Goal: Task Accomplishment & Management: Complete application form

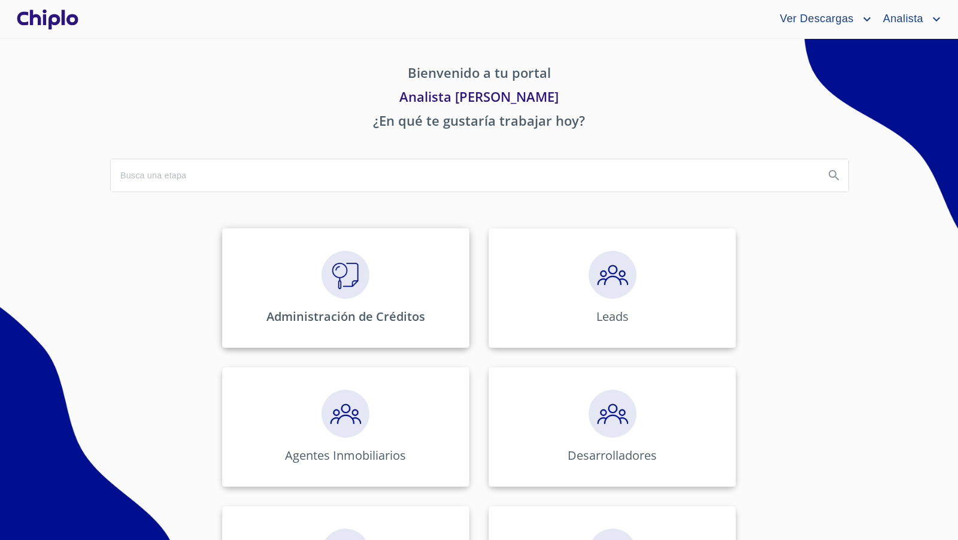
click at [332, 282] on img at bounding box center [345, 275] width 48 height 48
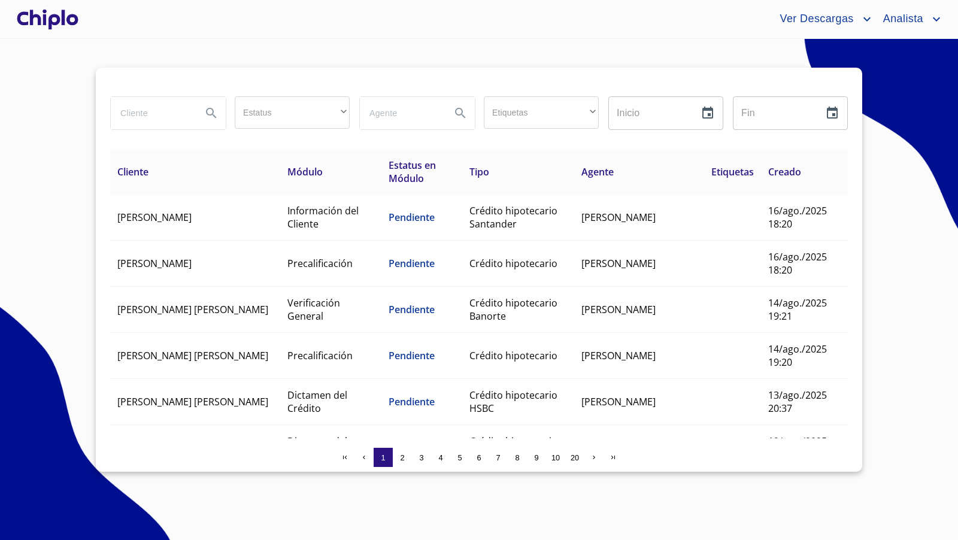
click at [154, 112] on input "search" at bounding box center [151, 113] width 81 height 32
type input "[PERSON_NAME]"
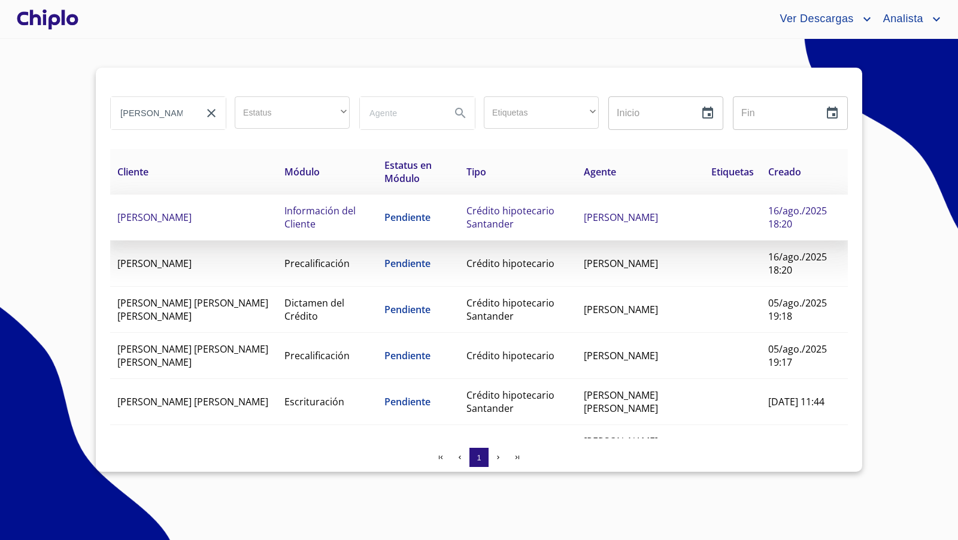
click at [192, 216] on span "ALEJANDRO MARTINEZ ANGUIS" at bounding box center [154, 217] width 74 height 13
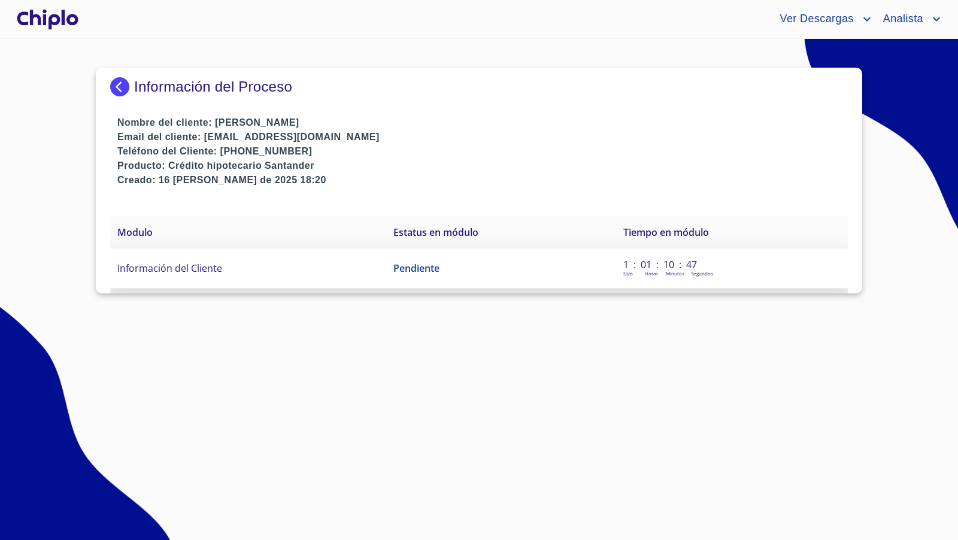
click at [201, 268] on span "Información del Cliente" at bounding box center [169, 268] width 105 height 13
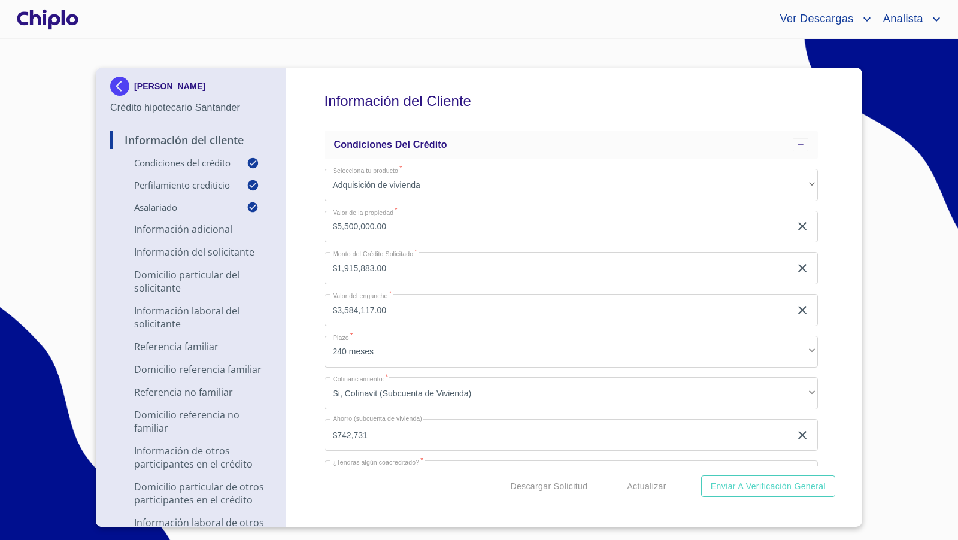
click at [301, 362] on div "Información del Cliente Condiciones del Crédito Selecciona tu producto   * Adqu…" at bounding box center [571, 267] width 571 height 398
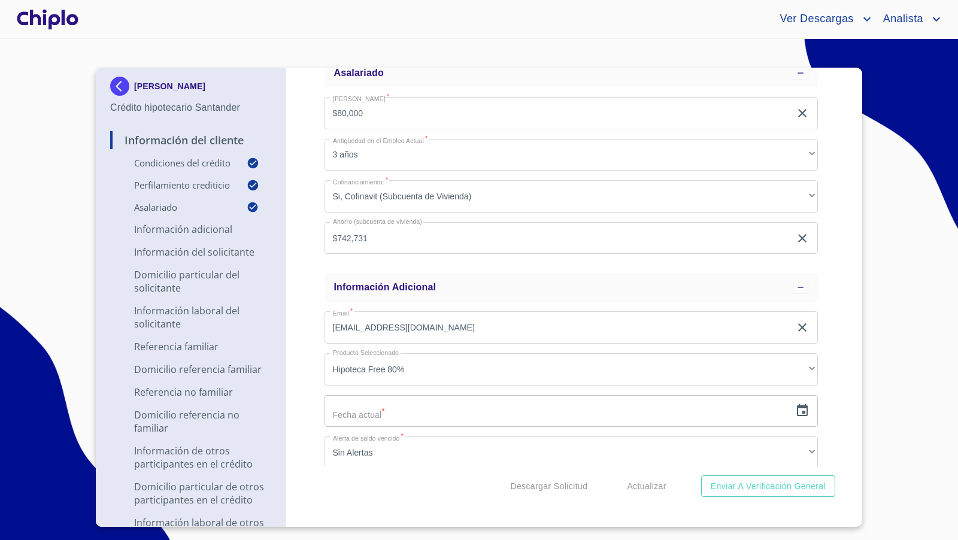
scroll to position [691, 0]
click at [795, 406] on icon "button" at bounding box center [802, 408] width 14 height 14
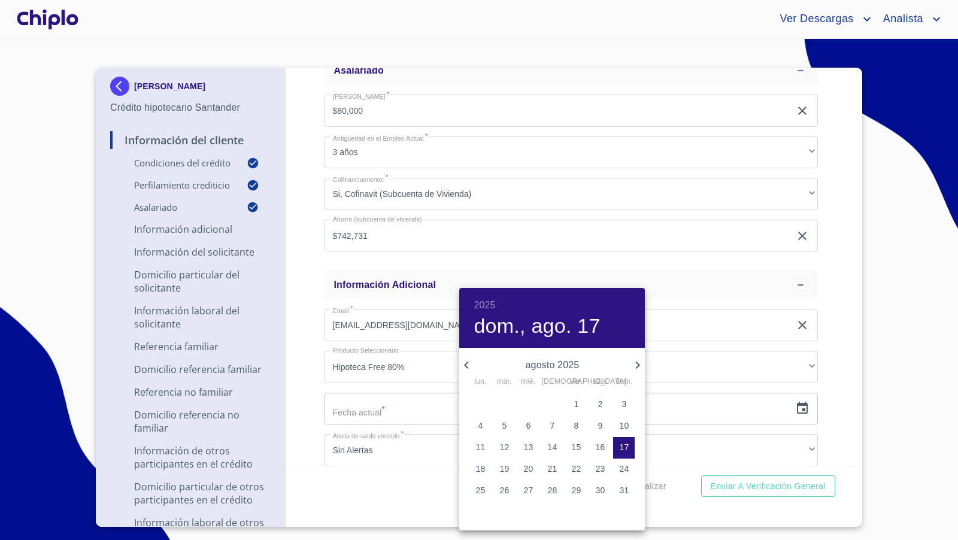
click at [602, 450] on p "16" at bounding box center [600, 447] width 10 height 12
type input "16 de ago. de 2025"
click at [304, 421] on div at bounding box center [479, 270] width 958 height 540
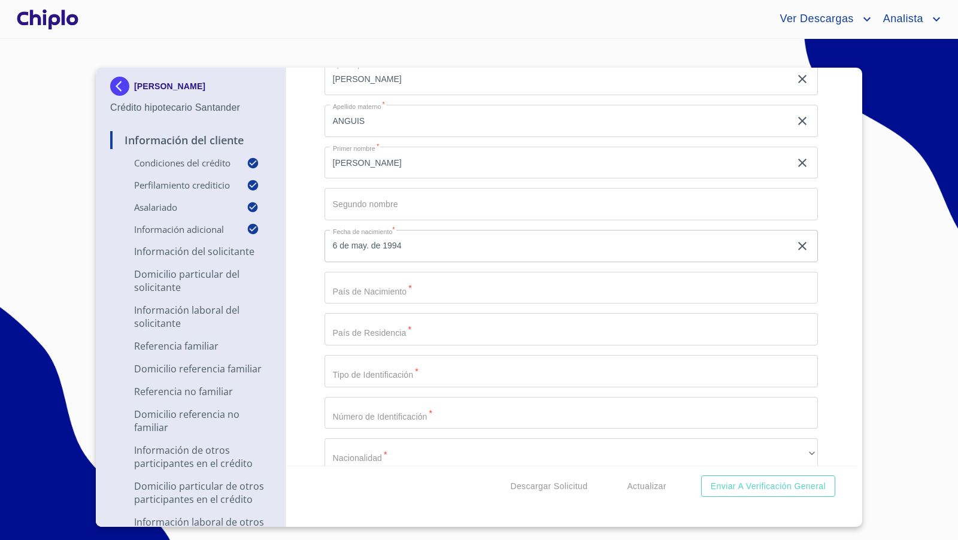
scroll to position [1264, 0]
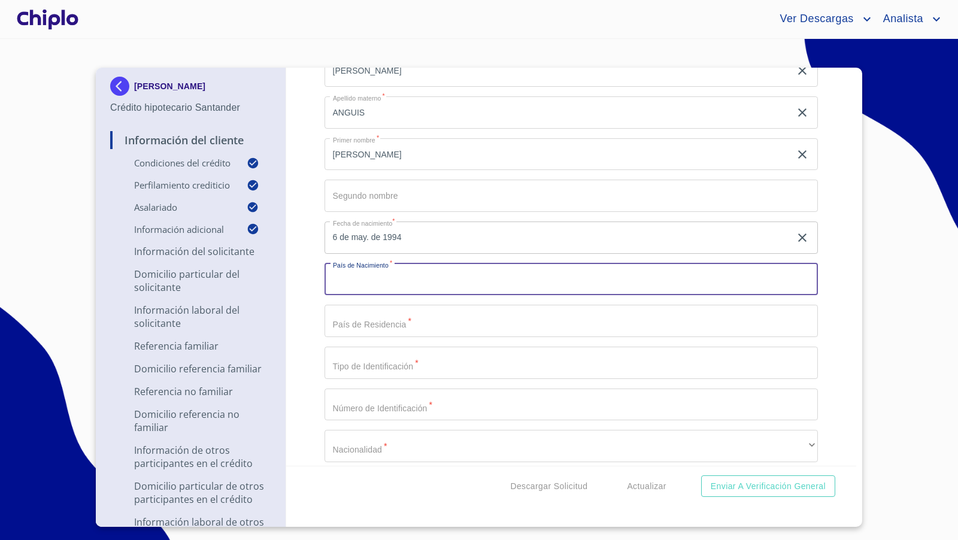
click at [354, 279] on input "Selecciona tu producto   *" at bounding box center [571, 279] width 494 height 32
type input "[GEOGRAPHIC_DATA]"
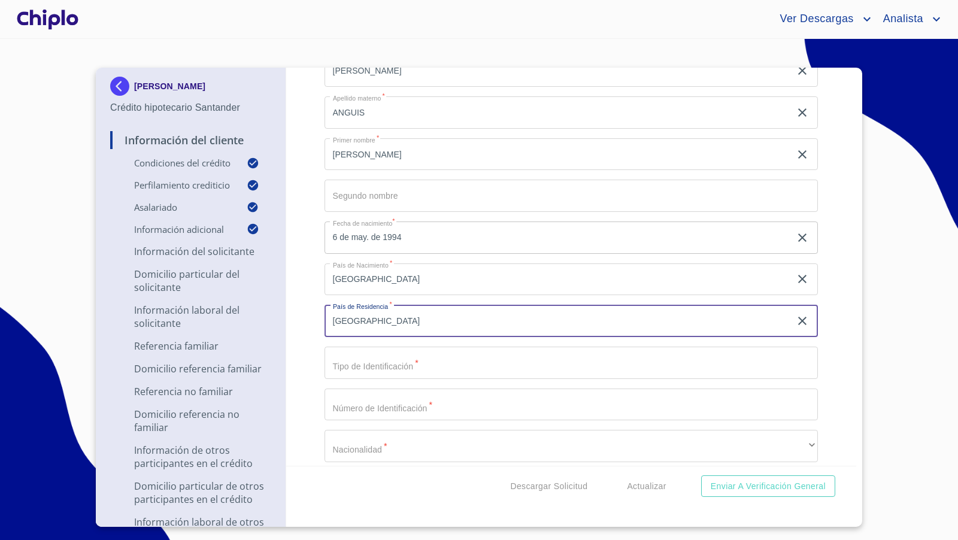
type input "[GEOGRAPHIC_DATA]"
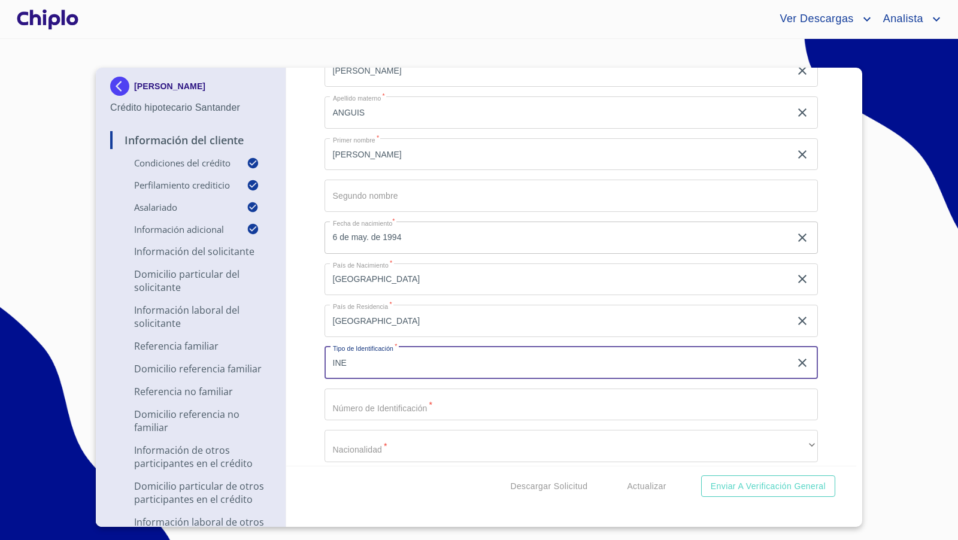
type input "INE"
click at [308, 352] on div "Información del Cliente Condiciones del Crédito Selecciona tu producto   * Adqu…" at bounding box center [571, 267] width 571 height 398
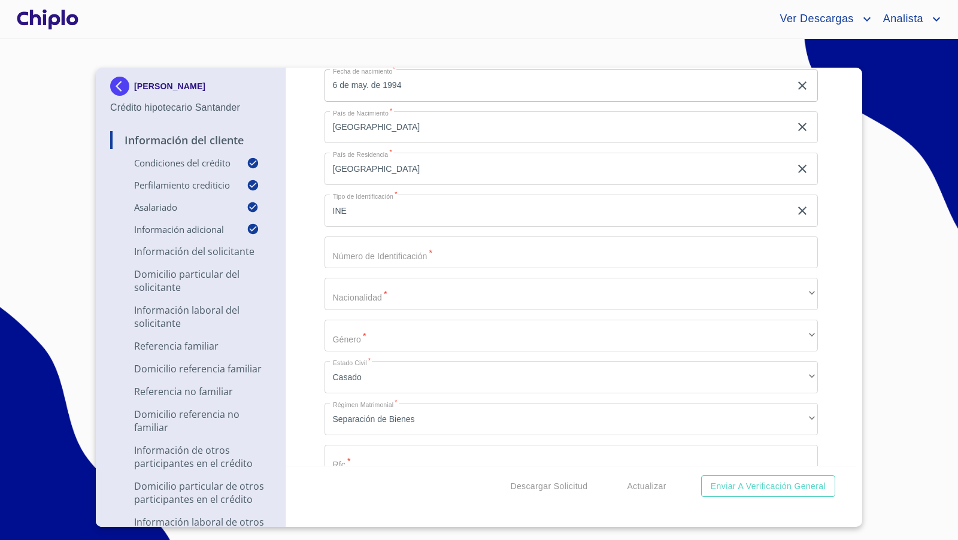
scroll to position [1417, 0]
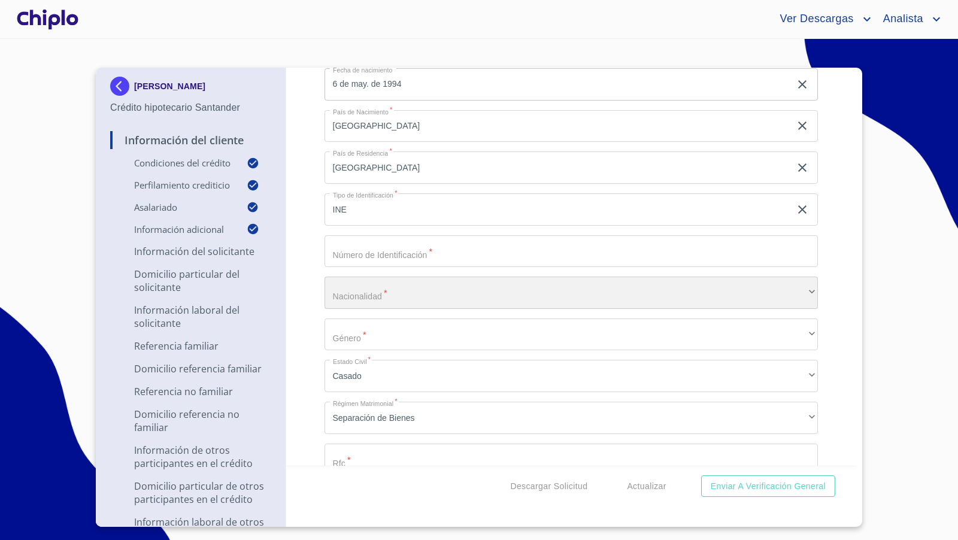
click at [389, 293] on div "​" at bounding box center [571, 293] width 494 height 32
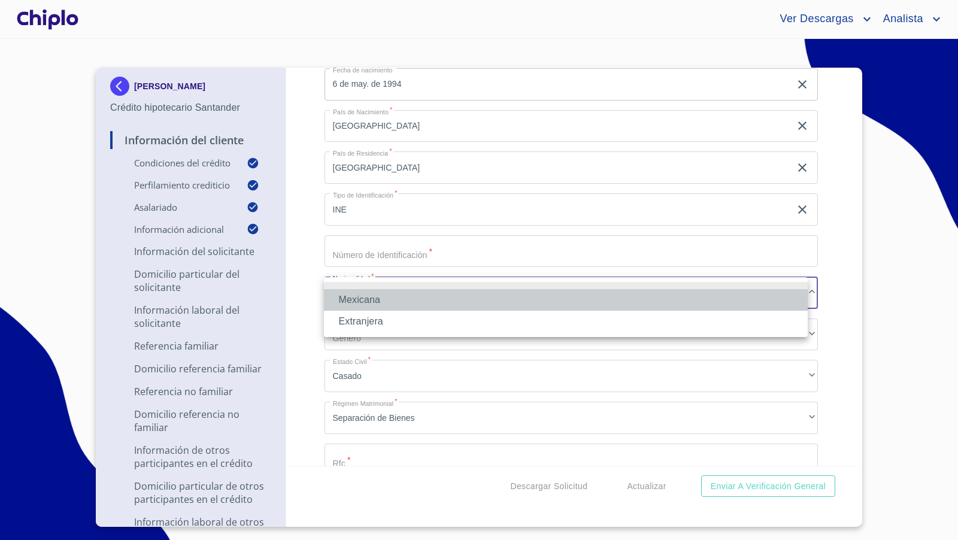
click at [385, 295] on li "Mexicana" at bounding box center [566, 300] width 484 height 22
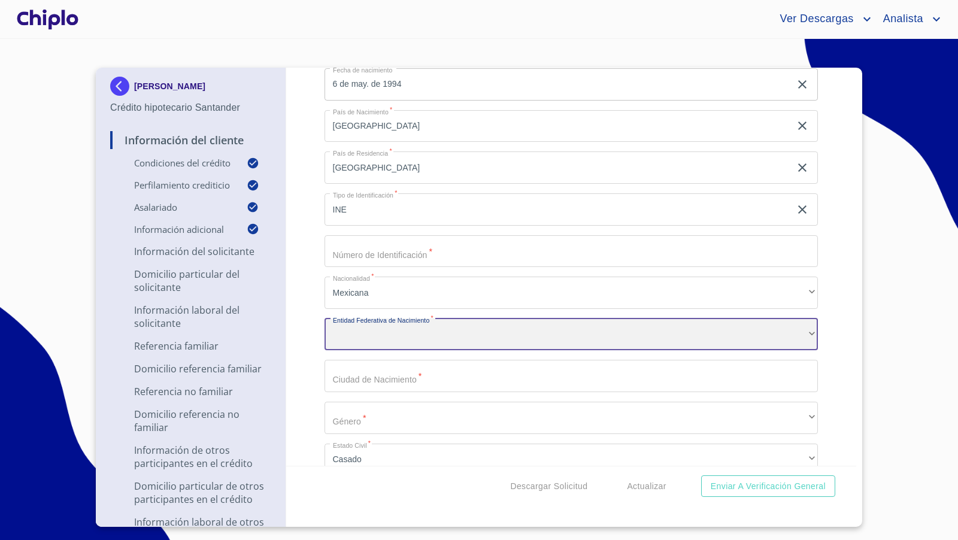
click at [358, 336] on div "​" at bounding box center [571, 334] width 494 height 32
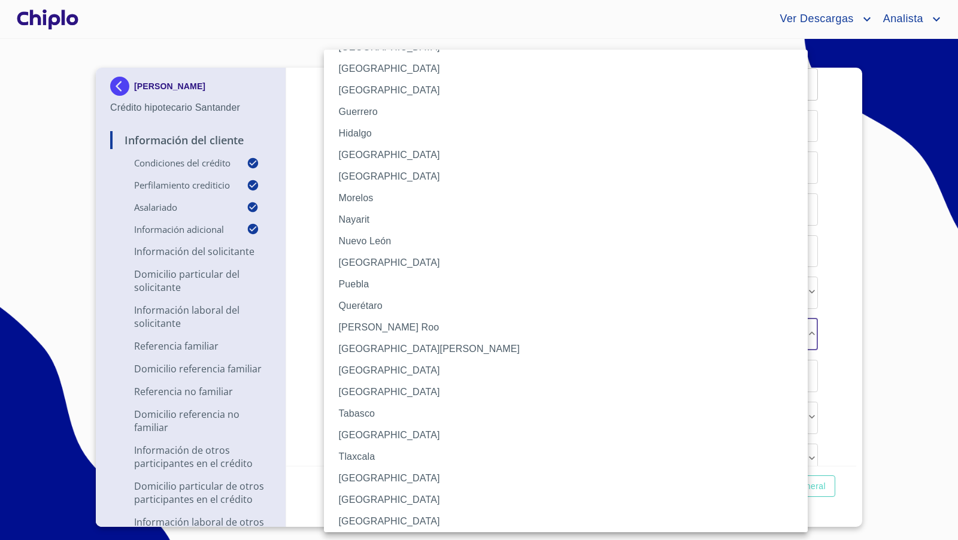
scroll to position [220, 0]
click at [363, 389] on li "Sonora" at bounding box center [571, 392] width 494 height 22
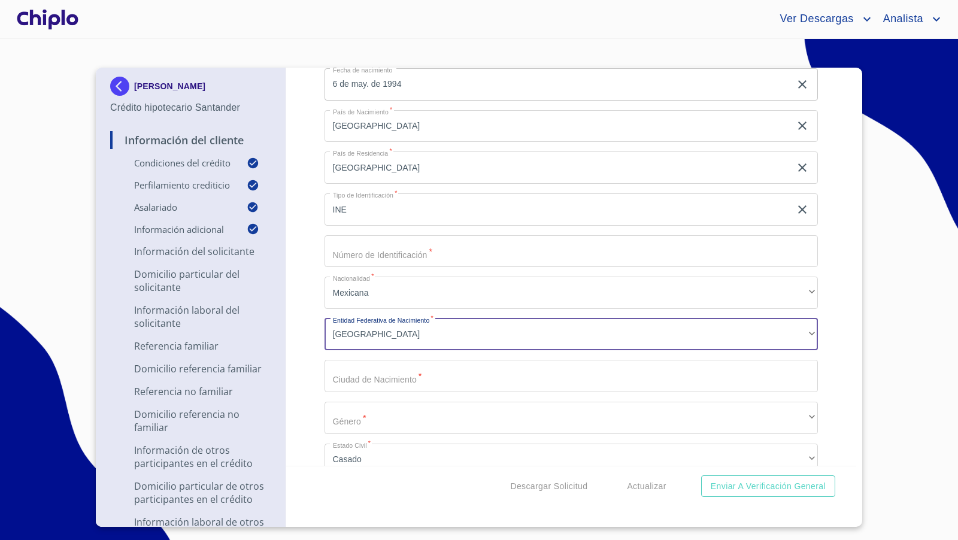
click at [305, 387] on div "Información del Cliente Condiciones del Crédito Selecciona tu producto   * Adqu…" at bounding box center [571, 267] width 571 height 398
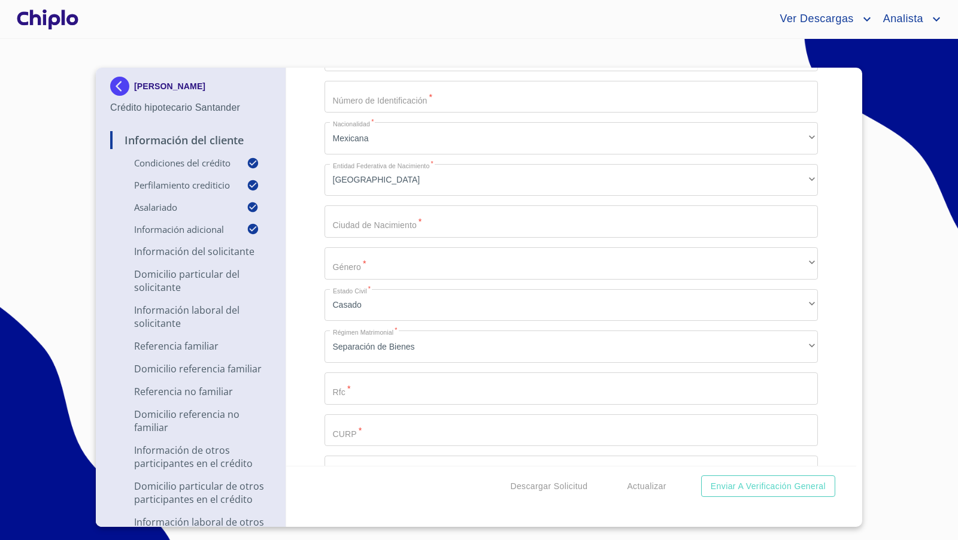
scroll to position [1583, 0]
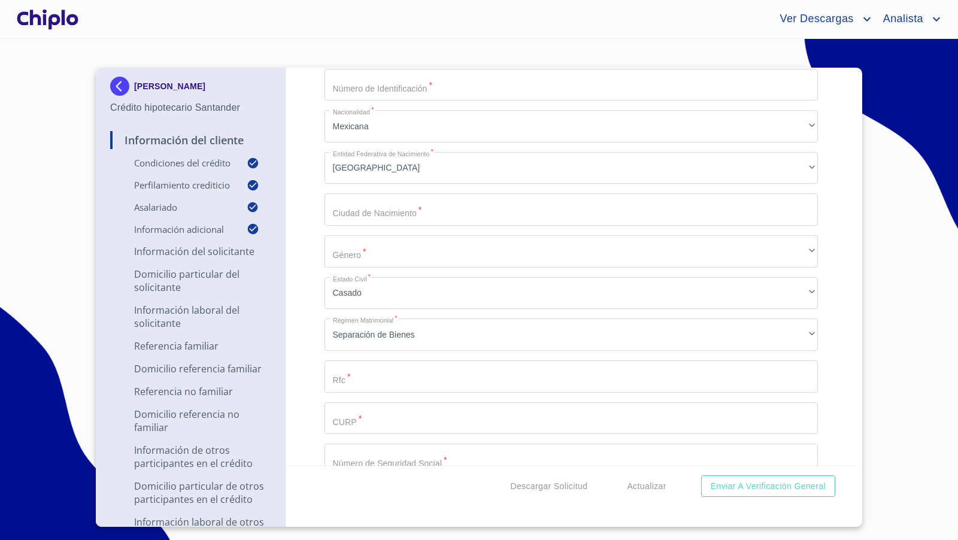
paste input "MAAA940506FS5"
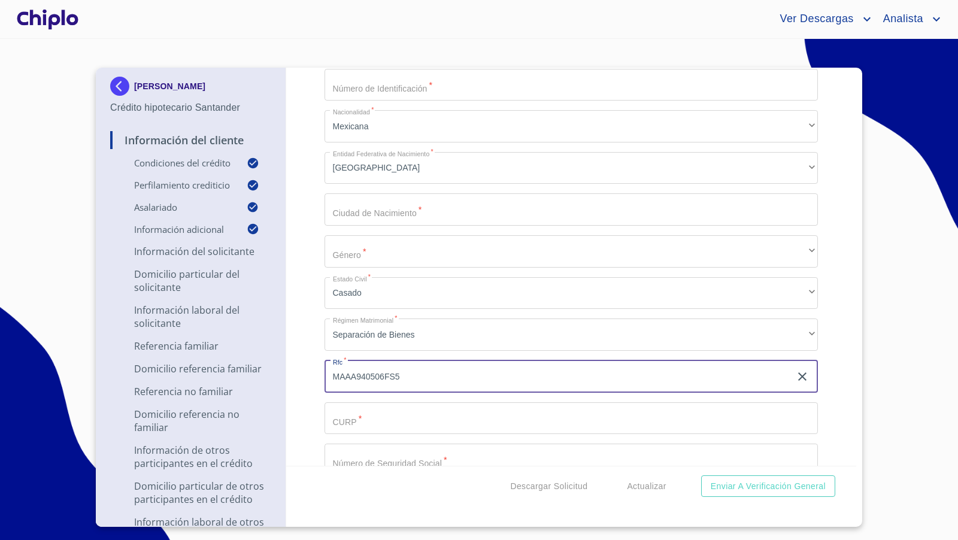
type input "MAAA940506FS5"
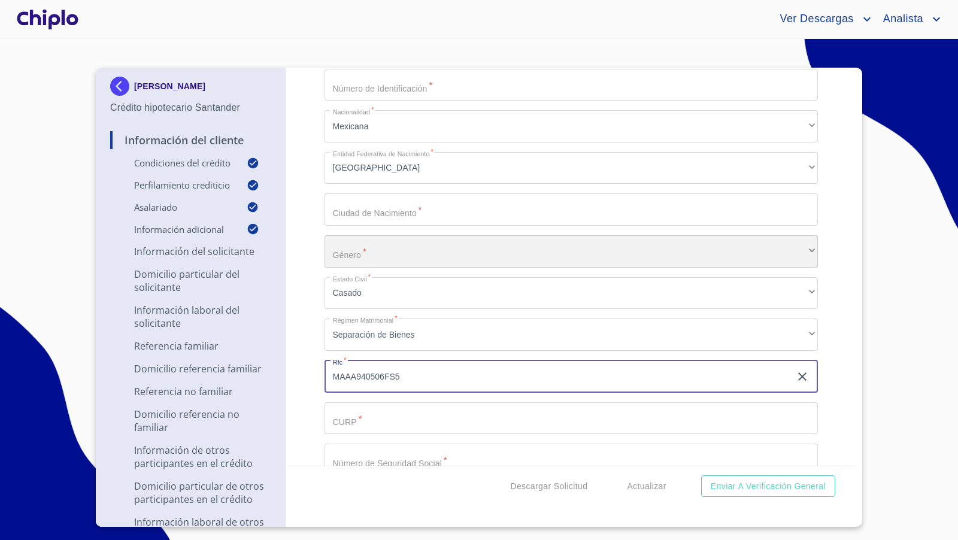
click at [366, 251] on div "​" at bounding box center [571, 251] width 494 height 32
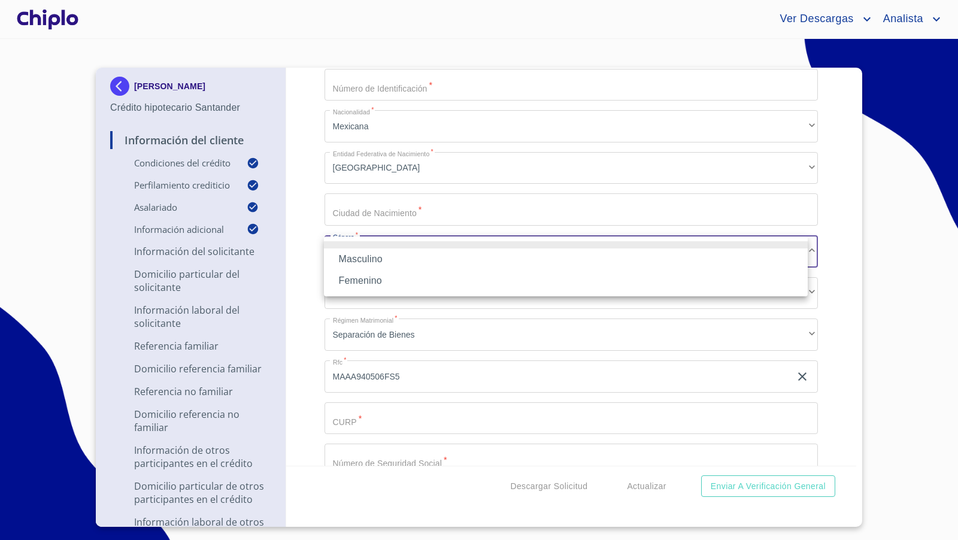
drag, startPoint x: 365, startPoint y: 259, endPoint x: 317, endPoint y: 286, distance: 54.4
click at [364, 259] on li "Masculino" at bounding box center [566, 259] width 484 height 22
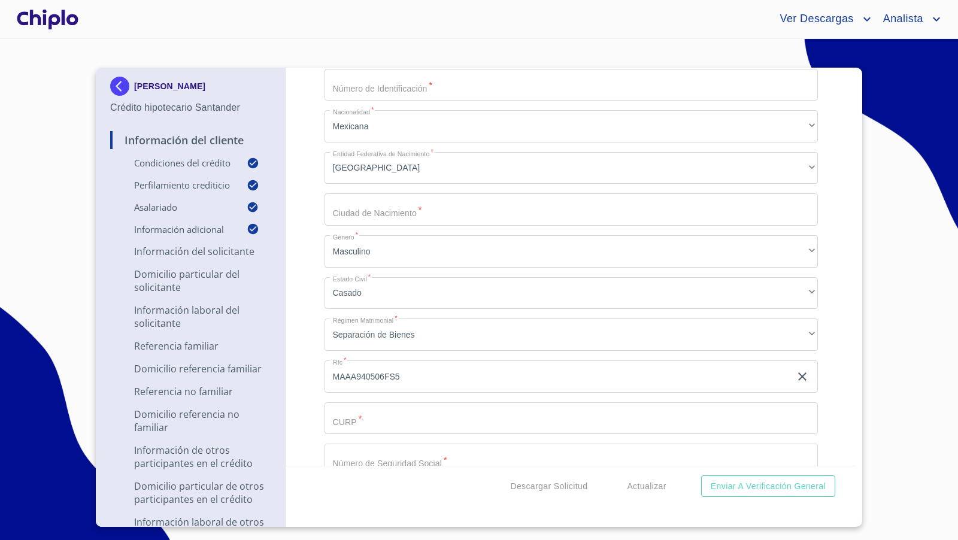
click at [305, 292] on div "Información del Cliente Condiciones del Crédito Selecciona tu producto   * Adqu…" at bounding box center [571, 267] width 571 height 398
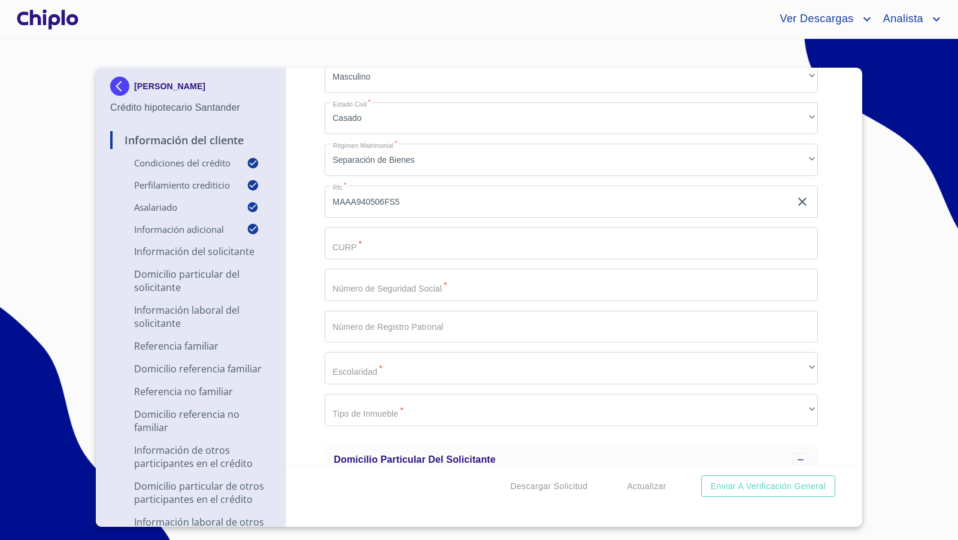
scroll to position [1762, 0]
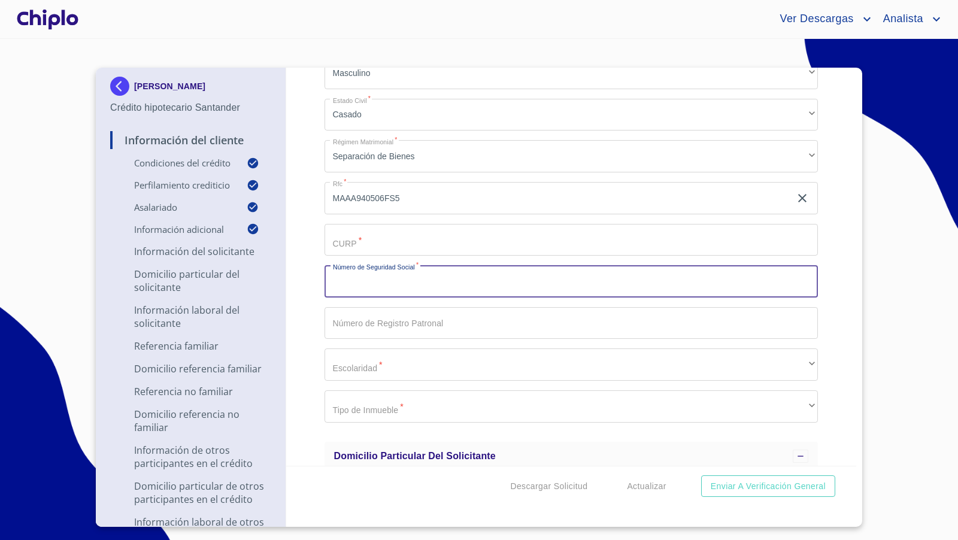
click at [372, 290] on input "Selecciona tu producto   *" at bounding box center [571, 281] width 494 height 32
paste input "02179425265"
type input "02179425265"
click at [305, 300] on div "Información del Cliente Condiciones del Crédito Selecciona tu producto   * Adqu…" at bounding box center [571, 267] width 571 height 398
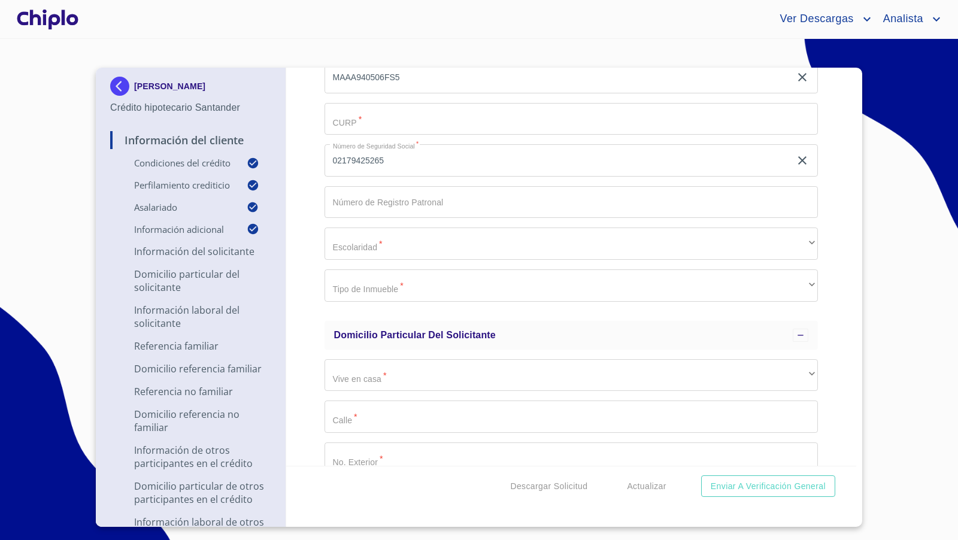
scroll to position [1889, 0]
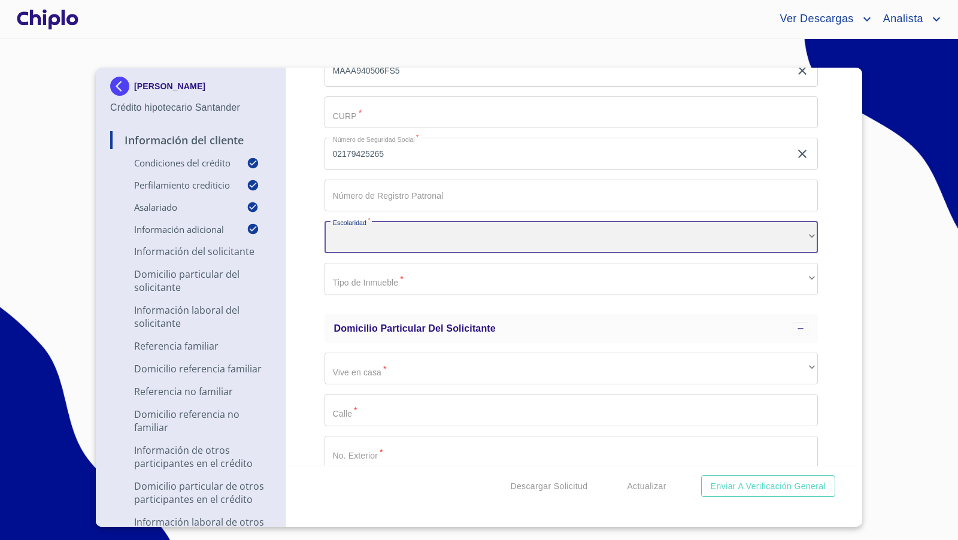
click at [377, 239] on div "​" at bounding box center [571, 237] width 494 height 32
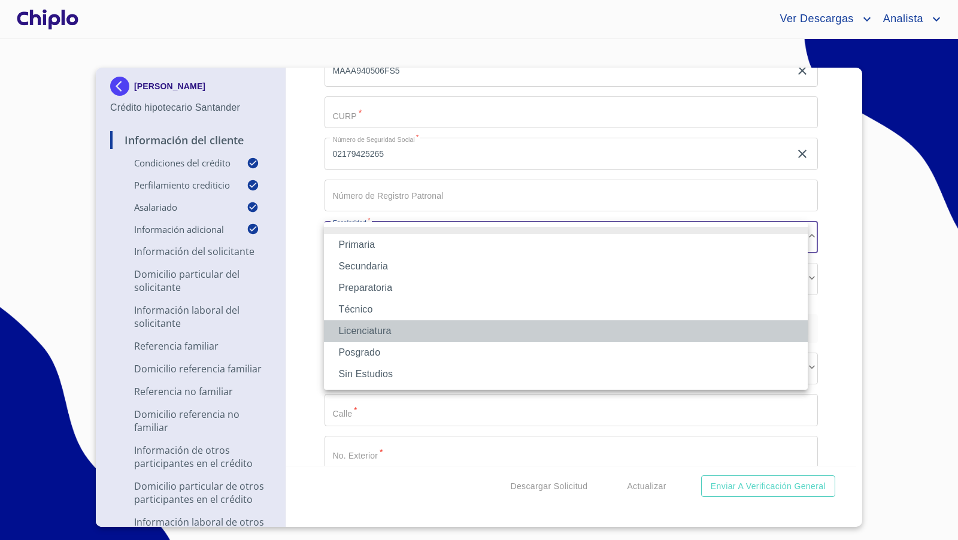
click at [365, 328] on li "Licenciatura" at bounding box center [566, 331] width 484 height 22
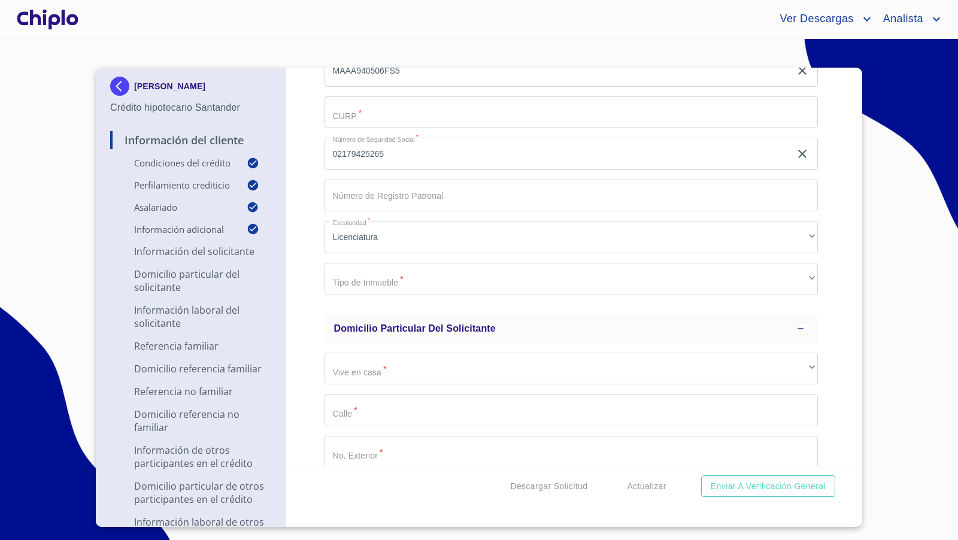
click at [300, 281] on div "Información del Cliente Condiciones del Crédito Selecciona tu producto   * Adqu…" at bounding box center [571, 267] width 571 height 398
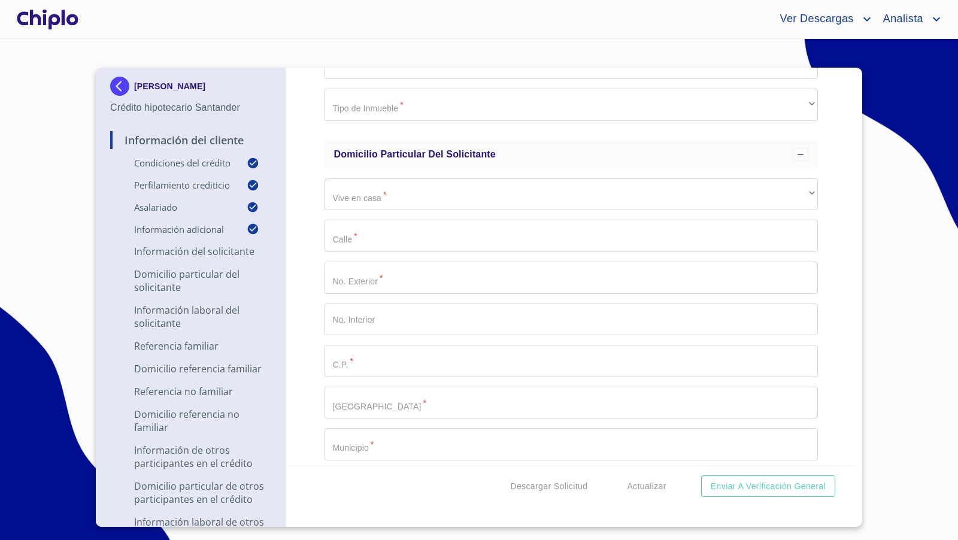
scroll to position [2064, 0]
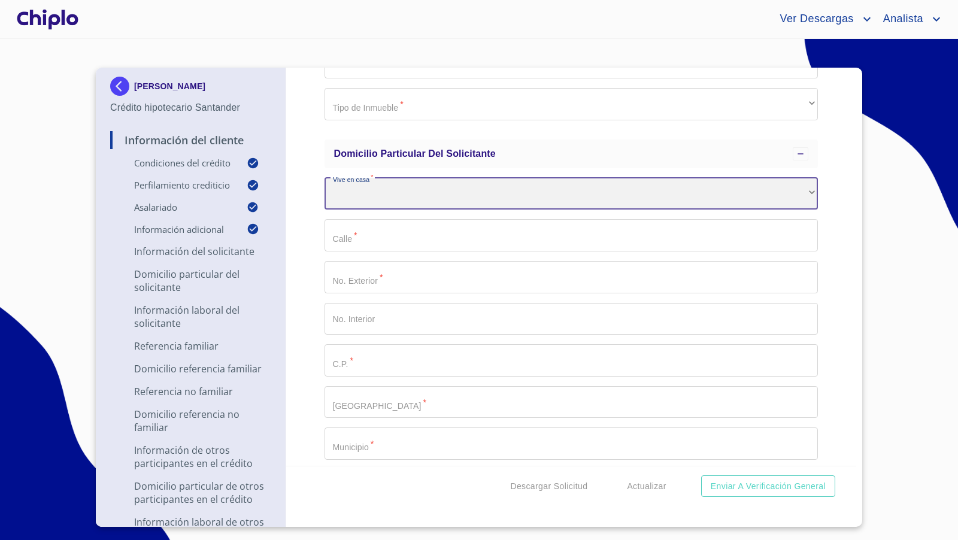
click at [408, 183] on div "​" at bounding box center [571, 194] width 494 height 32
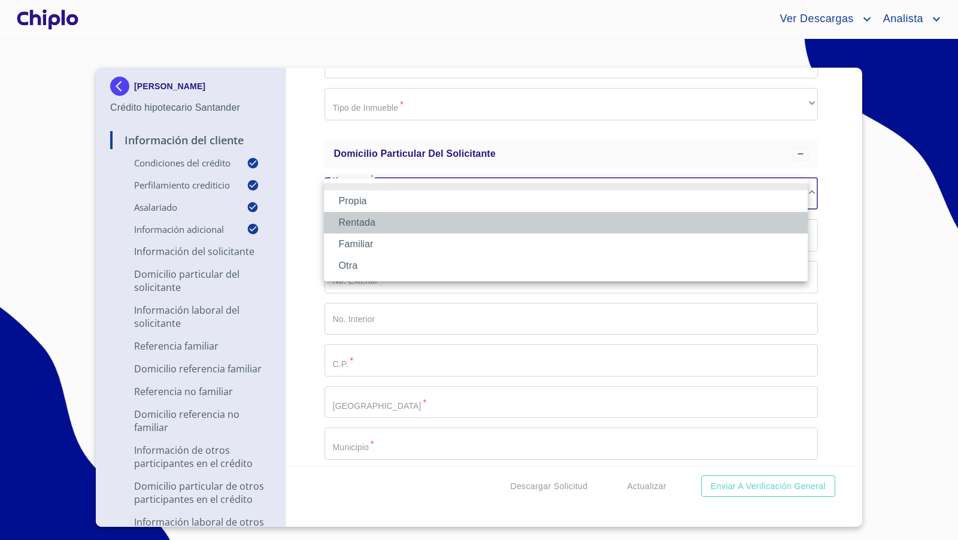
drag, startPoint x: 392, startPoint y: 220, endPoint x: 318, endPoint y: 238, distance: 75.1
click at [391, 220] on li "Rentada" at bounding box center [566, 223] width 484 height 22
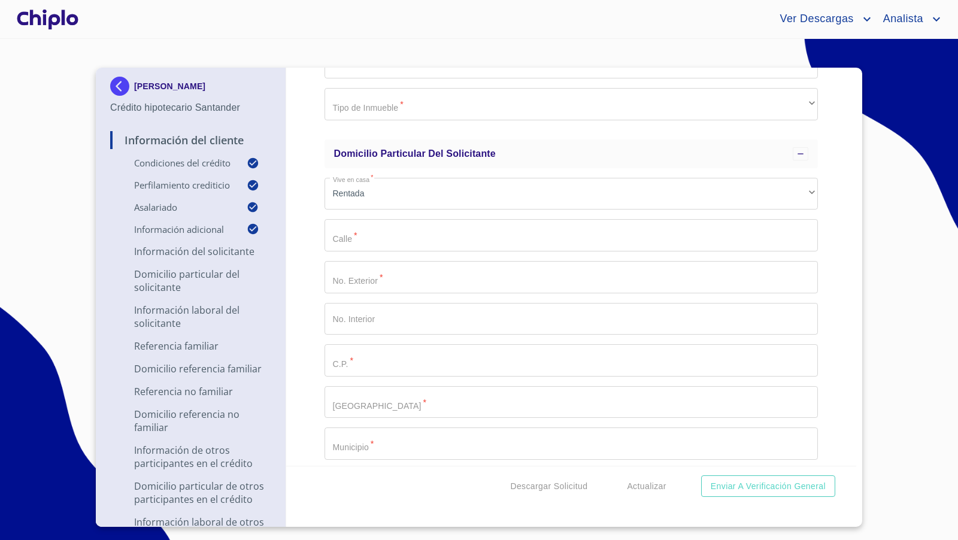
click at [308, 243] on div "Información del Cliente Condiciones del Crédito Selecciona tu producto   * Adqu…" at bounding box center [571, 267] width 571 height 398
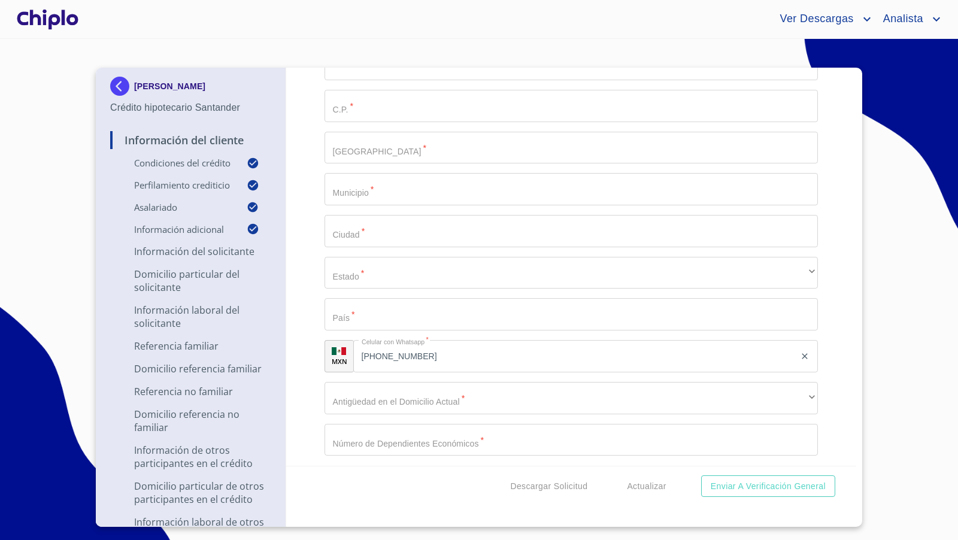
scroll to position [2324, 0]
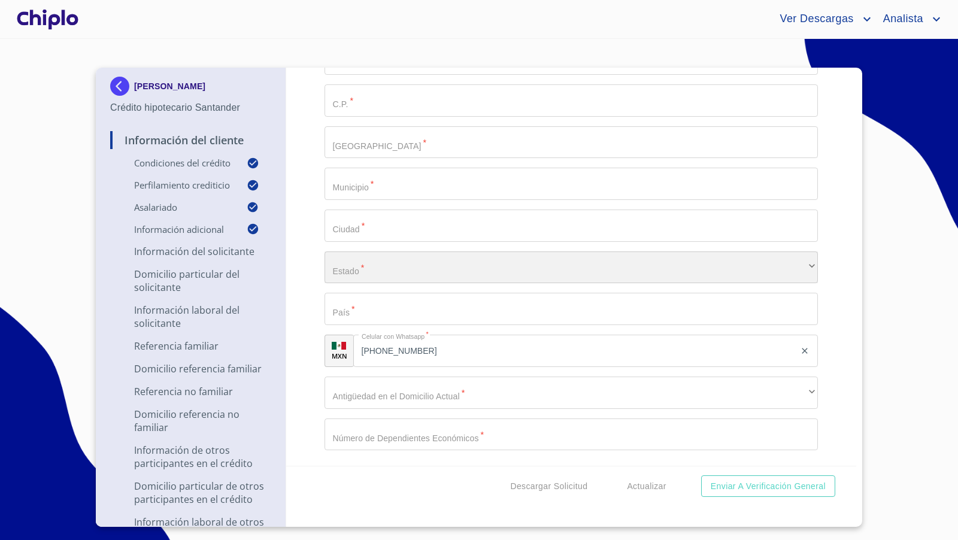
click at [415, 257] on div "​" at bounding box center [571, 267] width 494 height 32
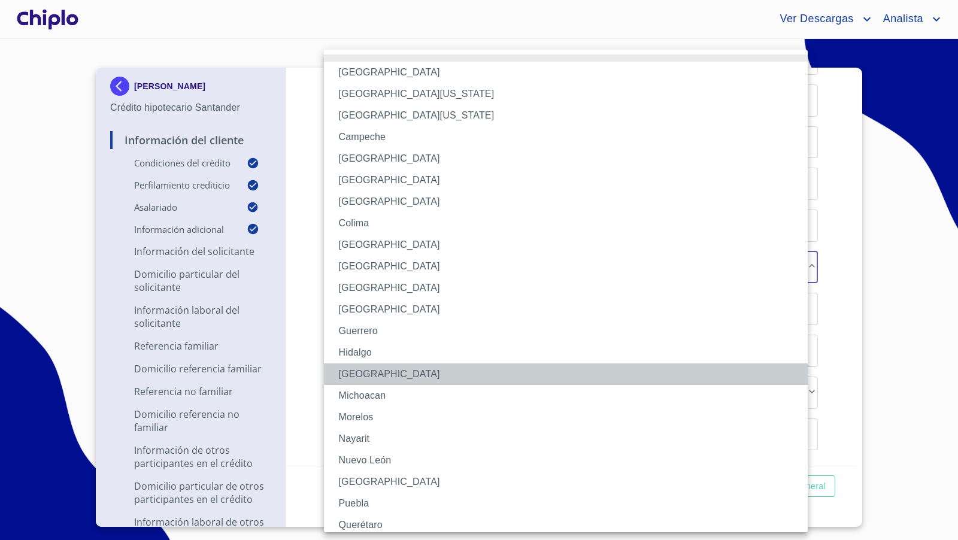
drag, startPoint x: 372, startPoint y: 377, endPoint x: 380, endPoint y: 347, distance: 30.3
click at [372, 376] on li "[GEOGRAPHIC_DATA]" at bounding box center [571, 374] width 494 height 22
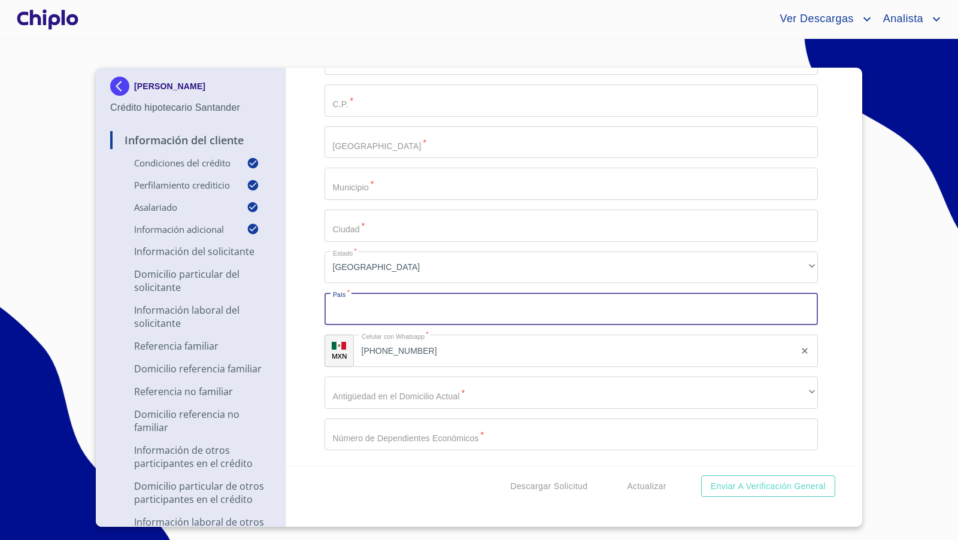
click at [374, 308] on input "Selecciona tu producto   *" at bounding box center [571, 309] width 494 height 32
type input "[GEOGRAPHIC_DATA]"
click at [304, 356] on div "Información del Cliente Condiciones del Crédito Selecciona tu producto   * Adqu…" at bounding box center [571, 267] width 571 height 398
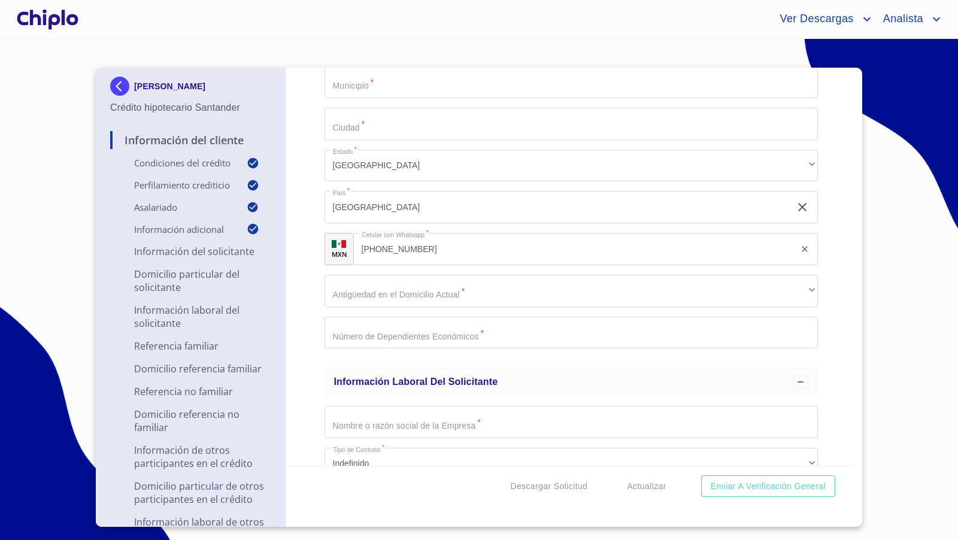
scroll to position [2428, 0]
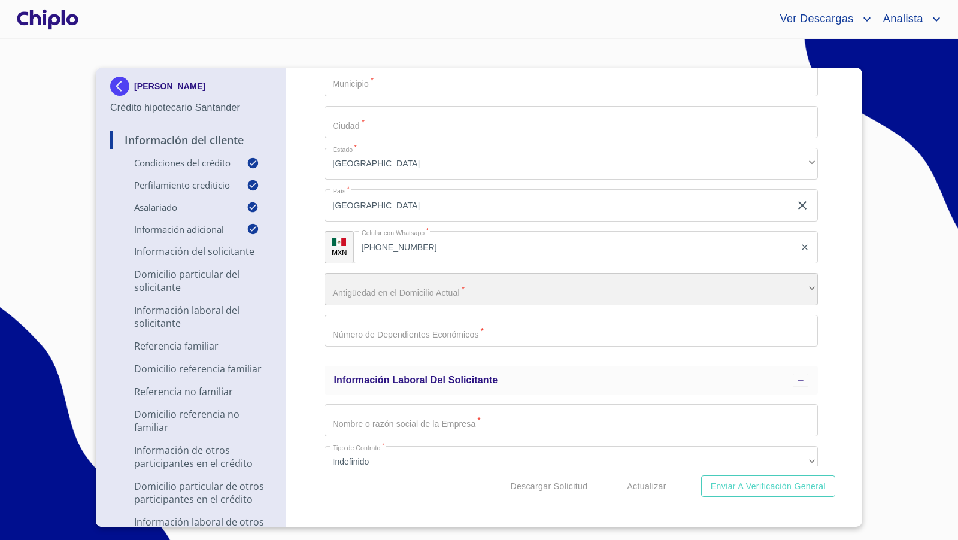
click at [404, 292] on div "​" at bounding box center [571, 289] width 494 height 32
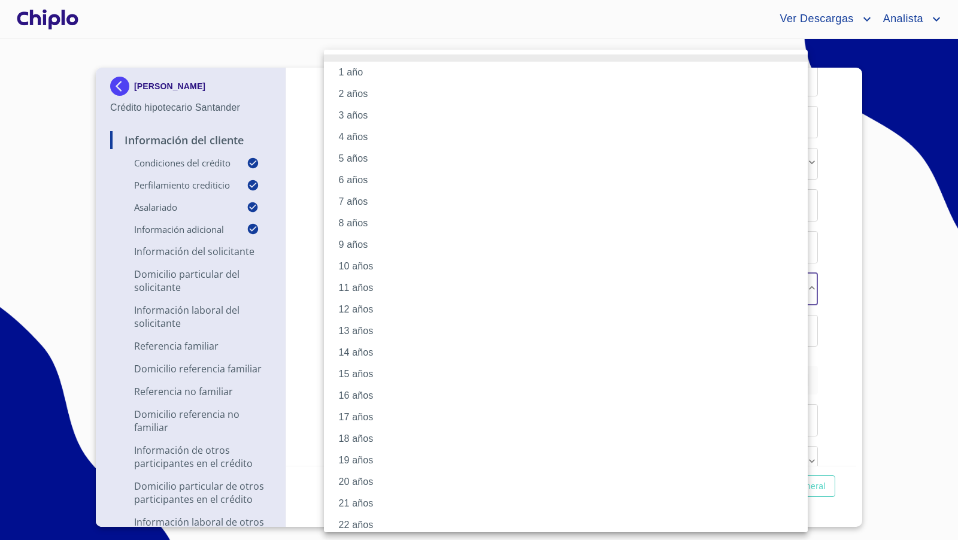
drag, startPoint x: 360, startPoint y: 116, endPoint x: 430, endPoint y: 370, distance: 263.3
click at [359, 116] on li "3 años" at bounding box center [571, 116] width 494 height 22
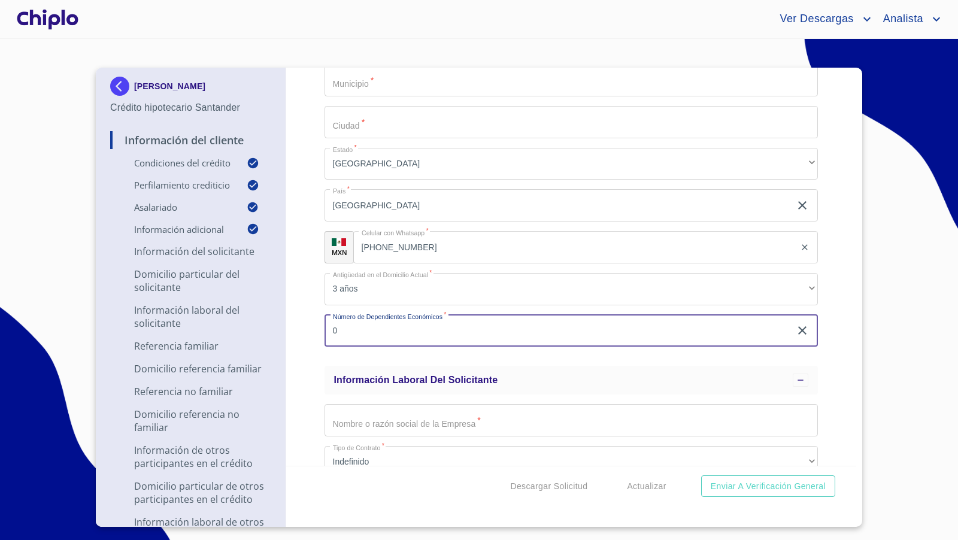
type input "0"
click at [307, 362] on div "Información del Cliente Condiciones del Crédito Selecciona tu producto   * Adqu…" at bounding box center [571, 267] width 571 height 398
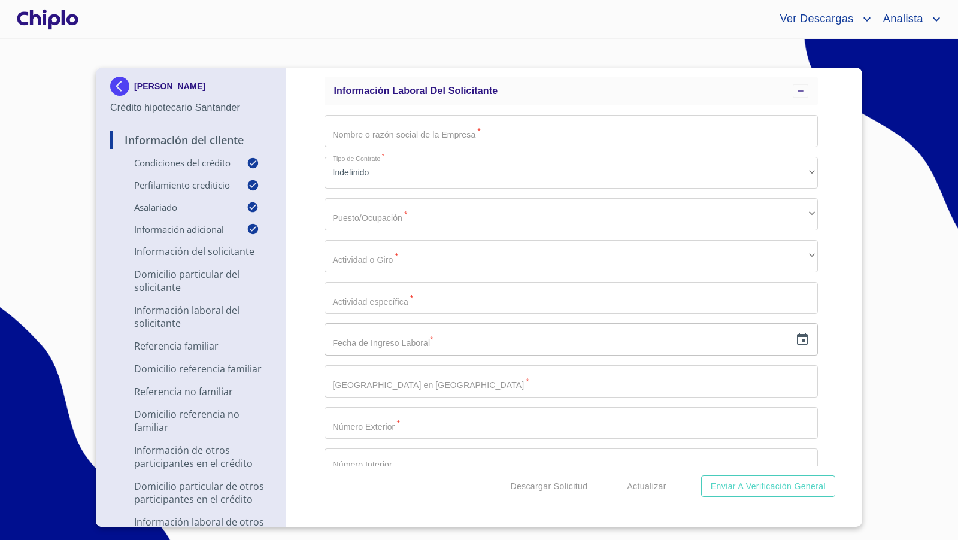
scroll to position [2718, 0]
click at [390, 197] on div "​ ​" at bounding box center [571, 213] width 494 height 32
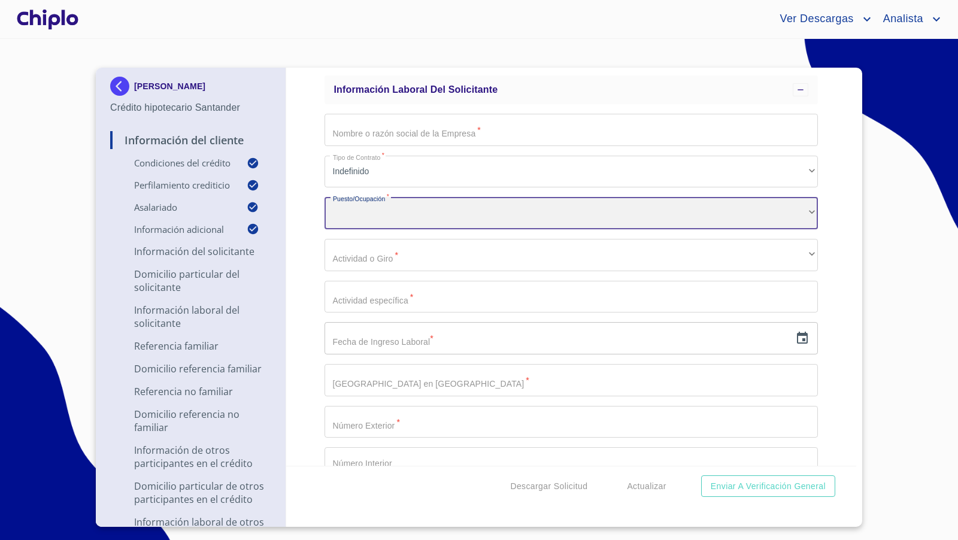
click at [386, 208] on div "​" at bounding box center [571, 213] width 494 height 32
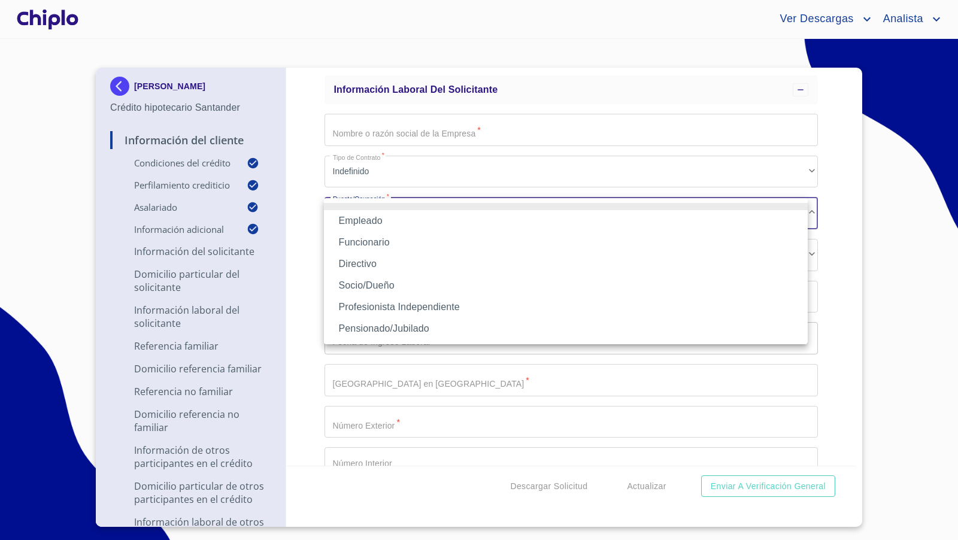
click at [390, 220] on li "Empleado" at bounding box center [566, 221] width 484 height 22
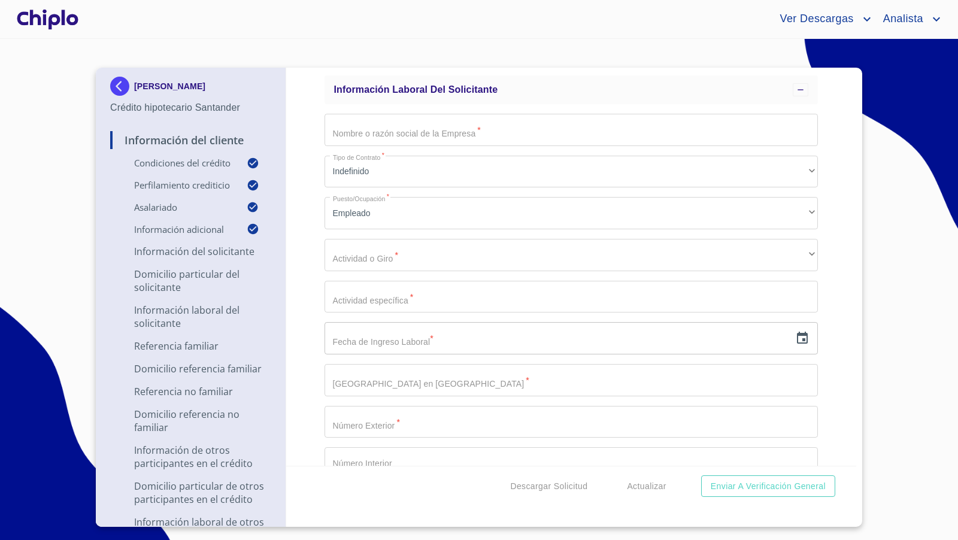
click at [303, 291] on div "Información del Cliente Condiciones del Crédito Selecciona tu producto   * Adqu…" at bounding box center [571, 267] width 571 height 398
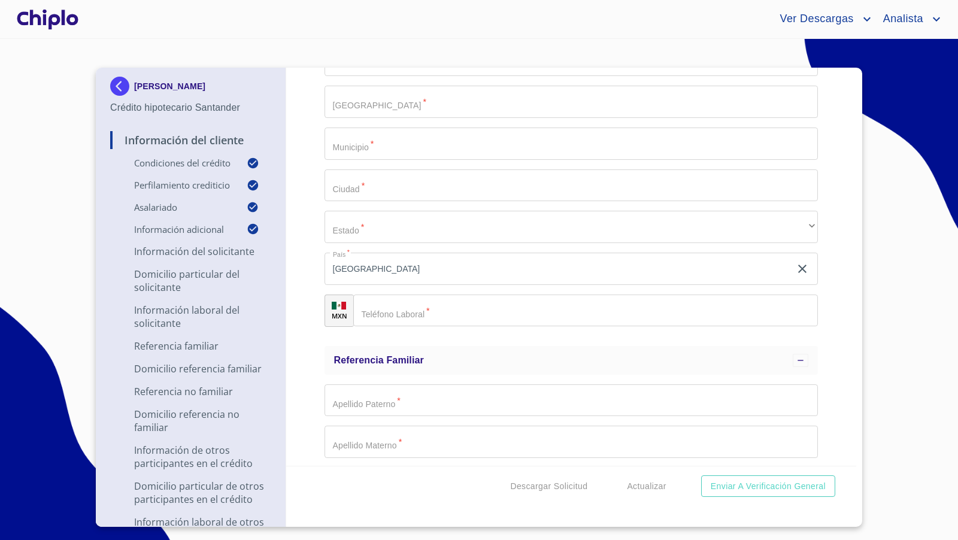
scroll to position [3165, 0]
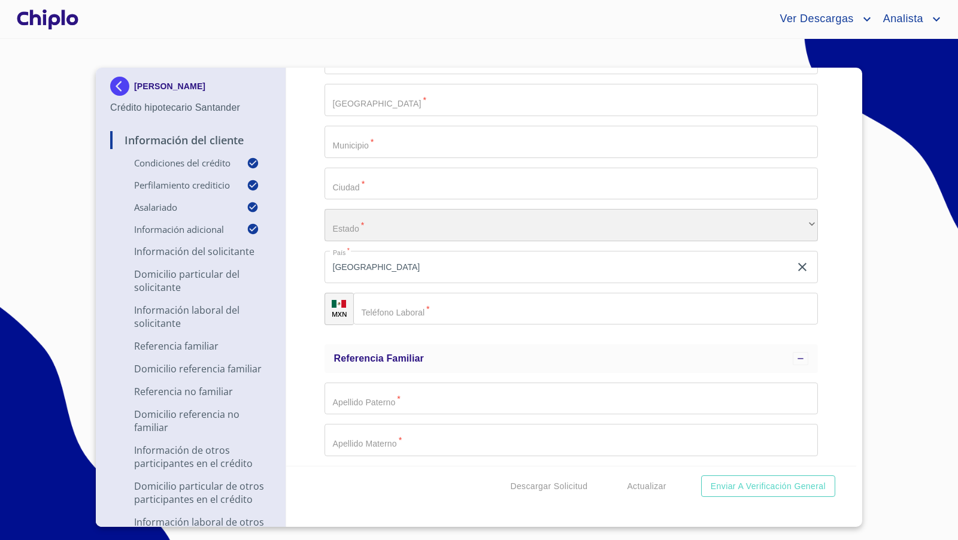
click at [368, 233] on div "​" at bounding box center [571, 225] width 494 height 32
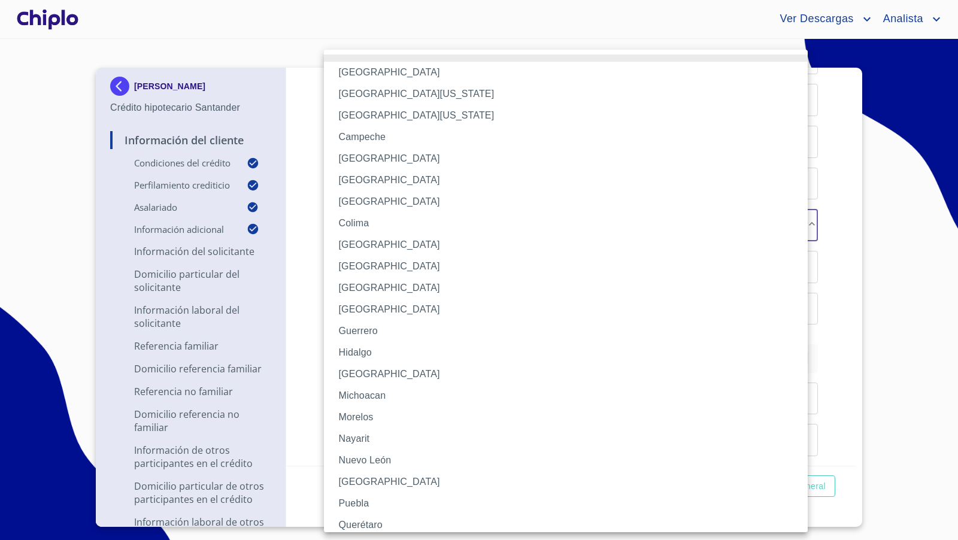
drag, startPoint x: 372, startPoint y: 375, endPoint x: 336, endPoint y: 337, distance: 52.5
click at [372, 374] on li "[GEOGRAPHIC_DATA]" at bounding box center [571, 374] width 494 height 22
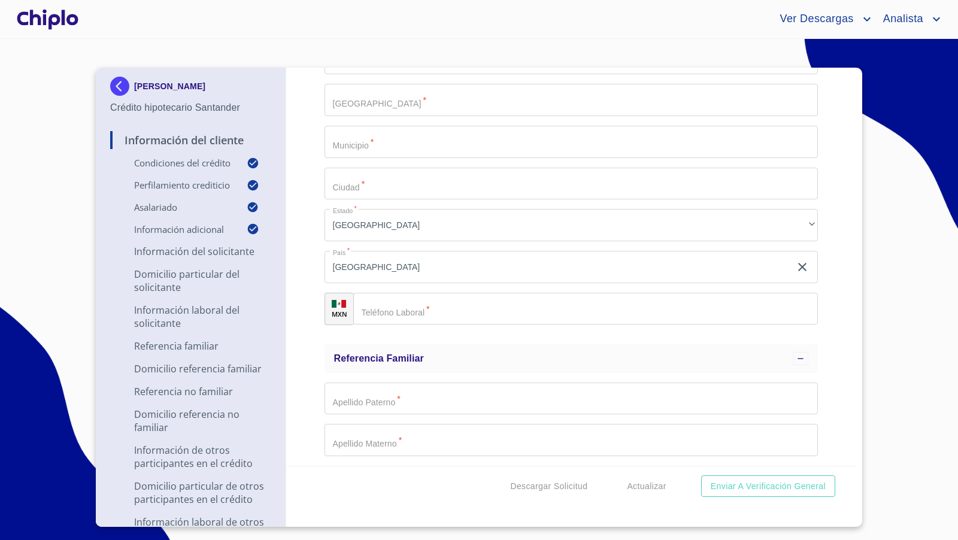
click at [311, 281] on div "Información del Cliente Condiciones del Crédito Selecciona tu producto   * Adqu…" at bounding box center [571, 267] width 571 height 398
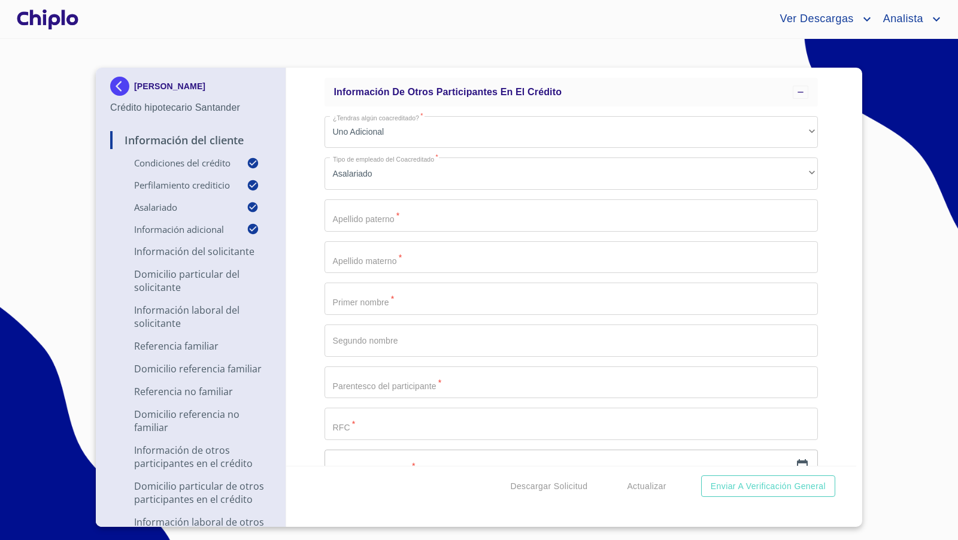
scroll to position [4791, 0]
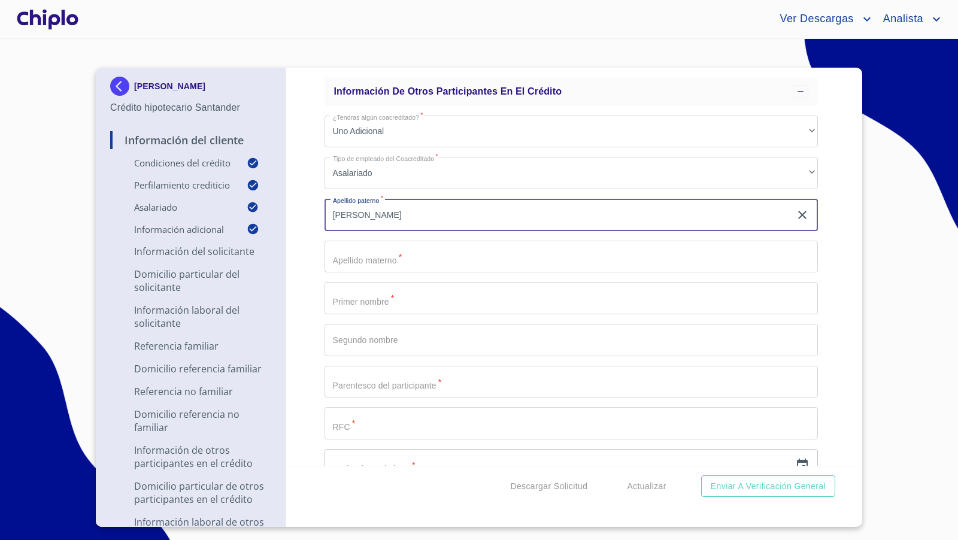
type input "FERNANDEZ"
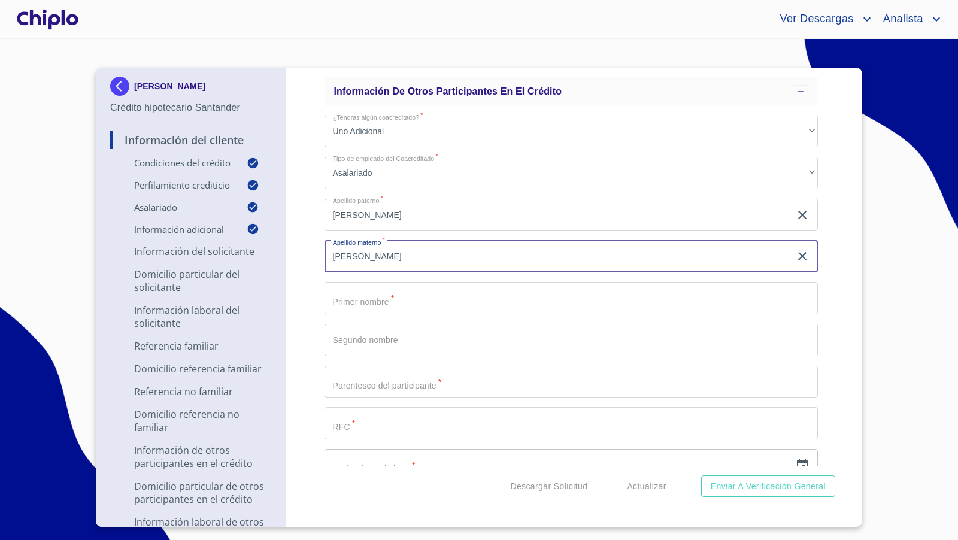
type input "HERNANDEZ"
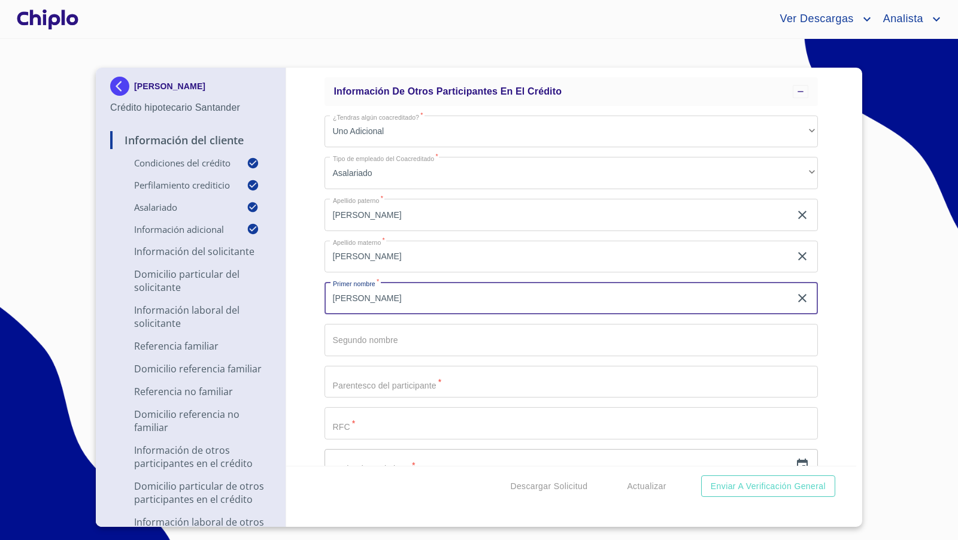
type input "PATRICIA"
click at [304, 314] on div "Información del Cliente Condiciones del Crédito Selecciona tu producto   * Adqu…" at bounding box center [571, 267] width 571 height 398
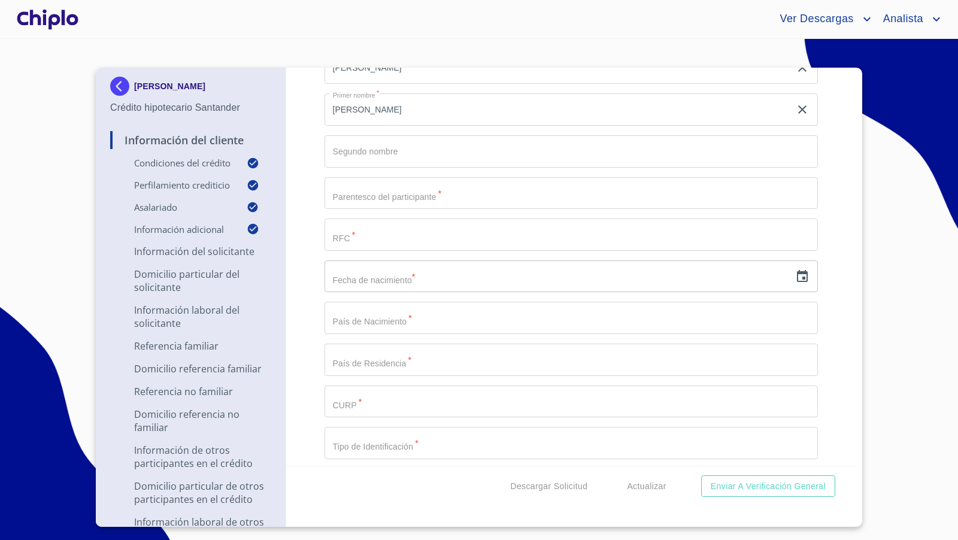
scroll to position [4981, 0]
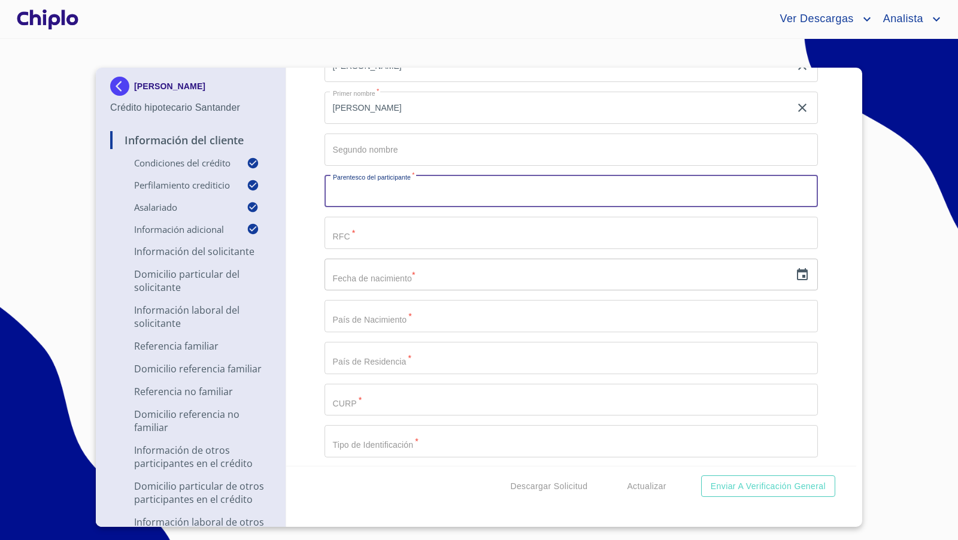
click at [367, 191] on input "Selecciona tu producto   *" at bounding box center [571, 191] width 494 height 32
type input "CONYUGE"
click at [307, 248] on div "Información del Cliente Condiciones del Crédito Selecciona tu producto   * Adqu…" at bounding box center [571, 267] width 571 height 398
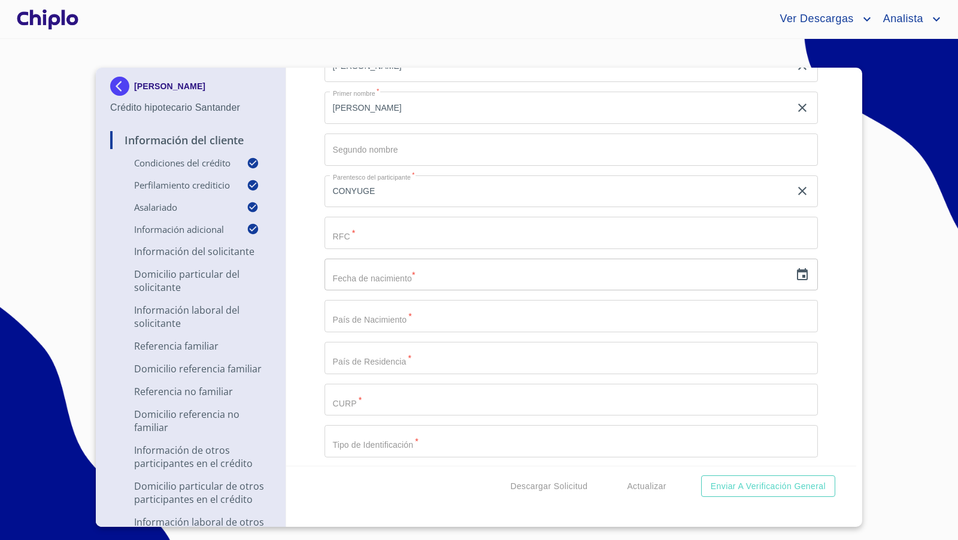
click at [797, 274] on icon "button" at bounding box center [802, 274] width 11 height 12
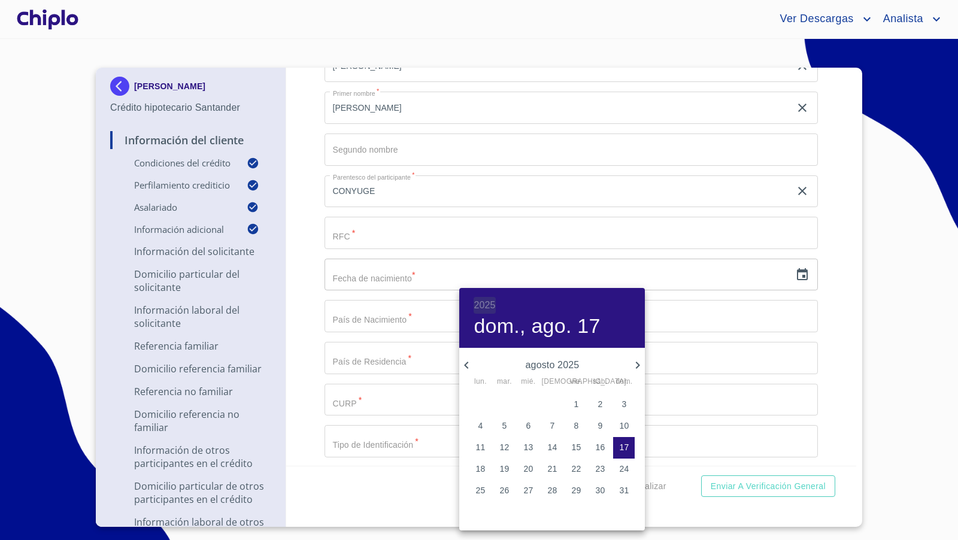
drag, startPoint x: 489, startPoint y: 307, endPoint x: 490, endPoint y: 314, distance: 7.3
click at [488, 307] on h6 "2025" at bounding box center [485, 305] width 22 height 17
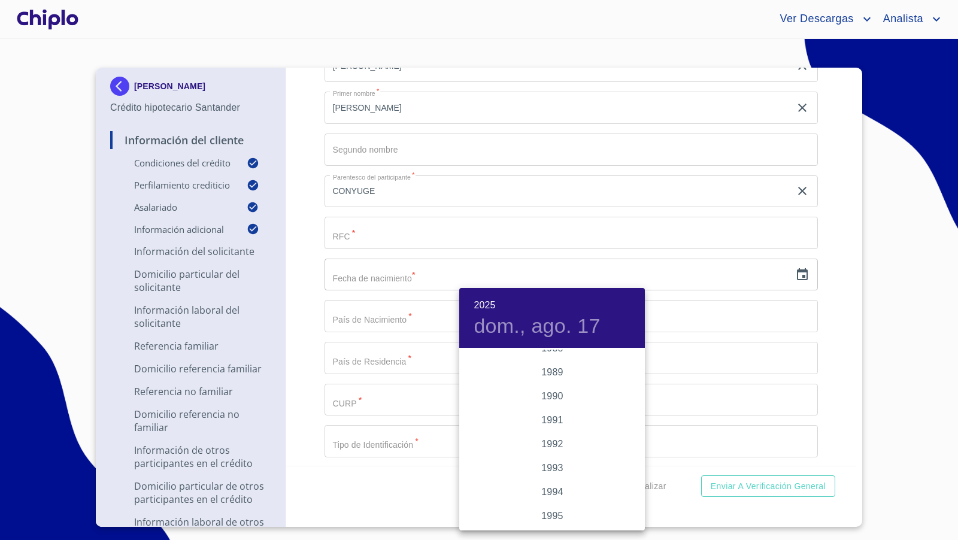
scroll to position [1521, 0]
click at [554, 495] on div "1994" at bounding box center [552, 493] width 186 height 24
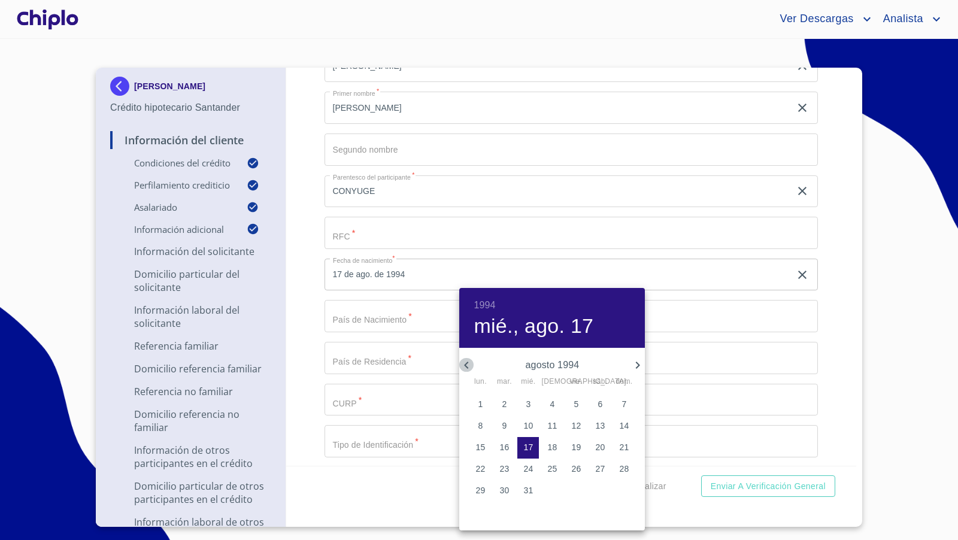
click at [469, 366] on icon "button" at bounding box center [466, 365] width 14 height 14
click at [554, 466] on p "23" at bounding box center [552, 469] width 10 height 12
type input "23 de jun. de 1994"
click at [291, 342] on div at bounding box center [479, 270] width 958 height 540
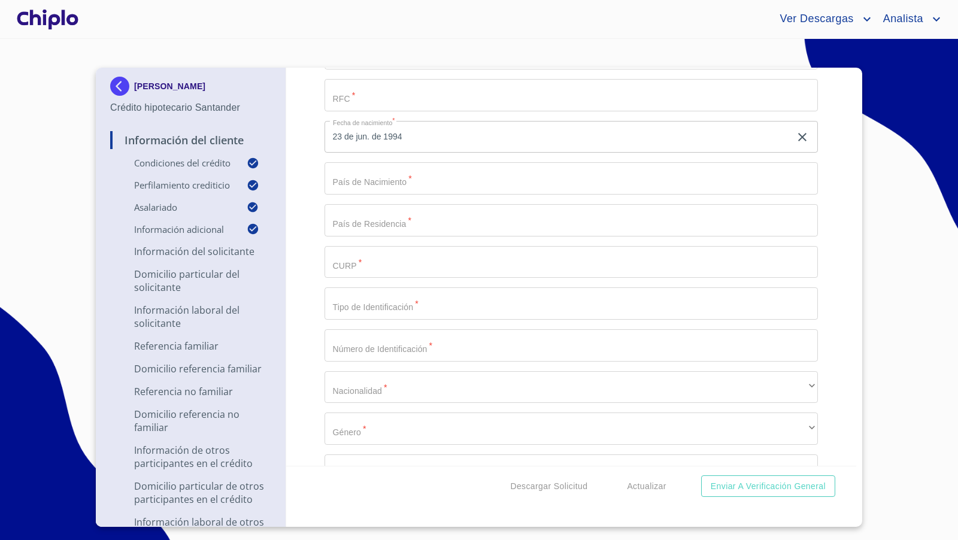
scroll to position [5122, 0]
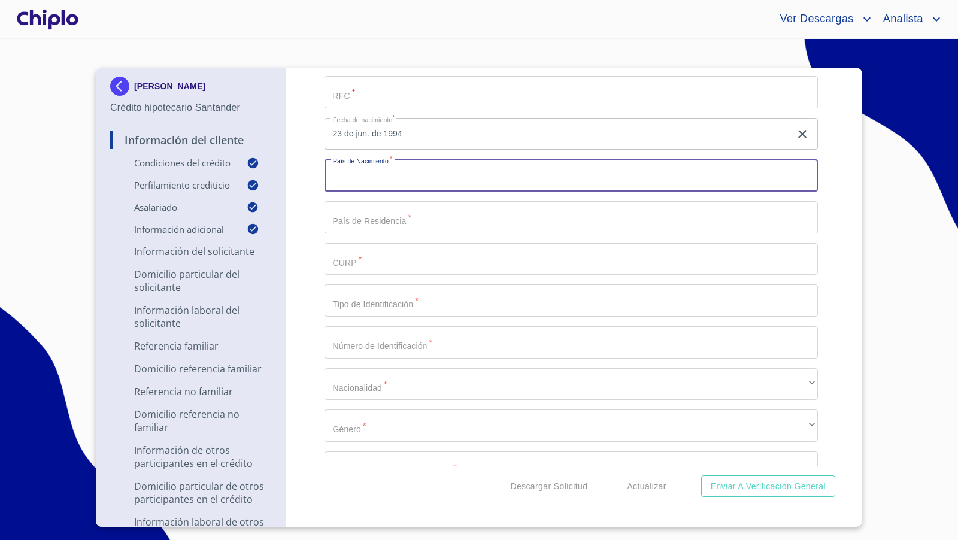
click at [381, 176] on input "Selecciona tu producto   *" at bounding box center [571, 175] width 494 height 32
type input "[GEOGRAPHIC_DATA]"
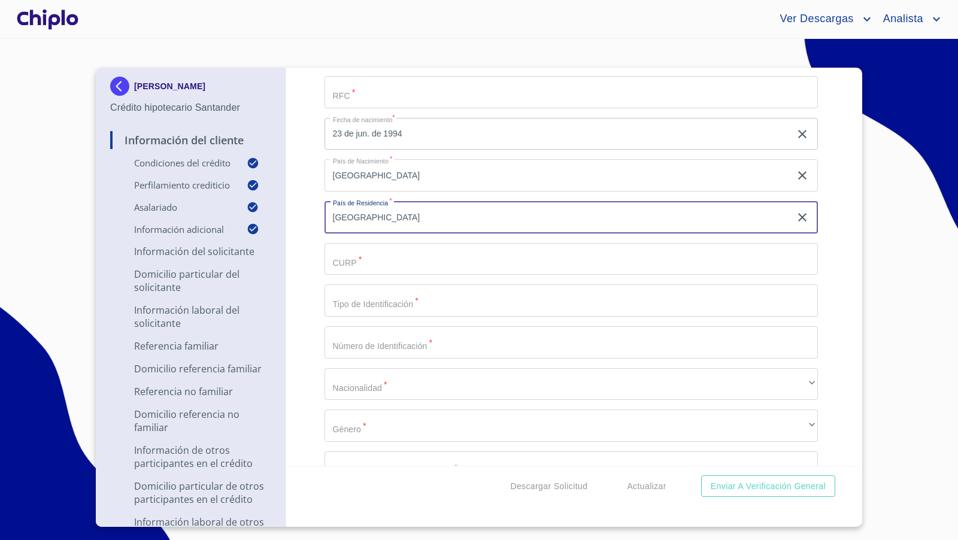
type input "[GEOGRAPHIC_DATA]"
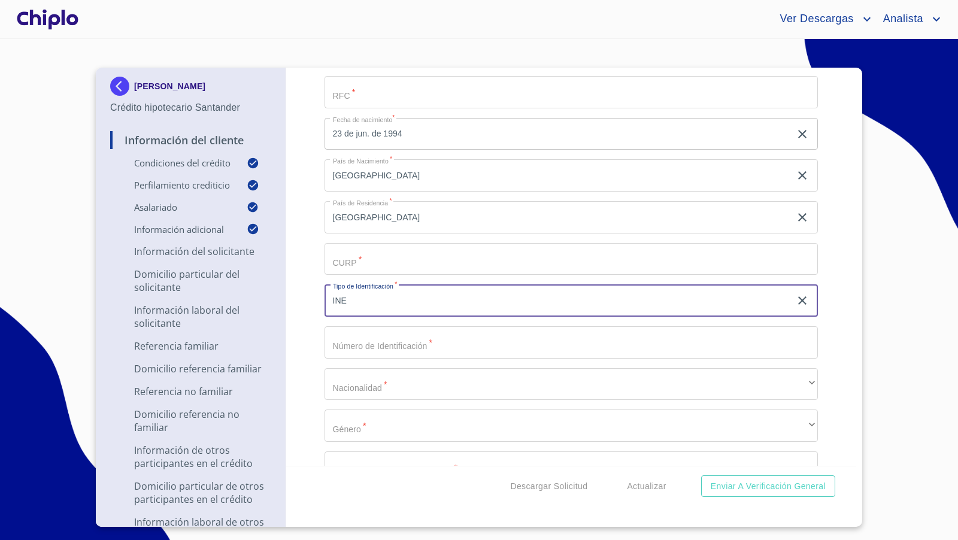
type input "INE"
click at [308, 332] on div "Información del Cliente Condiciones del Crédito Selecciona tu producto   * Adqu…" at bounding box center [571, 267] width 571 height 398
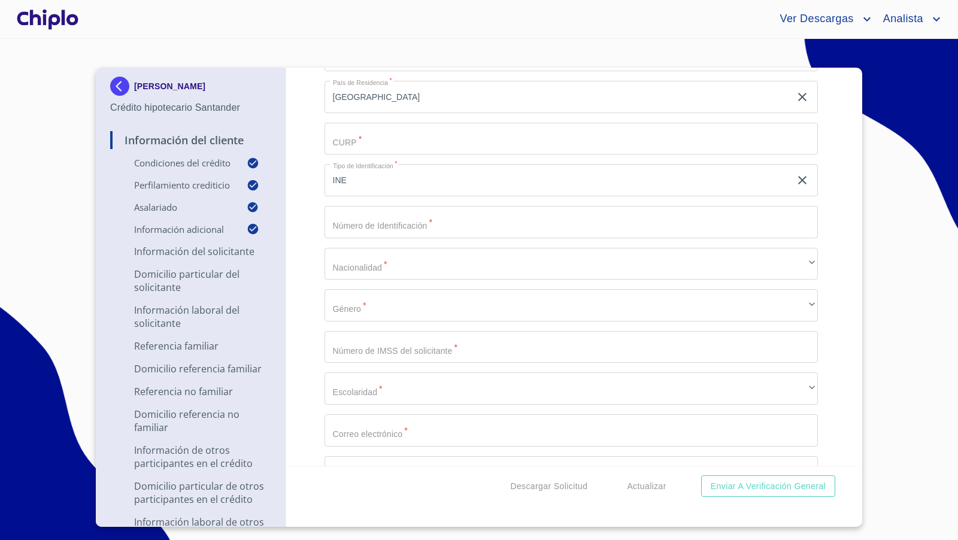
scroll to position [5287, 0]
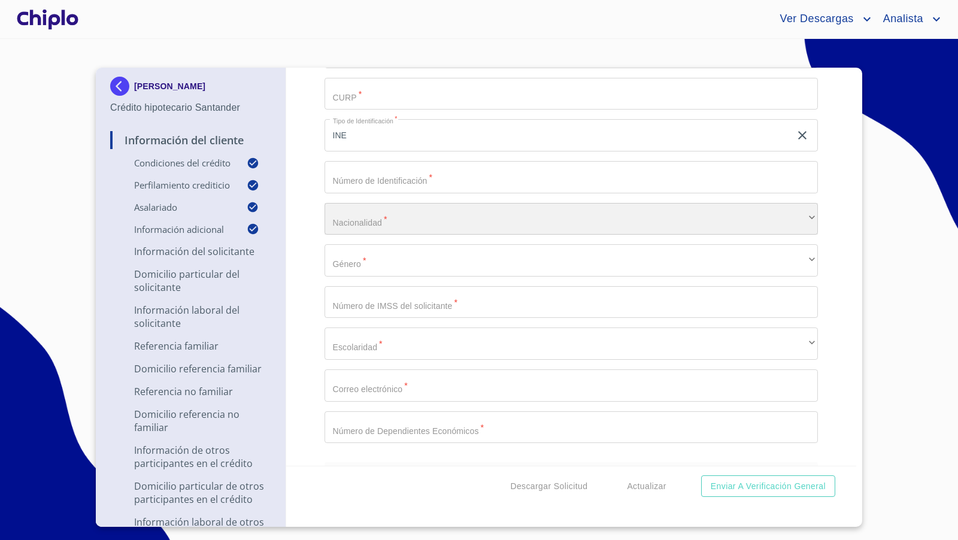
click at [353, 220] on div "​" at bounding box center [571, 219] width 494 height 32
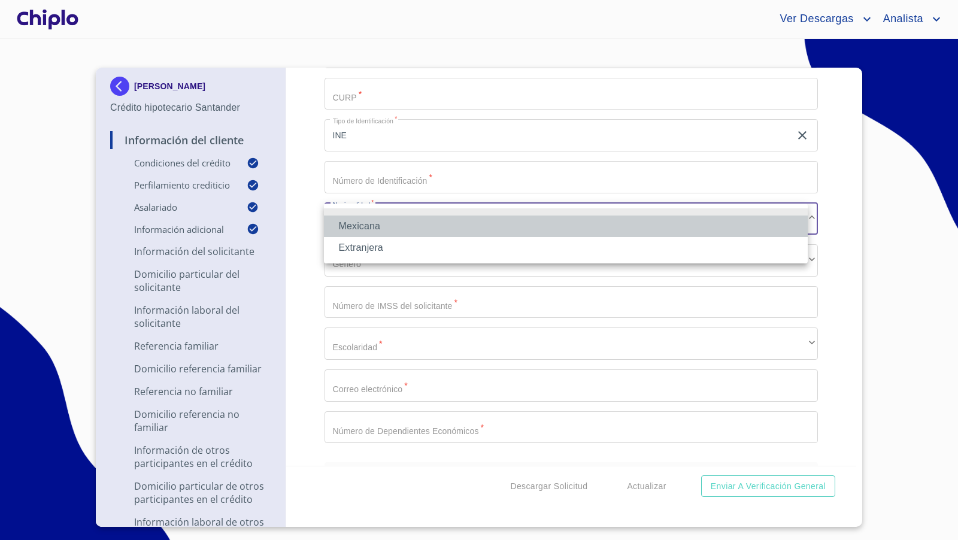
click at [355, 228] on li "Mexicana" at bounding box center [566, 227] width 484 height 22
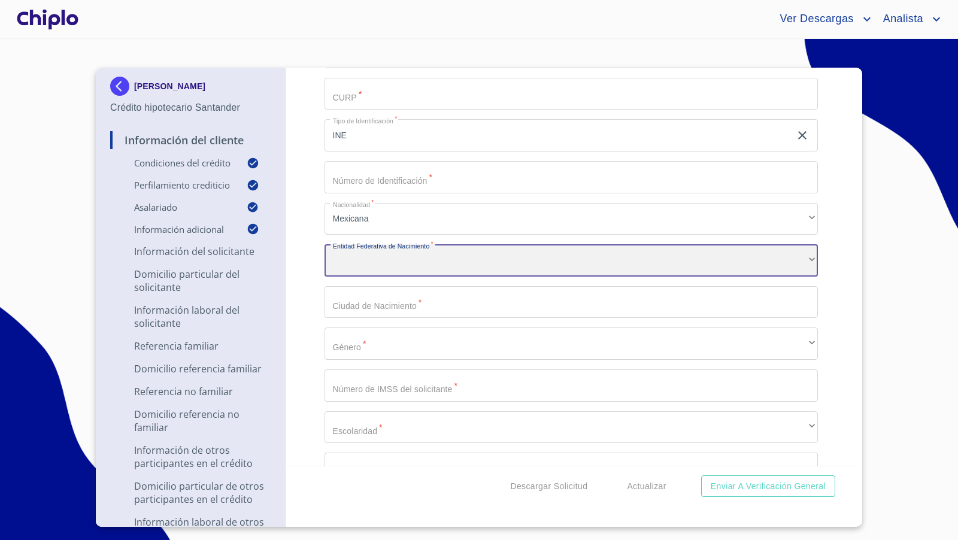
click at [368, 256] on div "​" at bounding box center [571, 260] width 494 height 32
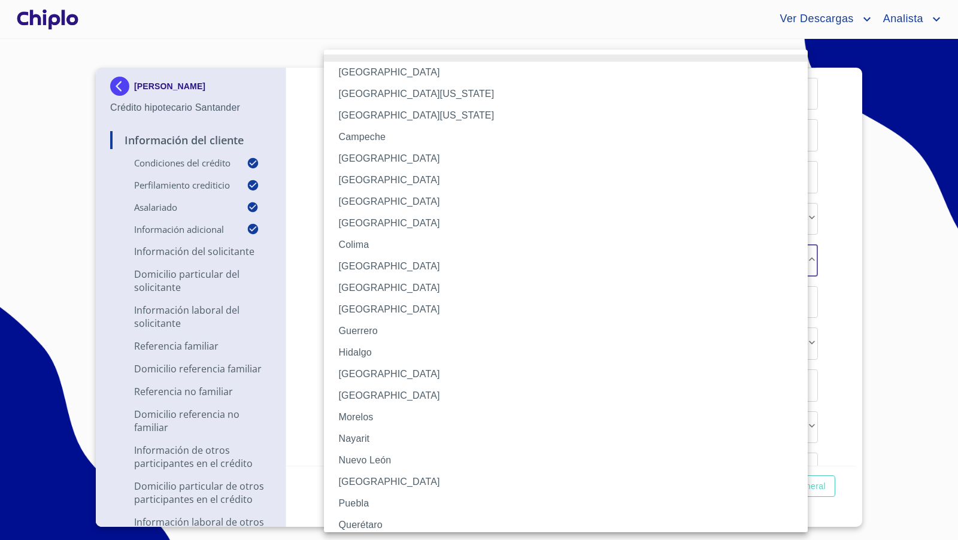
click at [395, 96] on li "Baja California" at bounding box center [571, 94] width 494 height 22
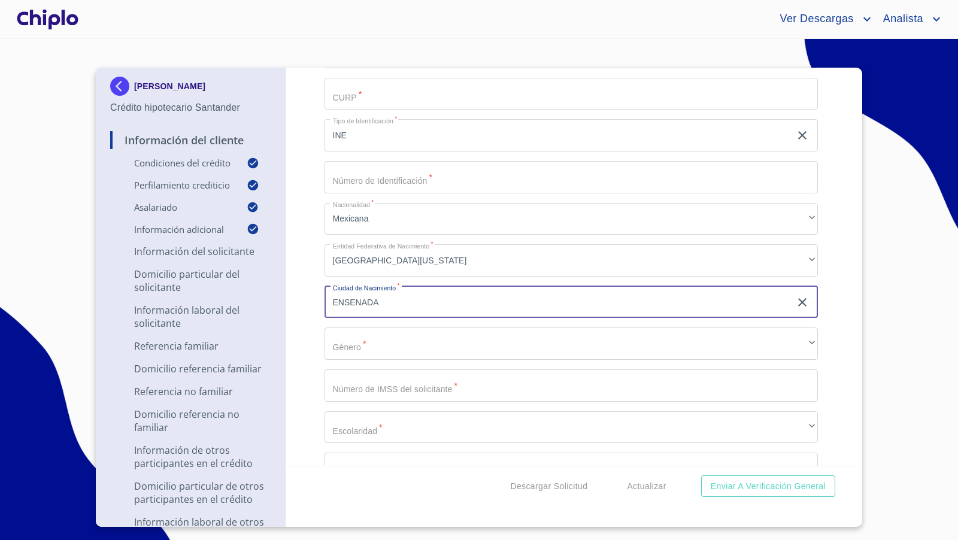
type input "ENSENADA"
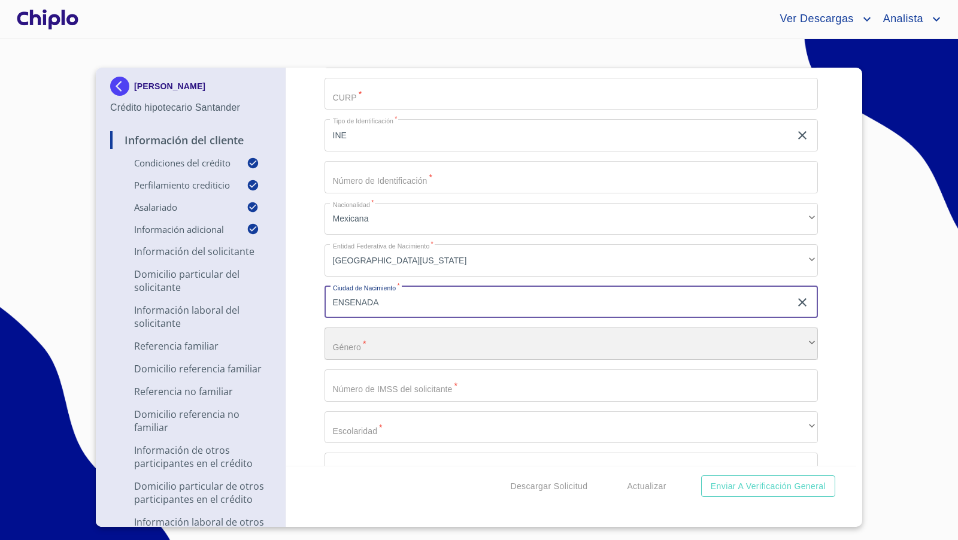
click at [363, 348] on div "​" at bounding box center [571, 343] width 494 height 32
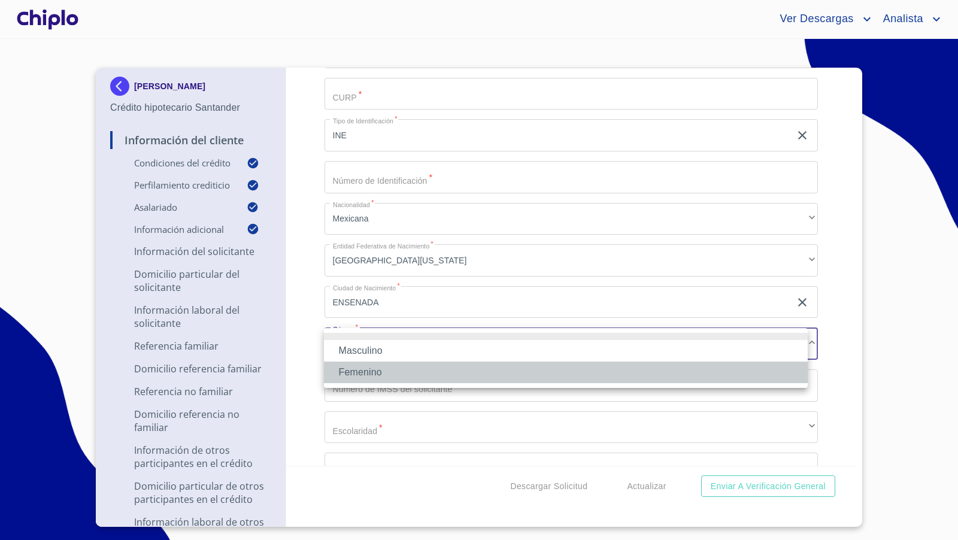
drag, startPoint x: 367, startPoint y: 371, endPoint x: 331, endPoint y: 365, distance: 36.4
click at [366, 371] on li "Femenino" at bounding box center [566, 373] width 484 height 22
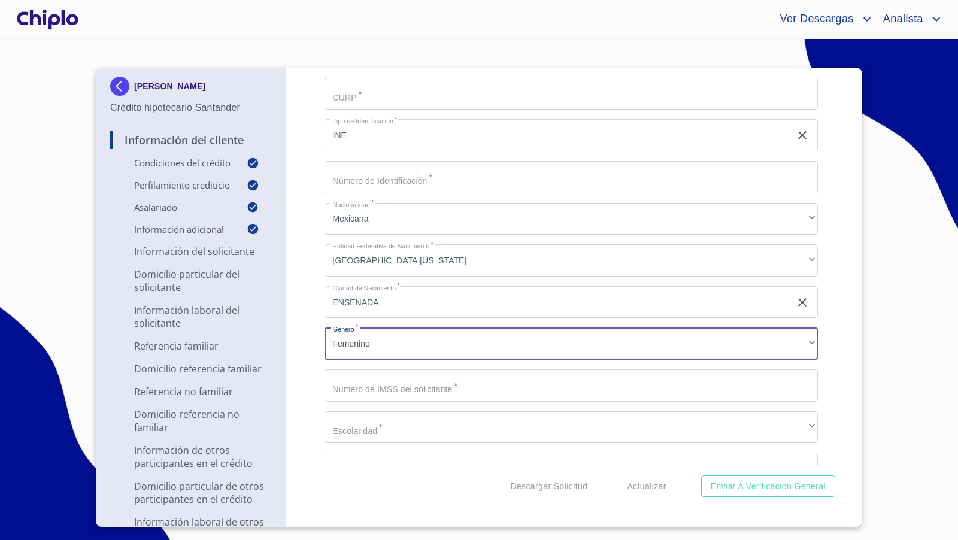
click at [301, 361] on div "Información del Cliente Condiciones del Crédito Selecciona tu producto   * Adqu…" at bounding box center [571, 267] width 571 height 398
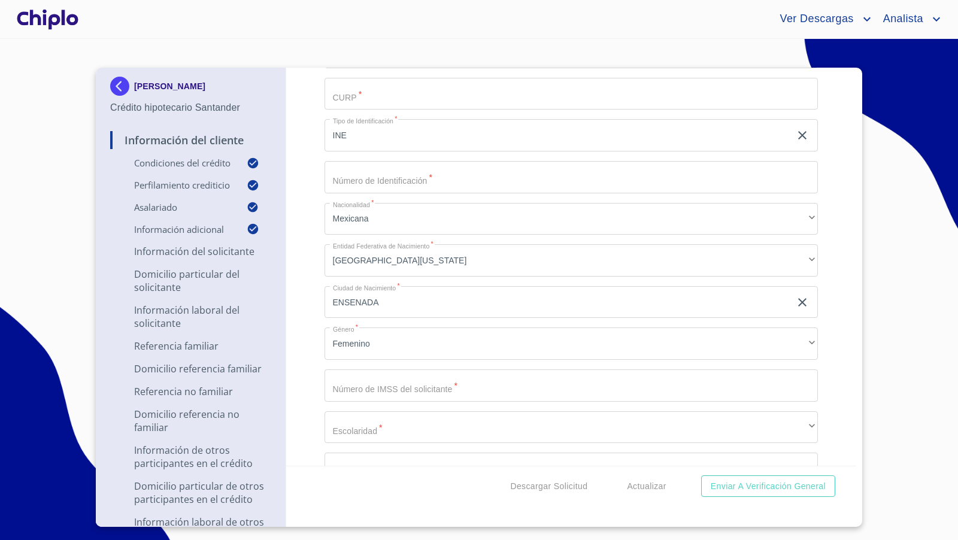
scroll to position [5341, 0]
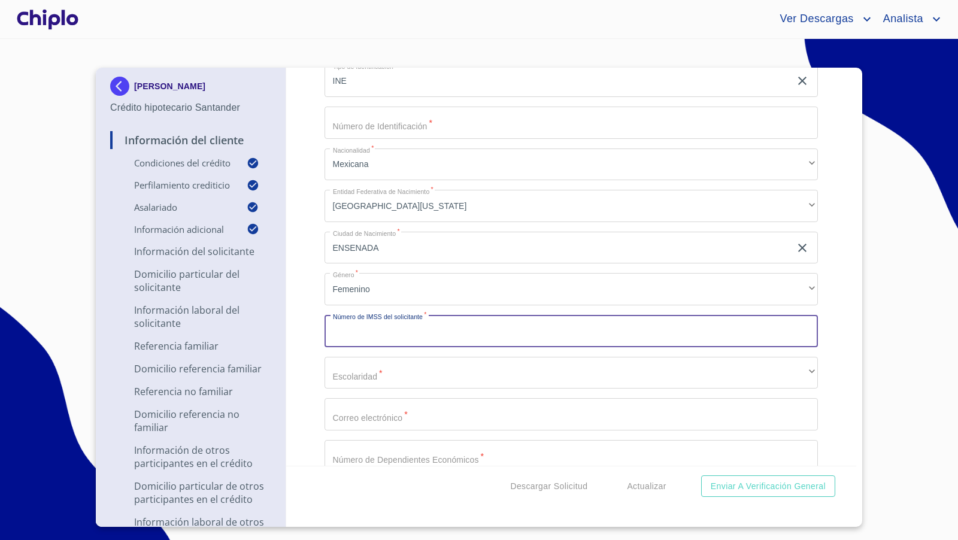
paste input "05179427314"
type input "05179427314"
click at [310, 326] on div "Información del Cliente Condiciones del Crédito Selecciona tu producto   * Adqu…" at bounding box center [571, 267] width 571 height 398
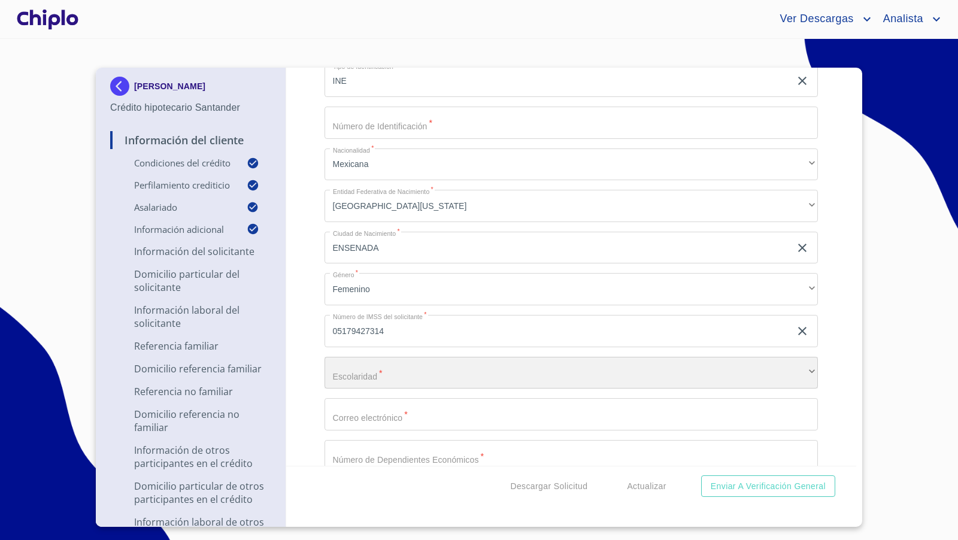
click at [366, 367] on div "​" at bounding box center [571, 373] width 494 height 32
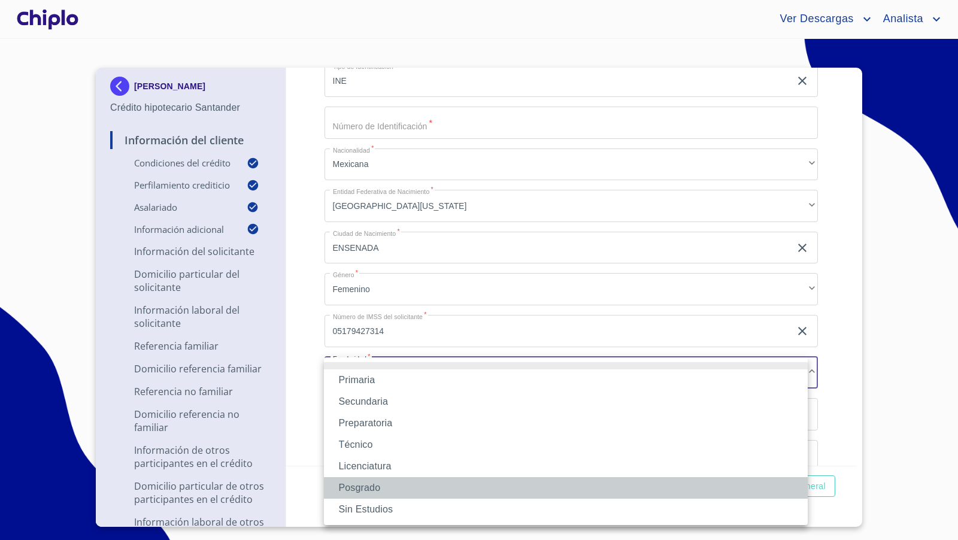
click at [366, 486] on li "Posgrado" at bounding box center [566, 488] width 484 height 22
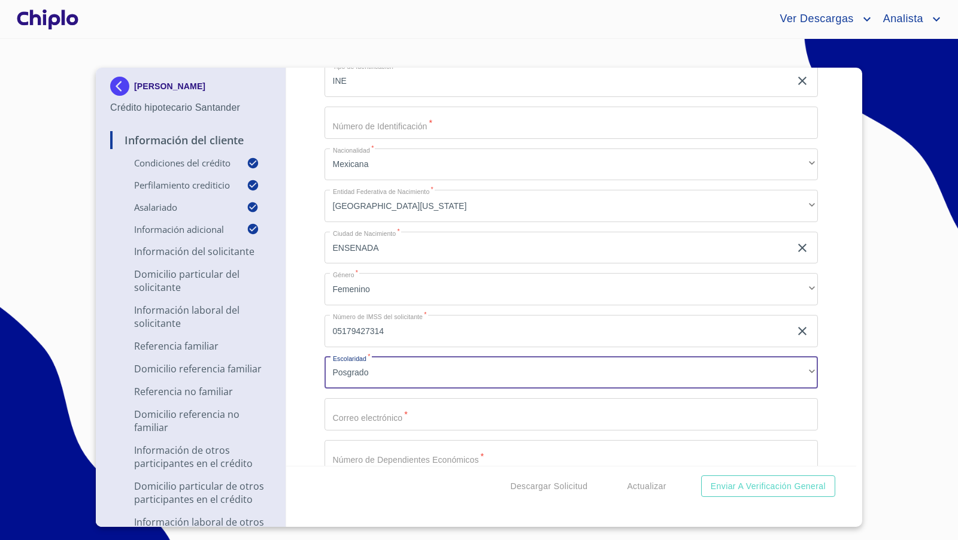
click at [298, 360] on div "Información del Cliente Condiciones del Crédito Selecciona tu producto   * Adqu…" at bounding box center [571, 267] width 571 height 398
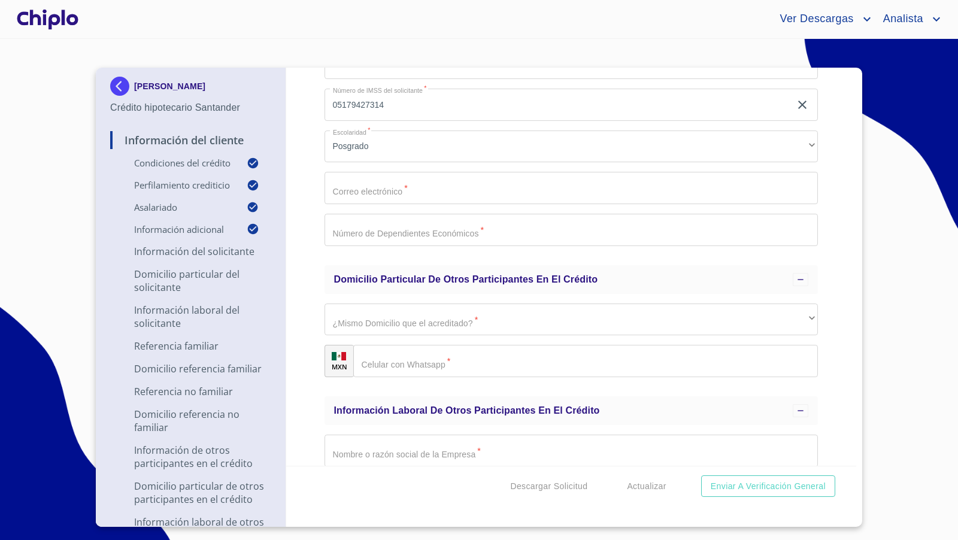
scroll to position [5570, 0]
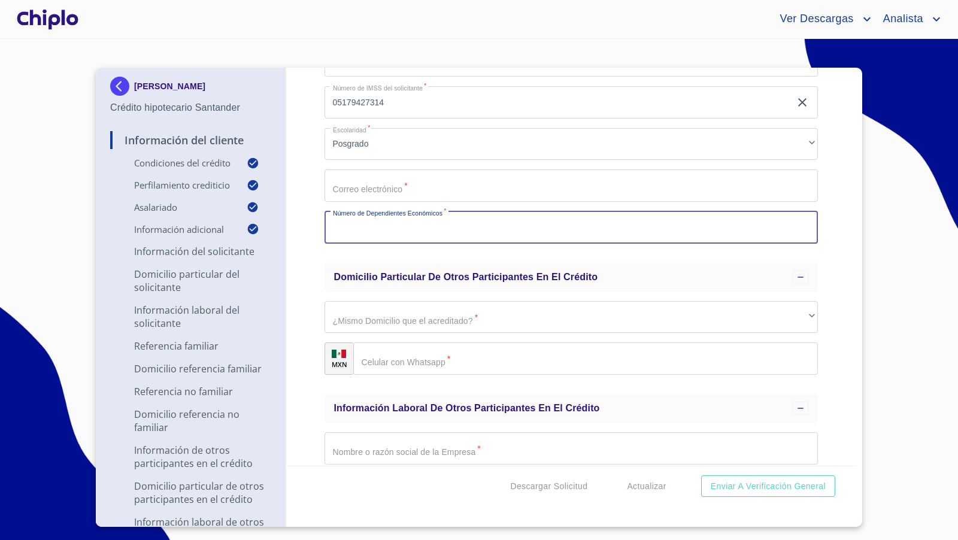
click at [366, 235] on input "Selecciona tu producto   *" at bounding box center [571, 227] width 494 height 32
type input "0"
click at [296, 225] on div "Información del Cliente Condiciones del Crédito Selecciona tu producto   * Adqu…" at bounding box center [571, 267] width 571 height 398
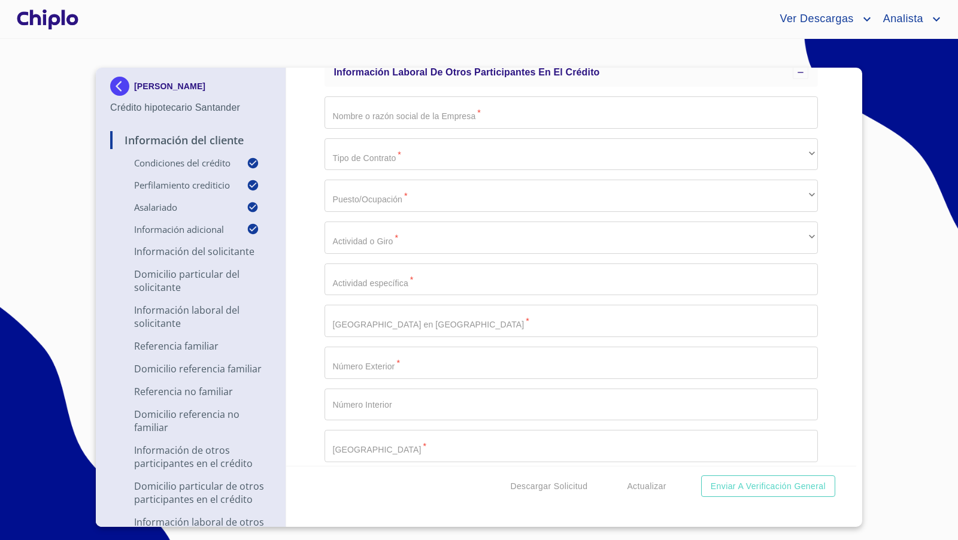
scroll to position [5908, 0]
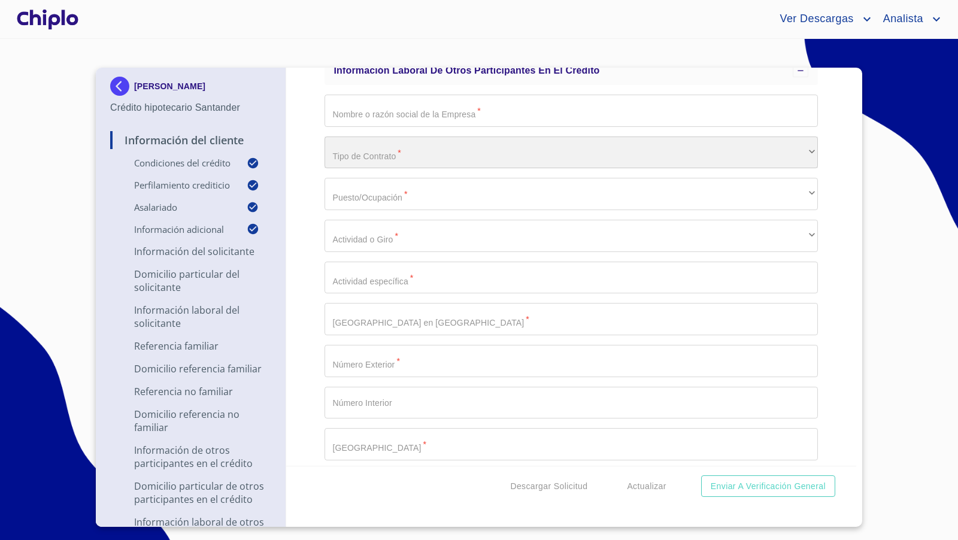
click at [388, 149] on div "​" at bounding box center [571, 152] width 494 height 32
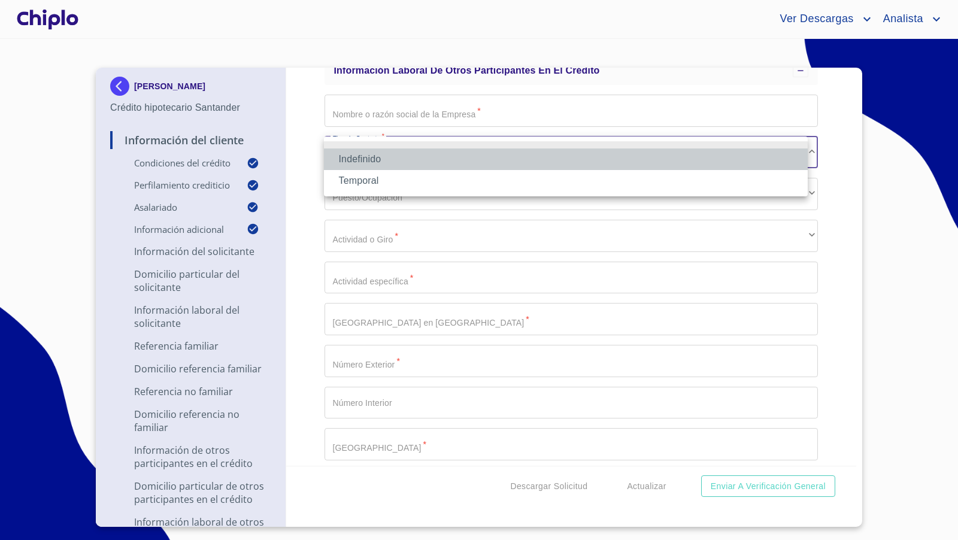
click at [381, 156] on li "Indefinido" at bounding box center [566, 159] width 484 height 22
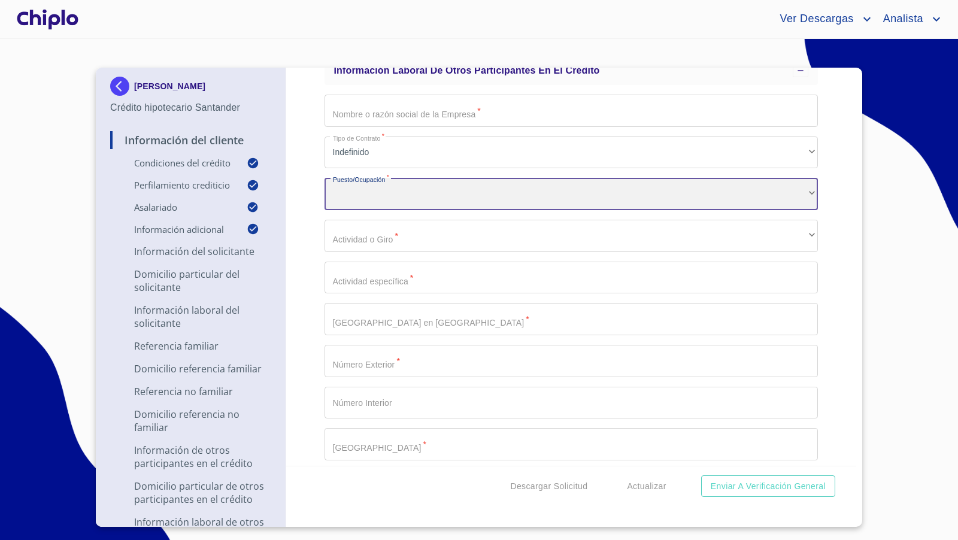
click at [381, 189] on div "​" at bounding box center [571, 194] width 494 height 32
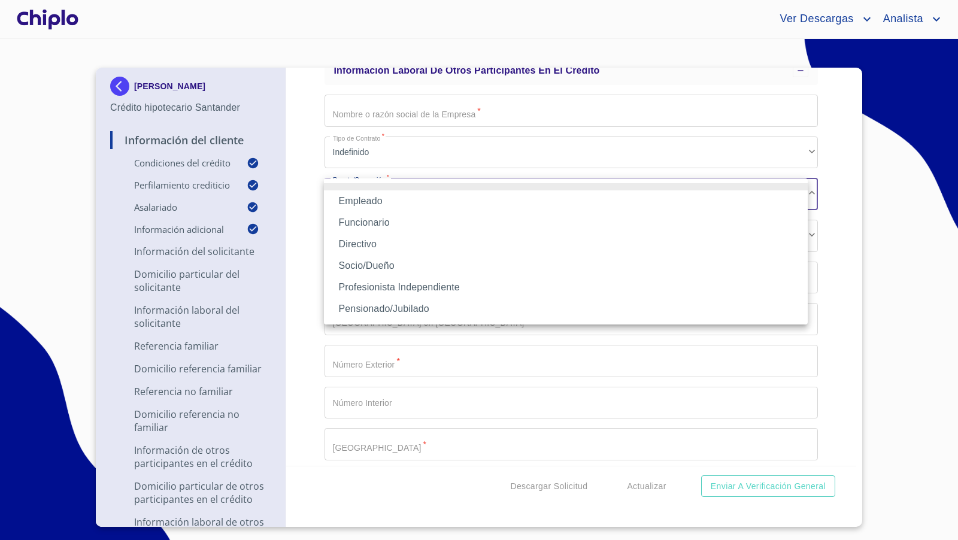
click at [380, 200] on li "Empleado" at bounding box center [566, 201] width 484 height 22
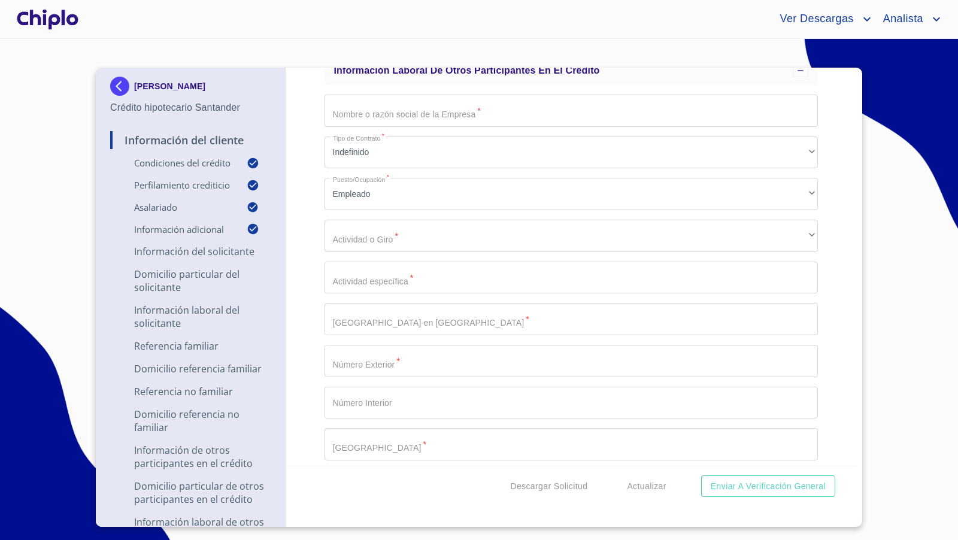
click at [304, 254] on div "Información del Cliente Condiciones del Crédito Selecciona tu producto   * Adqu…" at bounding box center [571, 267] width 571 height 398
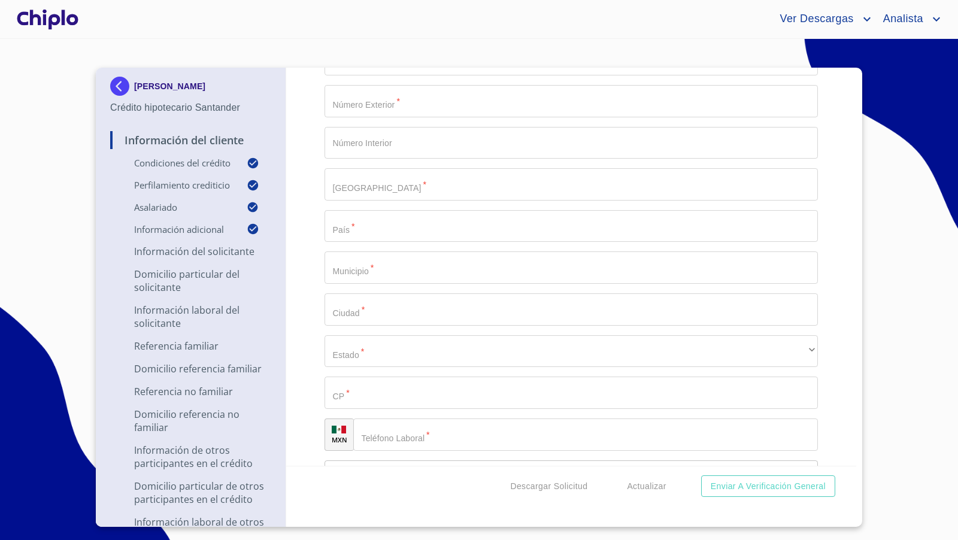
scroll to position [6170, 0]
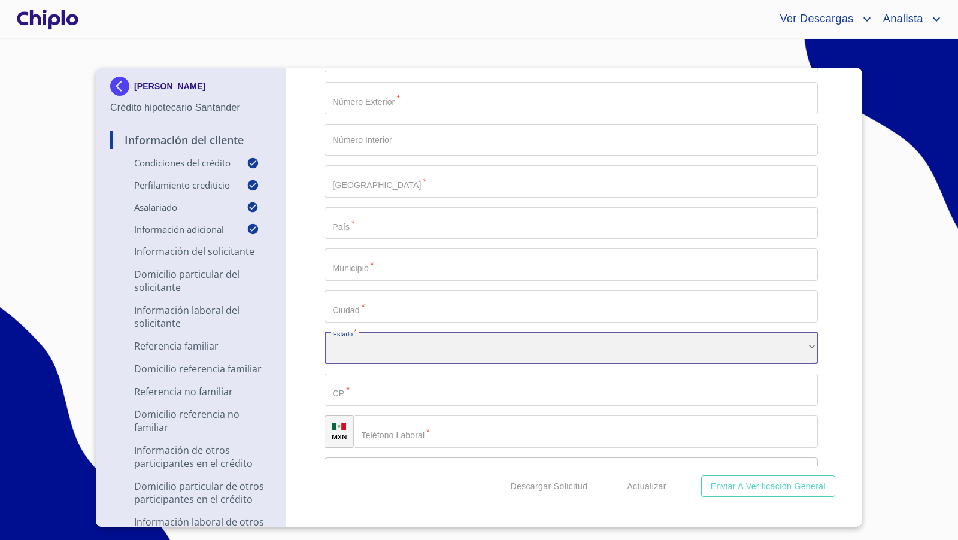
click at [370, 353] on div "​" at bounding box center [571, 348] width 494 height 32
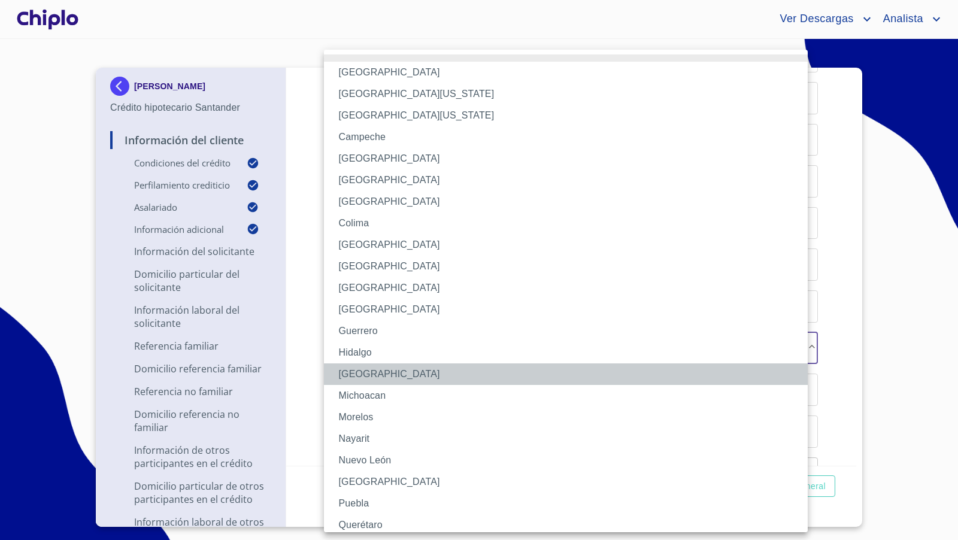
drag, startPoint x: 362, startPoint y: 377, endPoint x: 306, endPoint y: 369, distance: 56.2
click at [362, 377] on li "[GEOGRAPHIC_DATA]" at bounding box center [571, 374] width 494 height 22
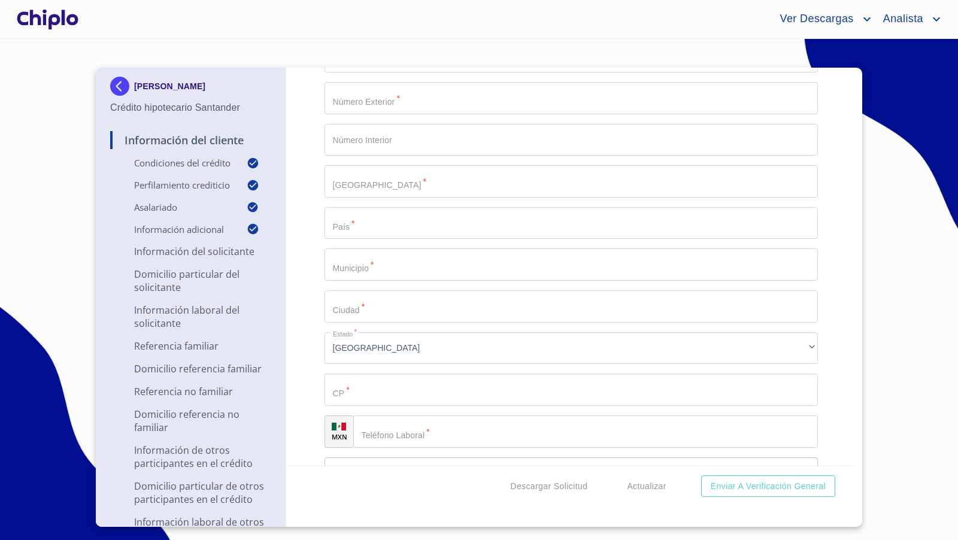
click at [301, 359] on div "Información del Cliente Condiciones del Crédito Selecciona tu producto   * Adqu…" at bounding box center [571, 267] width 571 height 398
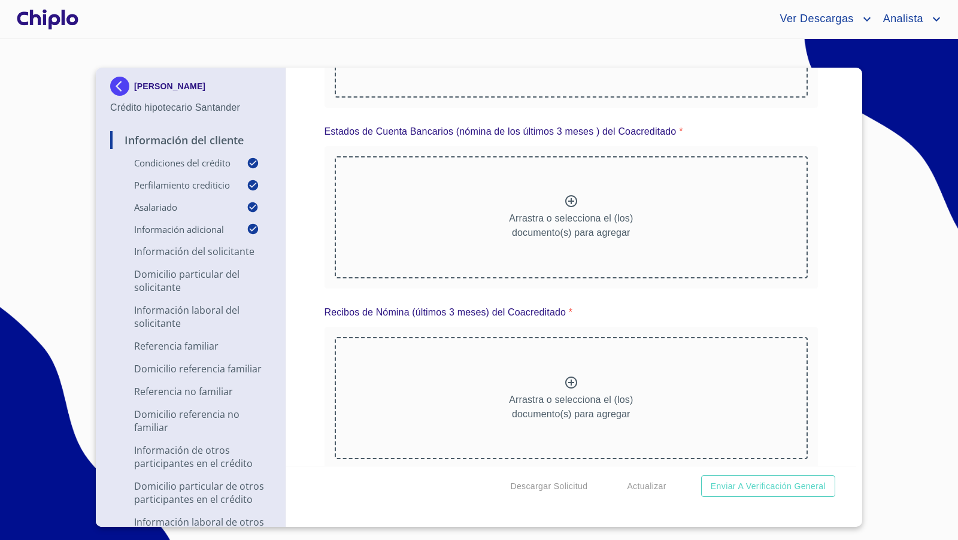
scroll to position [11469, 0]
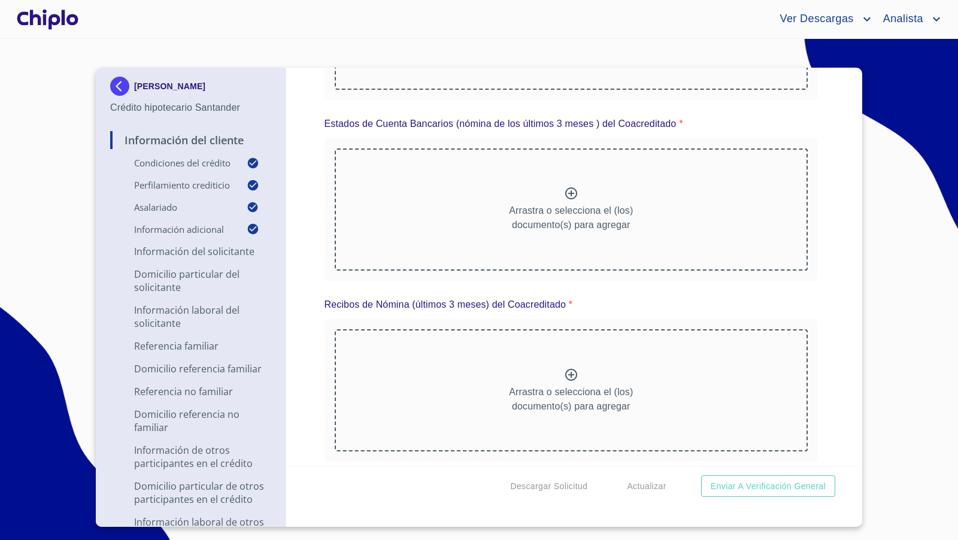
click at [822, 317] on div "Información del Cliente Condiciones del Crédito Selecciona tu producto   * Adqu…" at bounding box center [571, 267] width 571 height 398
click at [565, 369] on icon at bounding box center [571, 375] width 12 height 12
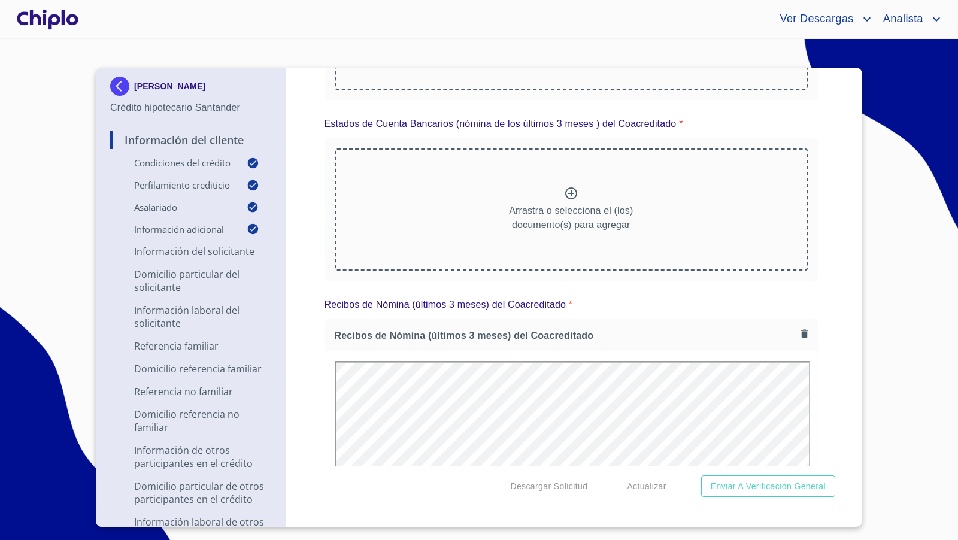
scroll to position [0, 0]
click at [571, 187] on icon at bounding box center [571, 193] width 12 height 12
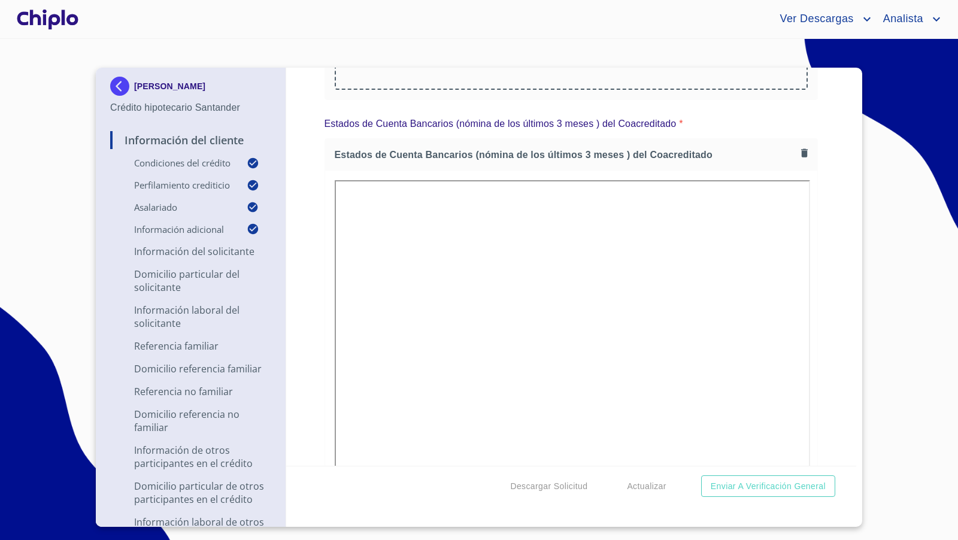
click at [839, 388] on div "Información del Cliente Condiciones del Crédito Selecciona tu producto   * Adqu…" at bounding box center [571, 267] width 571 height 398
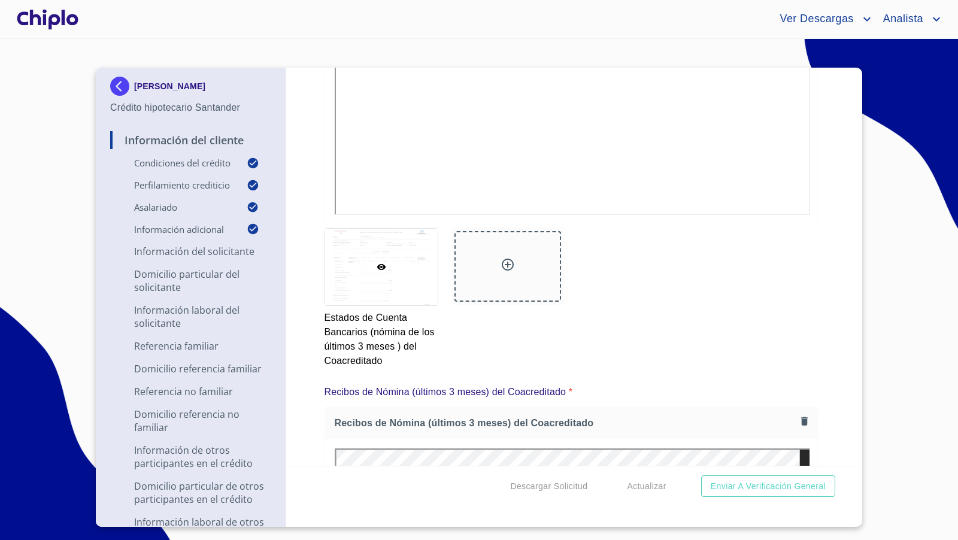
scroll to position [11767, 0]
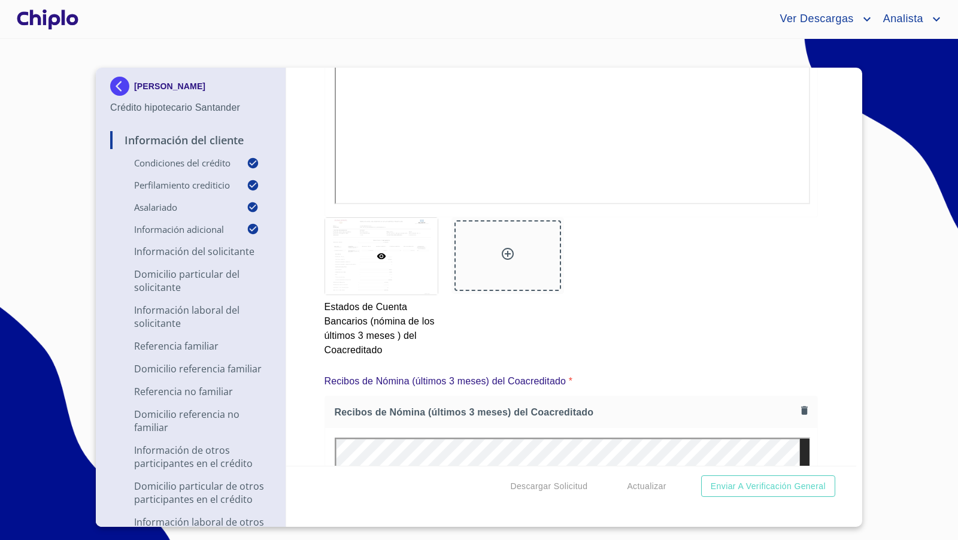
click at [509, 248] on icon at bounding box center [508, 254] width 12 height 12
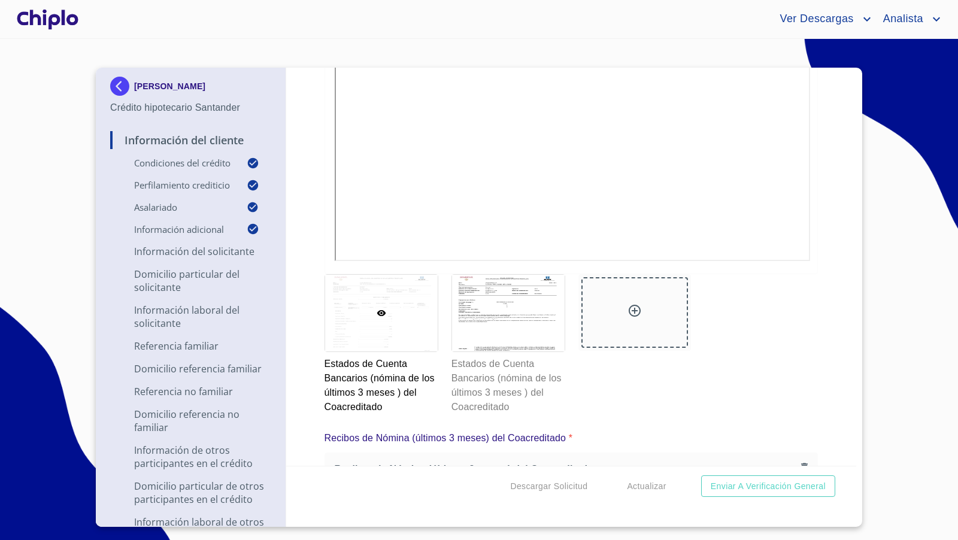
scroll to position [11708, 0]
click at [821, 247] on div "Información del Cliente Condiciones del Crédito Selecciona tu producto   * Adqu…" at bounding box center [571, 267] width 571 height 398
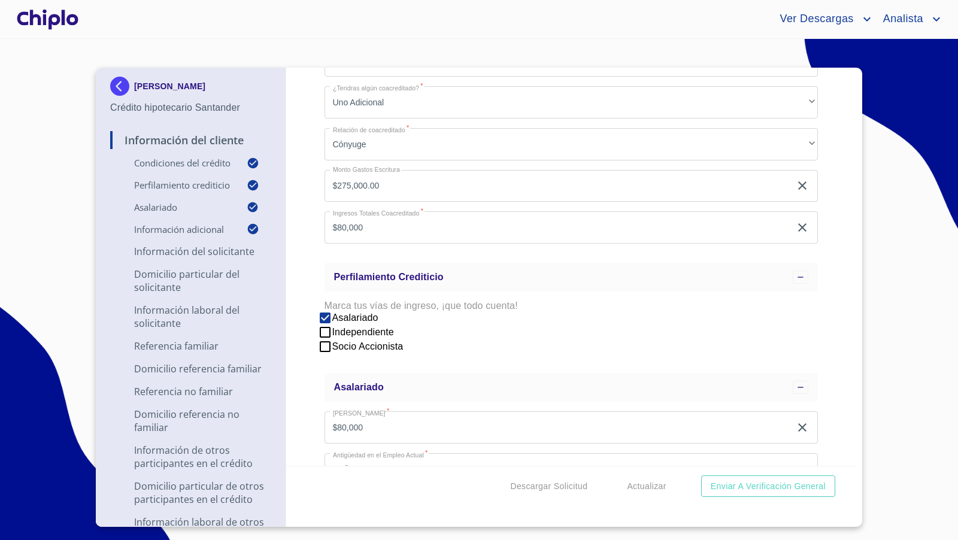
scroll to position [332, 0]
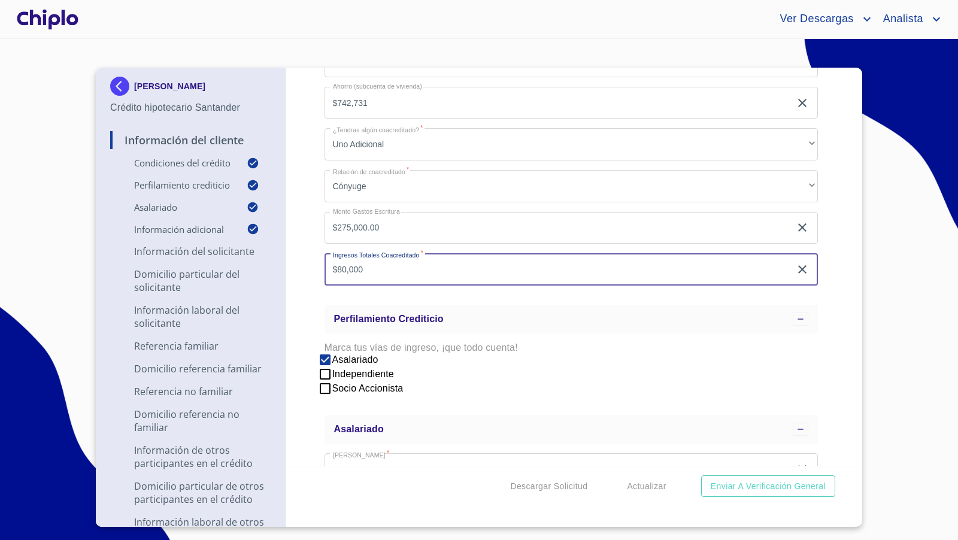
drag, startPoint x: 380, startPoint y: 271, endPoint x: 295, endPoint y: 266, distance: 85.7
click at [295, 266] on div "Información del Cliente Condiciones del Crédito Selecciona tu producto   * Adqu…" at bounding box center [571, 267] width 571 height 398
type input "$145,000"
click at [290, 228] on div "Información del Cliente Condiciones del Crédito Selecciona tu producto   * Adqu…" at bounding box center [571, 267] width 571 height 398
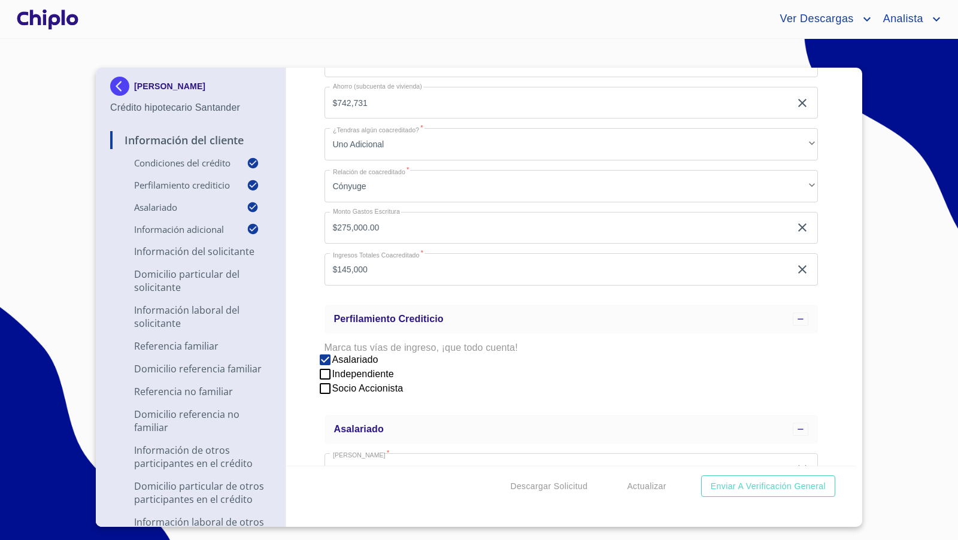
click at [826, 298] on div "Información del Cliente Condiciones del Crédito Selecciona tu producto   * Adqu…" at bounding box center [571, 267] width 571 height 398
click at [647, 487] on span "Actualizar" at bounding box center [646, 486] width 39 height 15
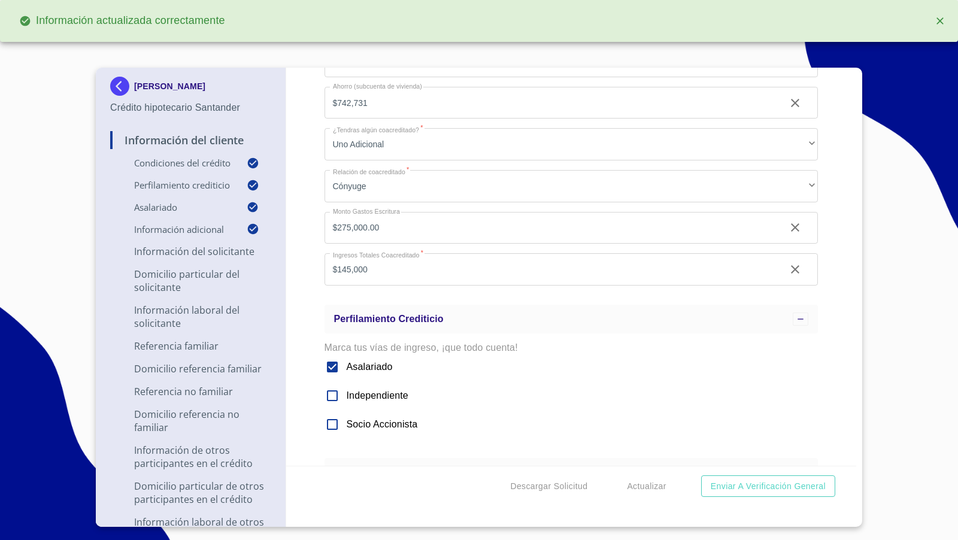
click at [829, 179] on div "Información del Cliente Condiciones del Crédito Selecciona tu producto   * Adqu…" at bounding box center [571, 267] width 571 height 398
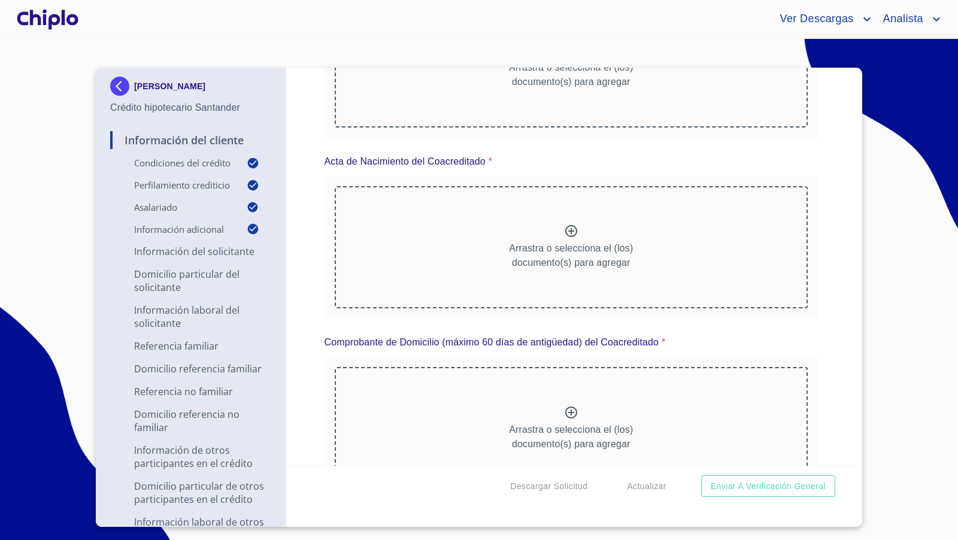
scroll to position [10884, 0]
click at [40, 20] on div at bounding box center [47, 19] width 66 height 38
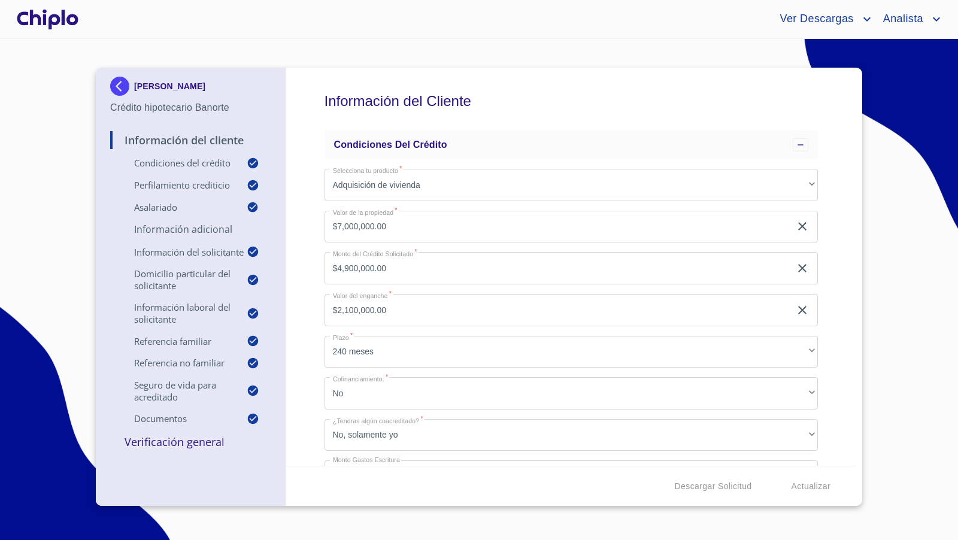
scroll to position [8, 0]
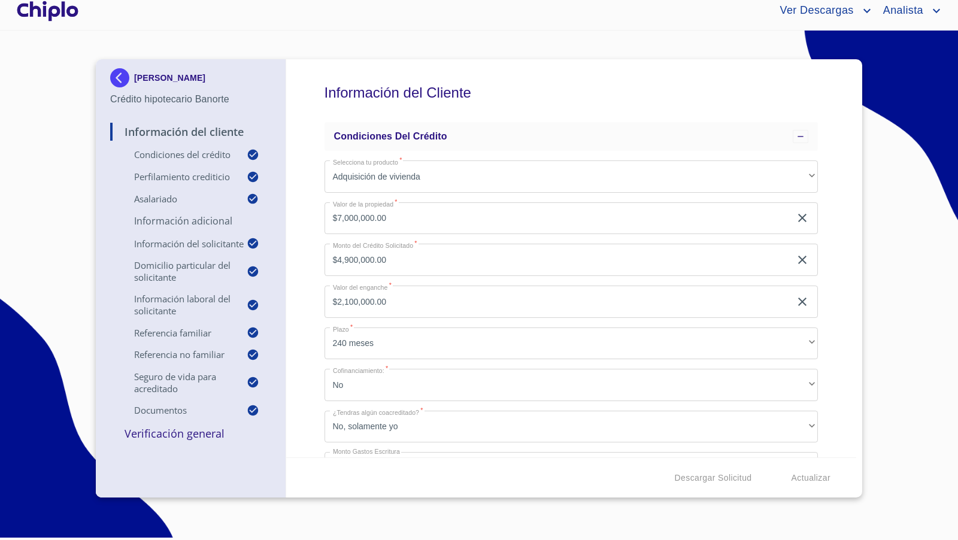
click at [305, 270] on div "Información del Cliente Condiciones del Crédito Selecciona tu producto   * Adqu…" at bounding box center [571, 258] width 571 height 398
click at [835, 248] on div "Información del Cliente Condiciones del Crédito Selecciona tu producto   * Adqu…" at bounding box center [571, 258] width 571 height 398
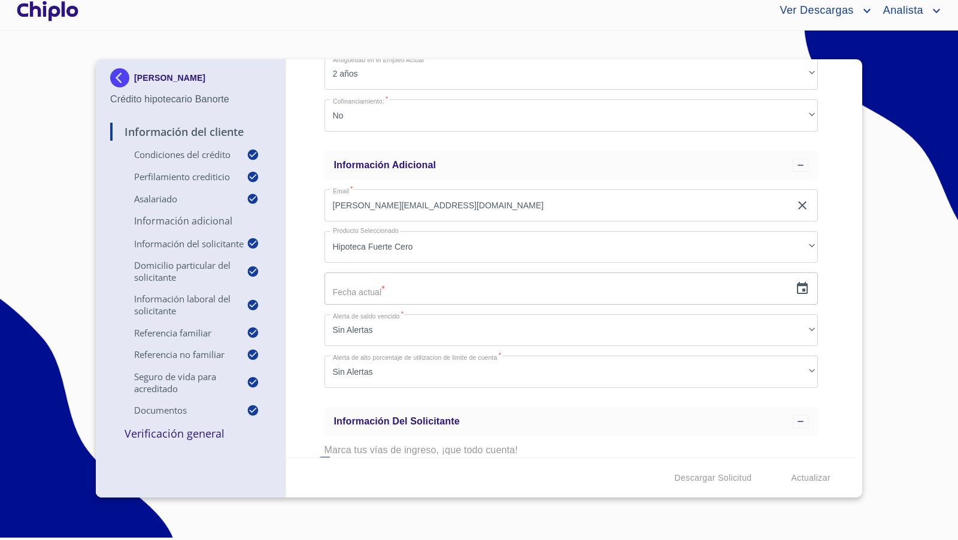
scroll to position [637, 0]
click at [797, 289] on icon "button" at bounding box center [802, 287] width 11 height 12
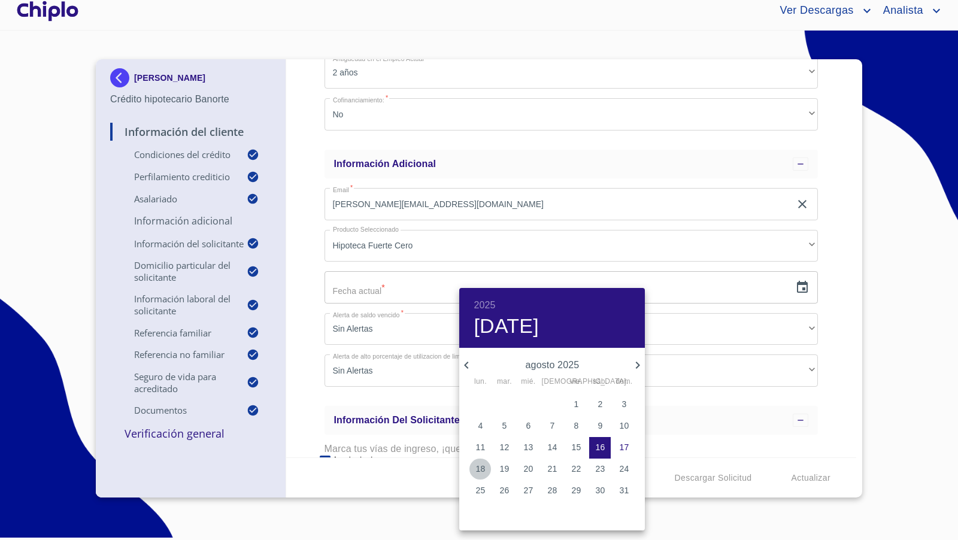
click at [483, 468] on p "18" at bounding box center [480, 469] width 10 height 12
type input "[DATE]"
click at [312, 257] on div at bounding box center [479, 270] width 958 height 540
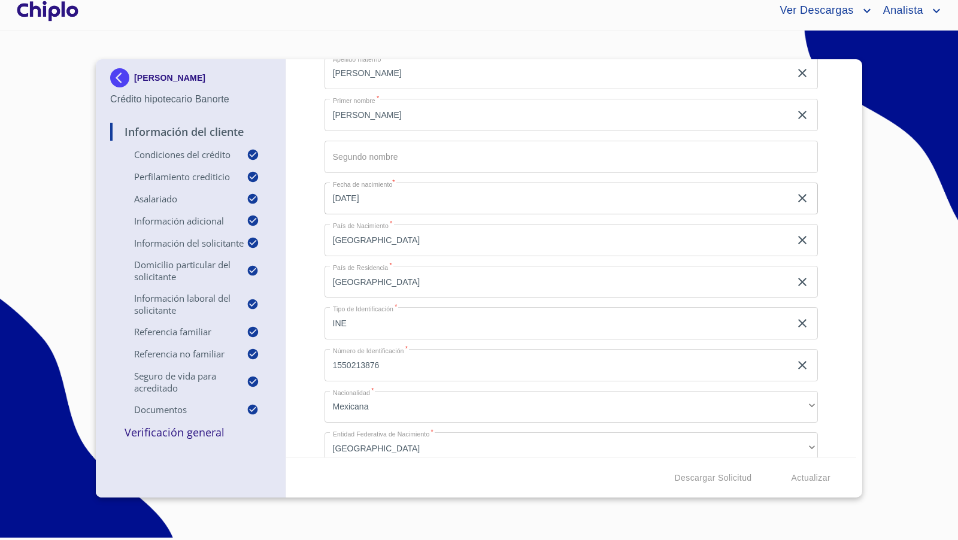
scroll to position [1128, 0]
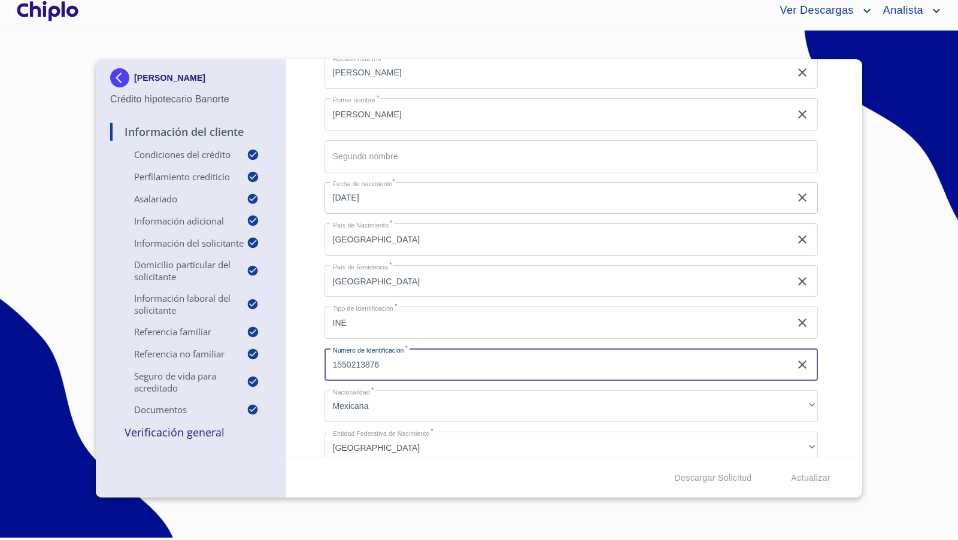
drag, startPoint x: 396, startPoint y: 368, endPoint x: 309, endPoint y: 356, distance: 88.2
click at [307, 357] on div "Información del Cliente Condiciones del Crédito Selecciona tu producto   * Adqu…" at bounding box center [571, 258] width 571 height 398
type input "1861117117145"
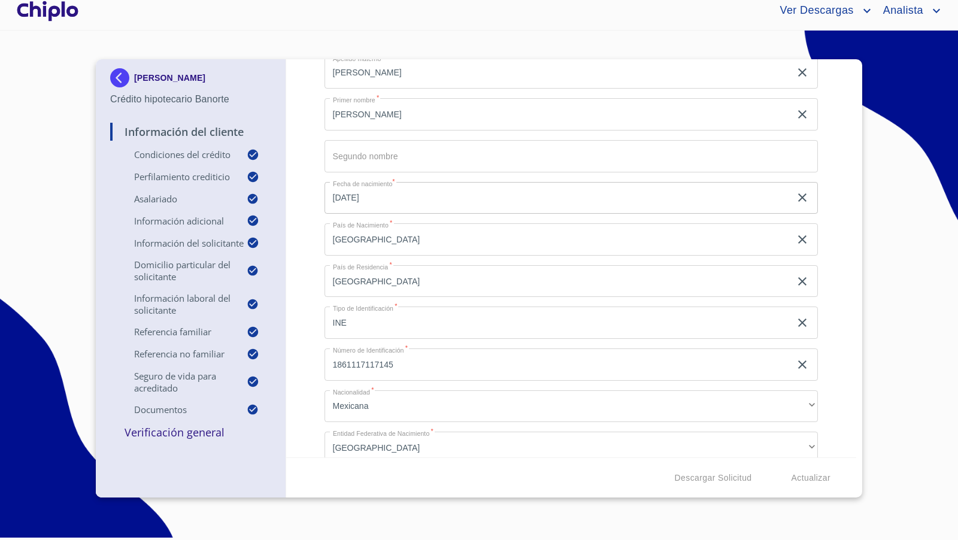
click at [308, 412] on div "Información del Cliente Condiciones del Crédito Selecciona tu producto   * Adqu…" at bounding box center [571, 258] width 571 height 398
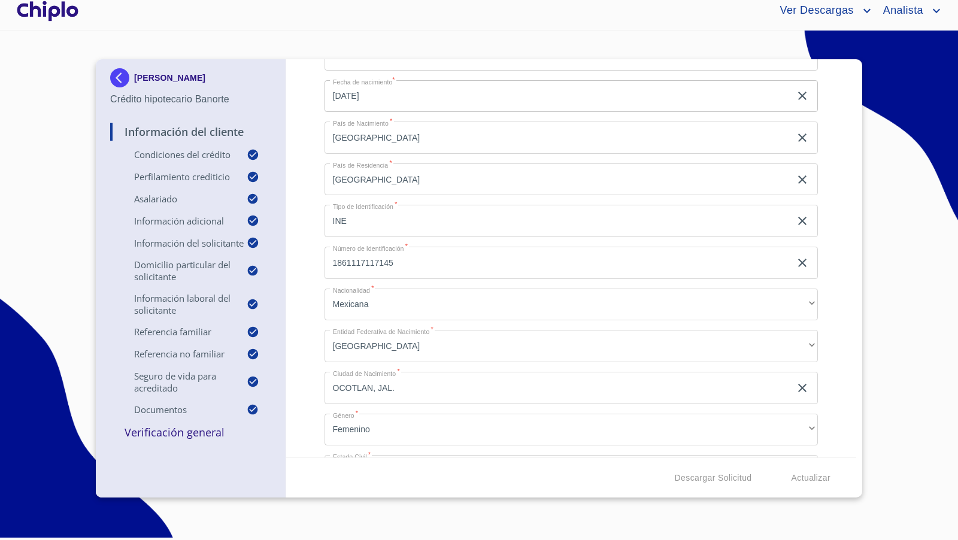
scroll to position [1249, 0]
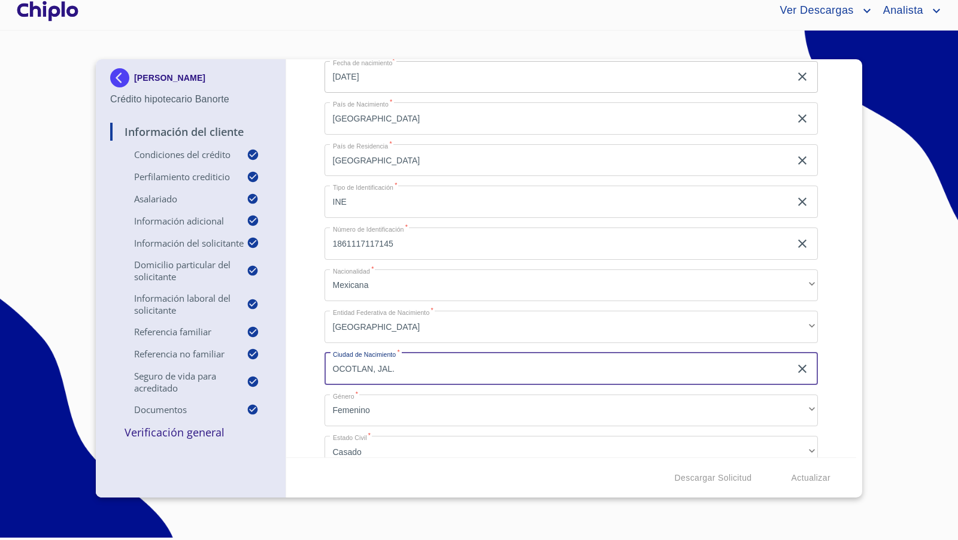
click at [411, 367] on input "OCOTLAN, JAL." at bounding box center [557, 369] width 466 height 32
type input "OCOTLAN"
click at [304, 360] on div "Información del Cliente Condiciones del Crédito Selecciona tu producto   * Adqu…" at bounding box center [571, 258] width 571 height 398
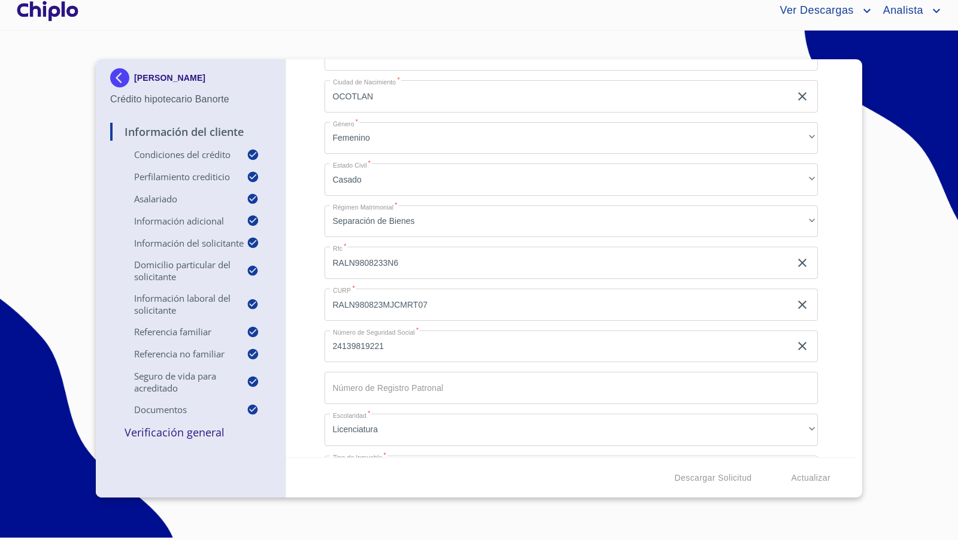
scroll to position [1528, 0]
click at [310, 302] on div "Información del Cliente Condiciones del Crédito Selecciona tu producto   * Adqu…" at bounding box center [571, 258] width 571 height 398
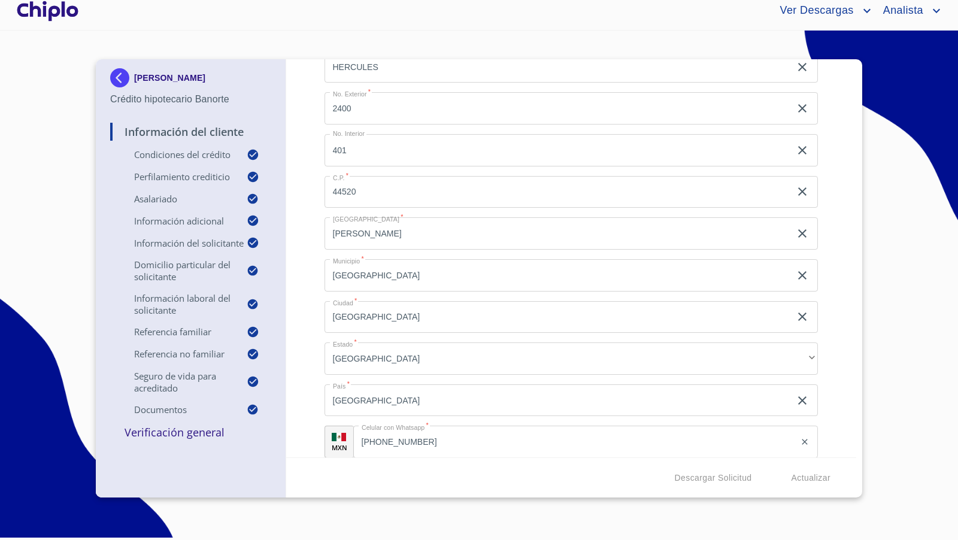
scroll to position [2057, 0]
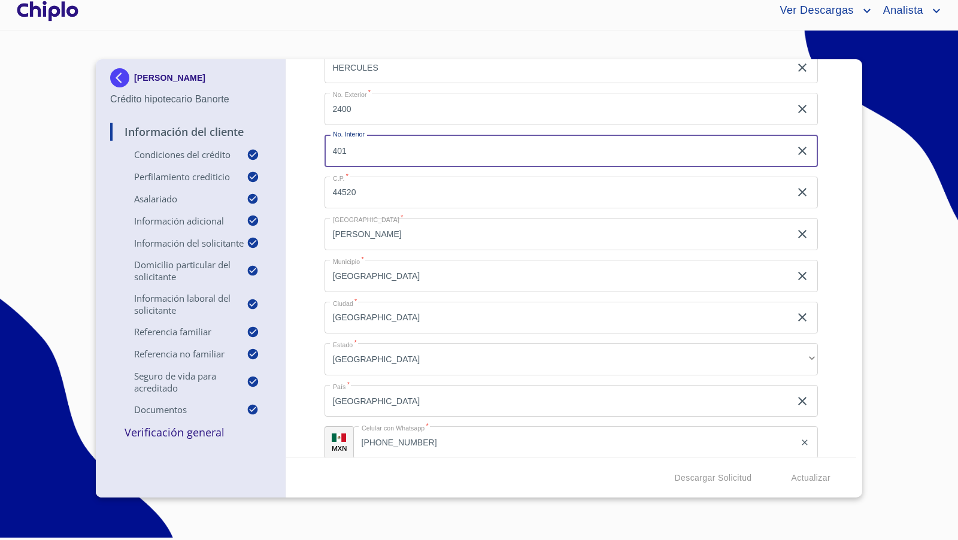
drag, startPoint x: 361, startPoint y: 153, endPoint x: 299, endPoint y: 142, distance: 62.6
click at [297, 150] on div "Información del Cliente Condiciones del Crédito Selecciona tu producto   * Adqu…" at bounding box center [571, 258] width 571 height 398
type input "p"
type input "PH"
click at [292, 164] on div "Información del Cliente Condiciones del Crédito Selecciona tu producto   * Adqu…" at bounding box center [571, 258] width 571 height 398
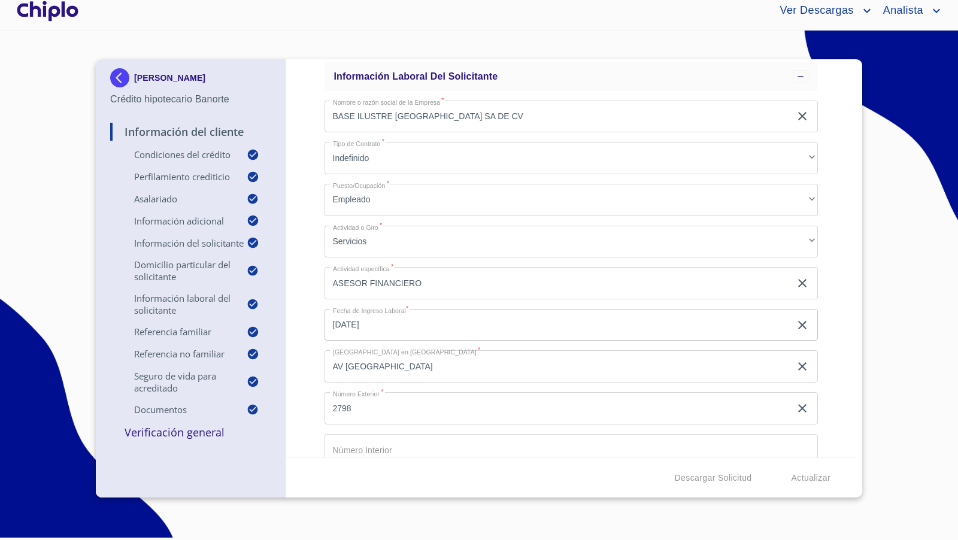
scroll to position [2561, 0]
click at [829, 254] on div "Información del Cliente Condiciones del Crédito Selecciona tu producto   * Adqu…" at bounding box center [571, 258] width 571 height 398
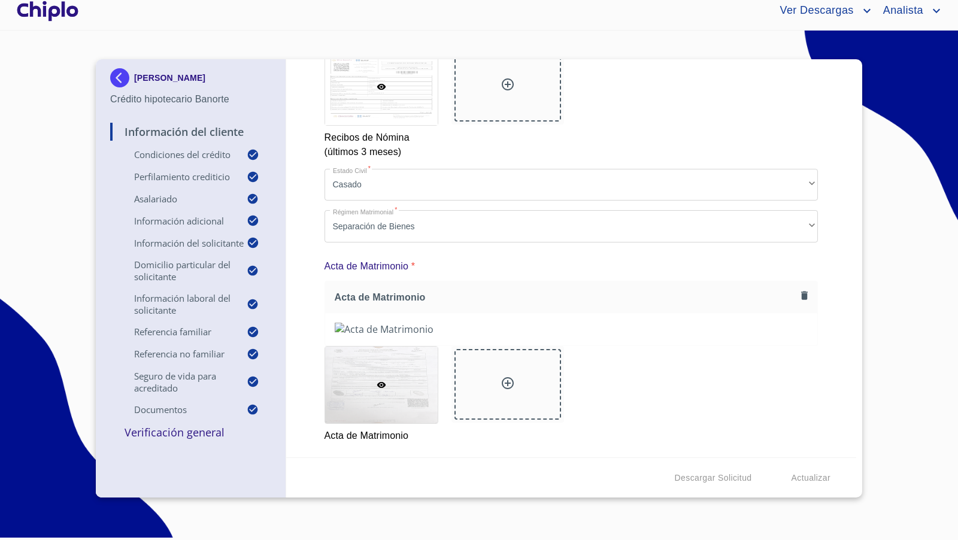
scroll to position [7711, 0]
click at [812, 277] on div "Información del Cliente Condiciones del Crédito Selecciona tu producto   * Adqu…" at bounding box center [571, 258] width 571 height 398
click at [199, 435] on p "Verificación General" at bounding box center [190, 432] width 161 height 14
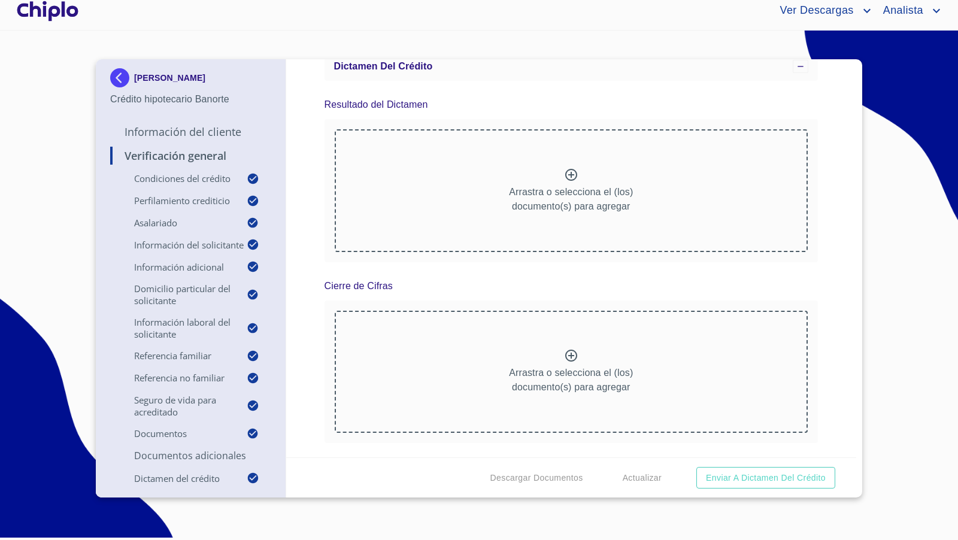
scroll to position [0, 0]
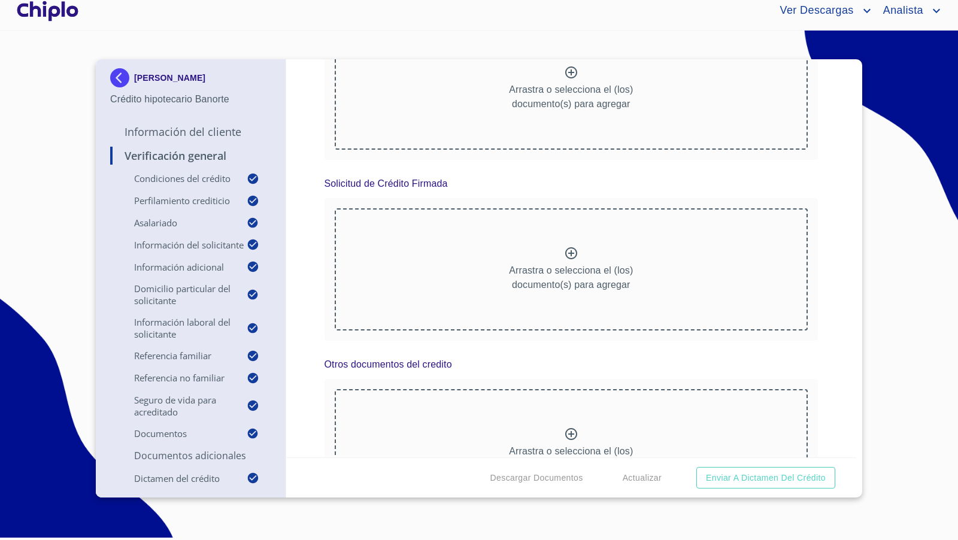
click at [544, 477] on span "Descargar Documentos" at bounding box center [536, 478] width 93 height 15
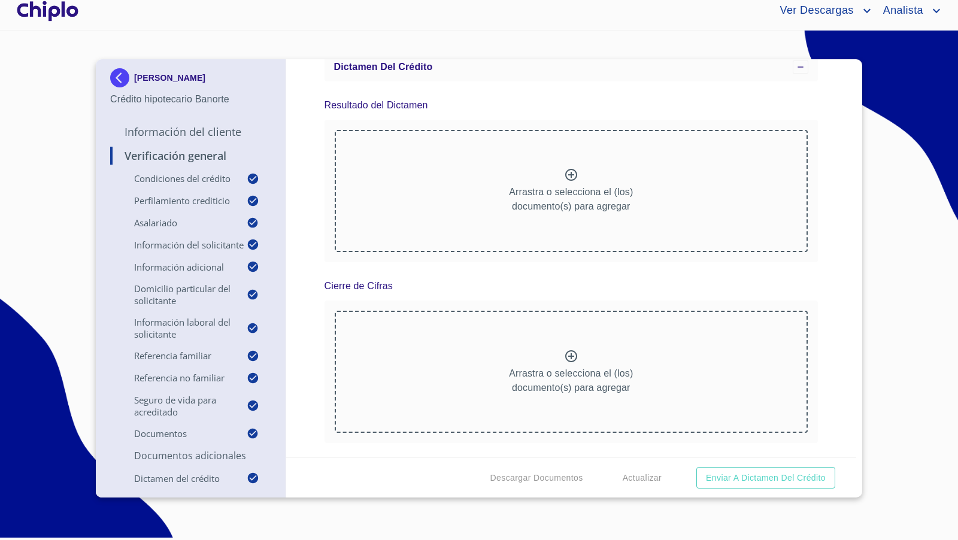
scroll to position [10728, 0]
drag, startPoint x: 827, startPoint y: 378, endPoint x: 832, endPoint y: 360, distance: 19.3
click at [829, 369] on div "Verificación General Condiciones del Crédito Selecciona tu producto   * Adquisi…" at bounding box center [571, 258] width 571 height 398
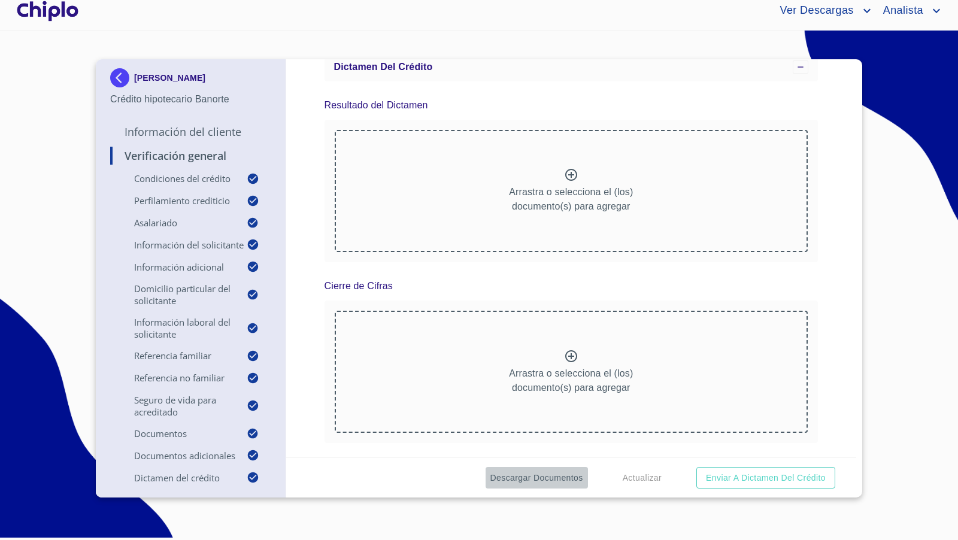
click at [555, 475] on span "Descargar Documentos" at bounding box center [536, 478] width 93 height 15
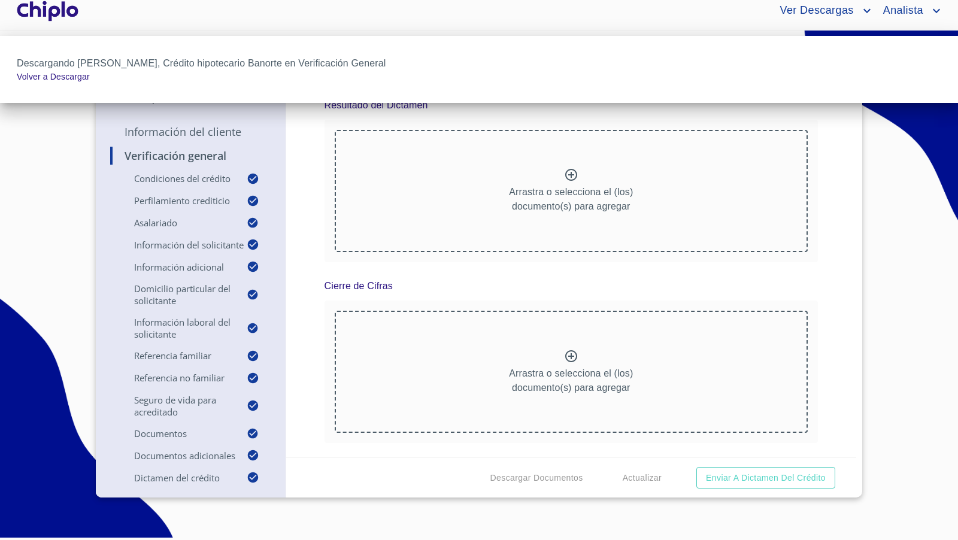
click at [195, 136] on div at bounding box center [479, 270] width 958 height 540
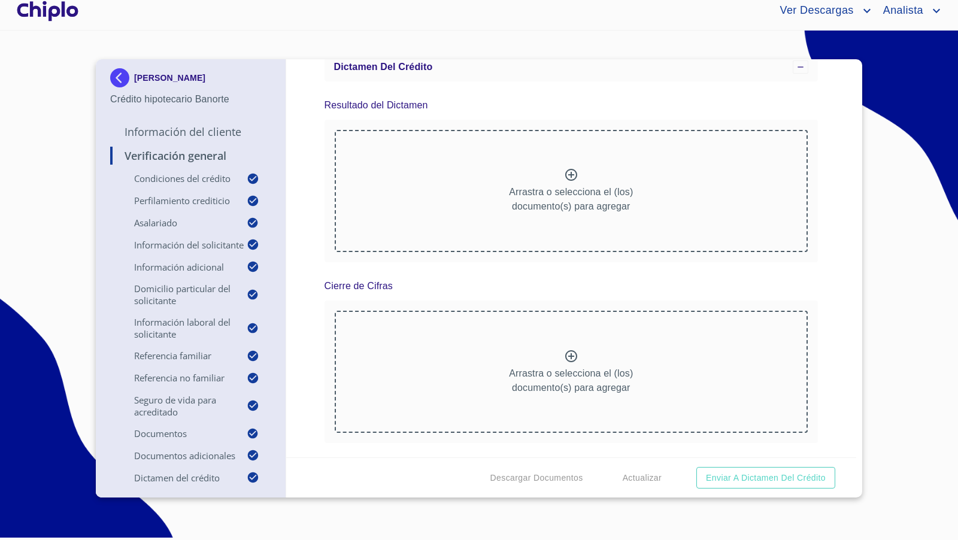
click at [196, 134] on p "Información del Cliente" at bounding box center [190, 132] width 161 height 14
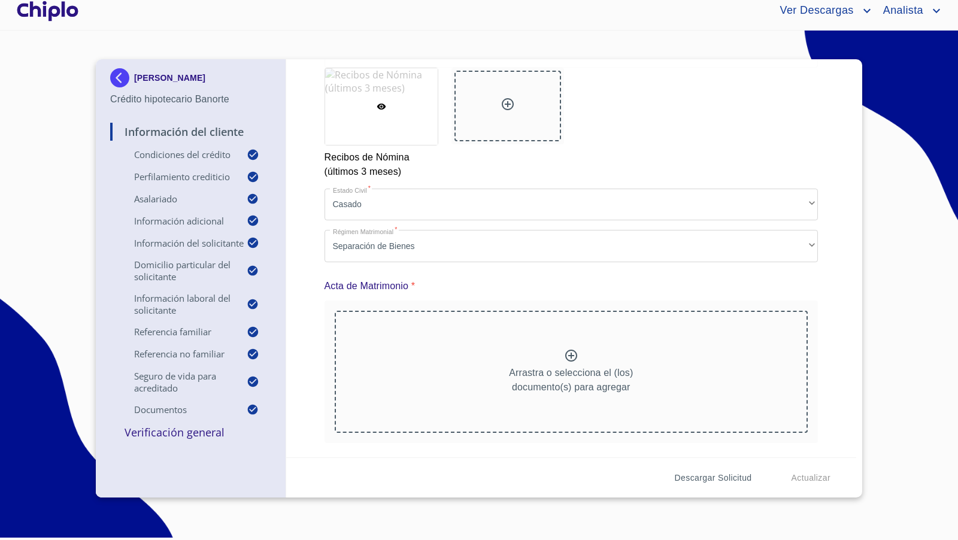
click at [701, 480] on span "Descargar Solicitud" at bounding box center [713, 478] width 77 height 15
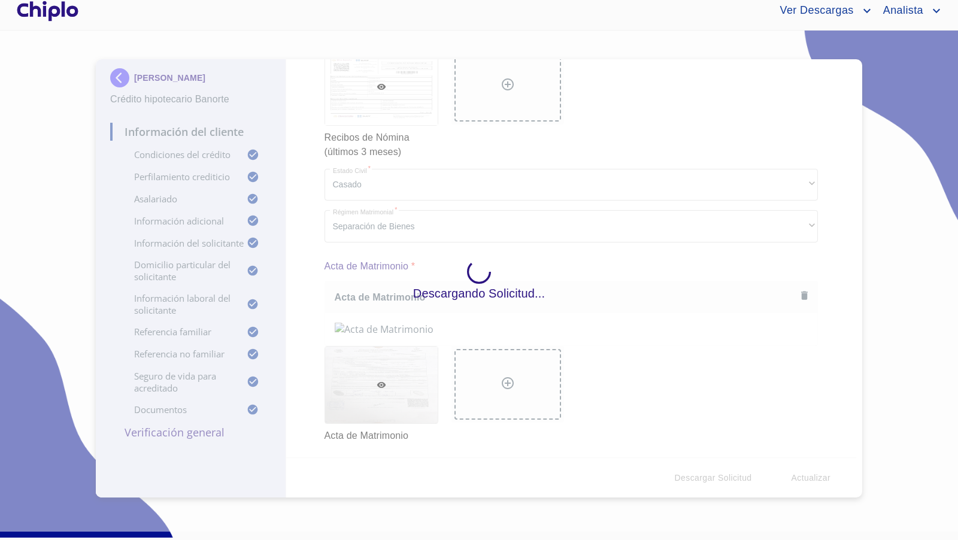
scroll to position [0, 0]
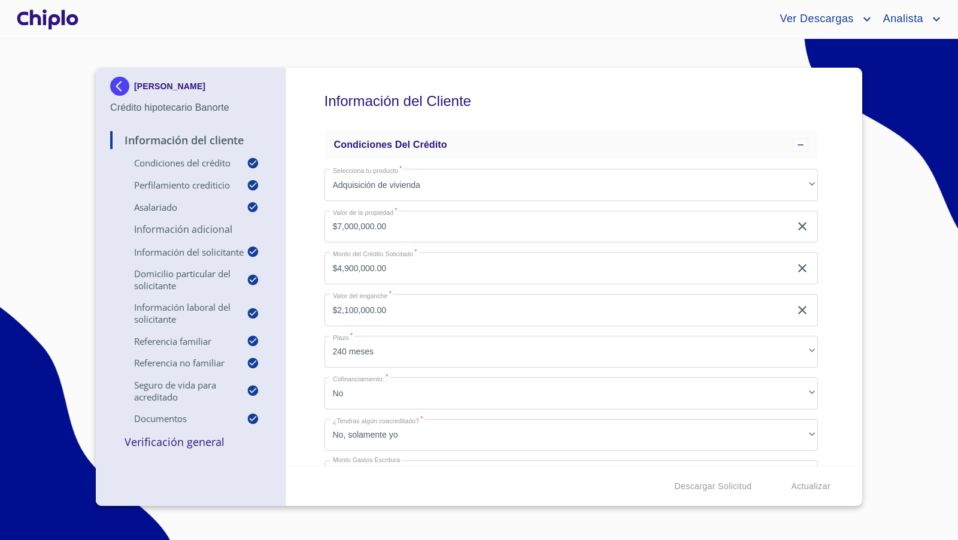
click at [163, 448] on p "Verificación General" at bounding box center [190, 442] width 161 height 14
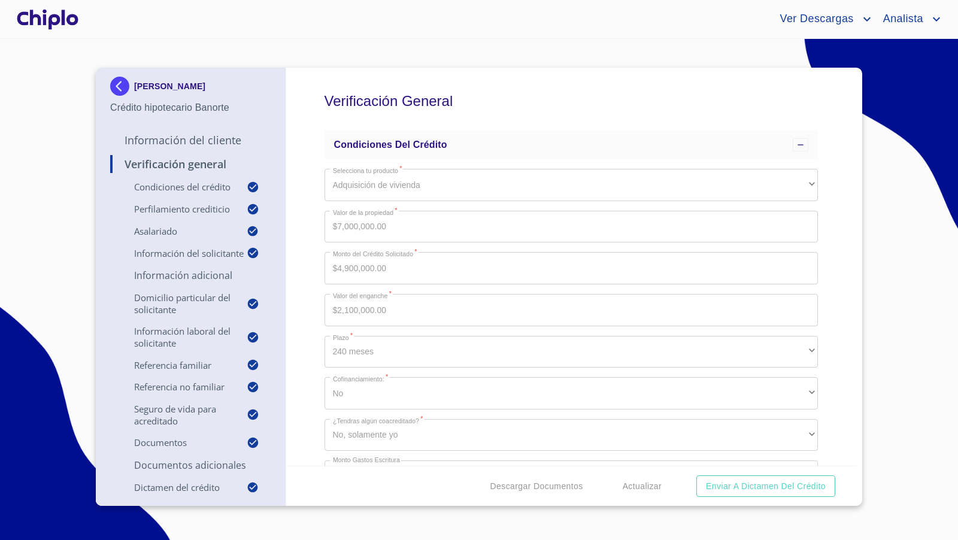
scroll to position [199, 0]
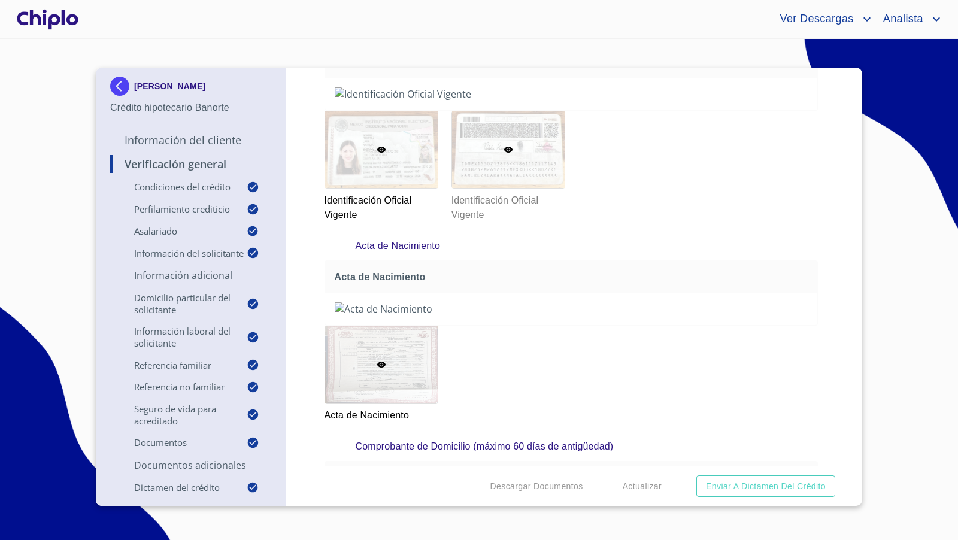
click at [523, 188] on div at bounding box center [508, 149] width 113 height 77
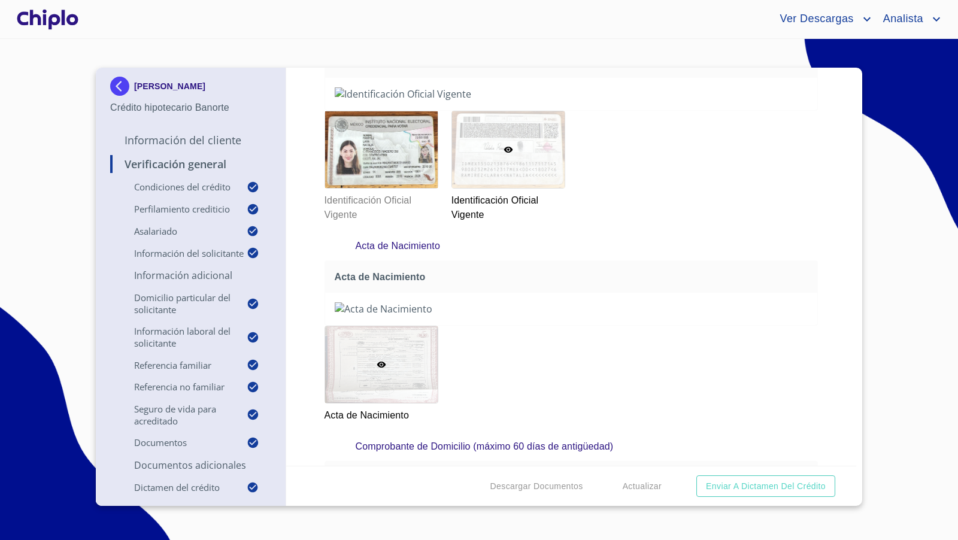
scroll to position [8, 0]
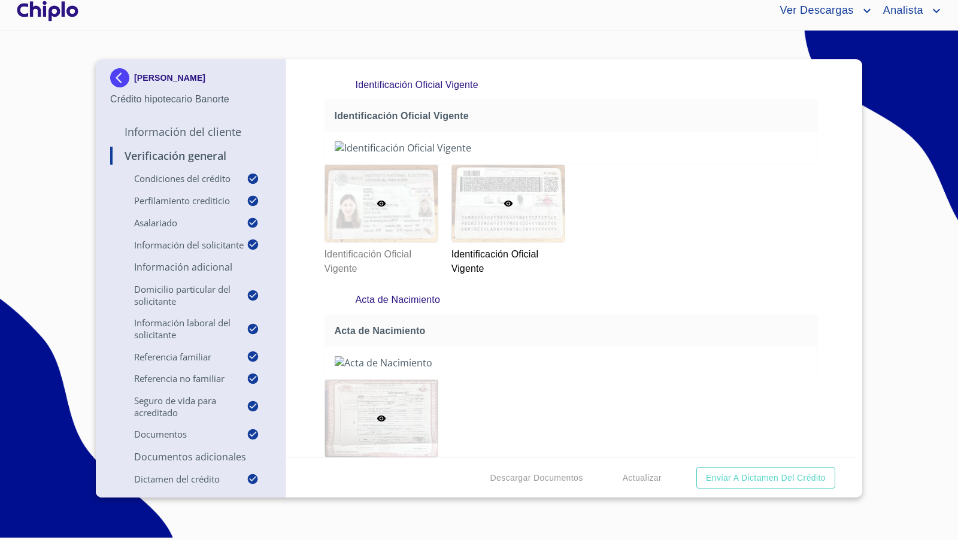
click at [390, 242] on div at bounding box center [381, 203] width 113 height 77
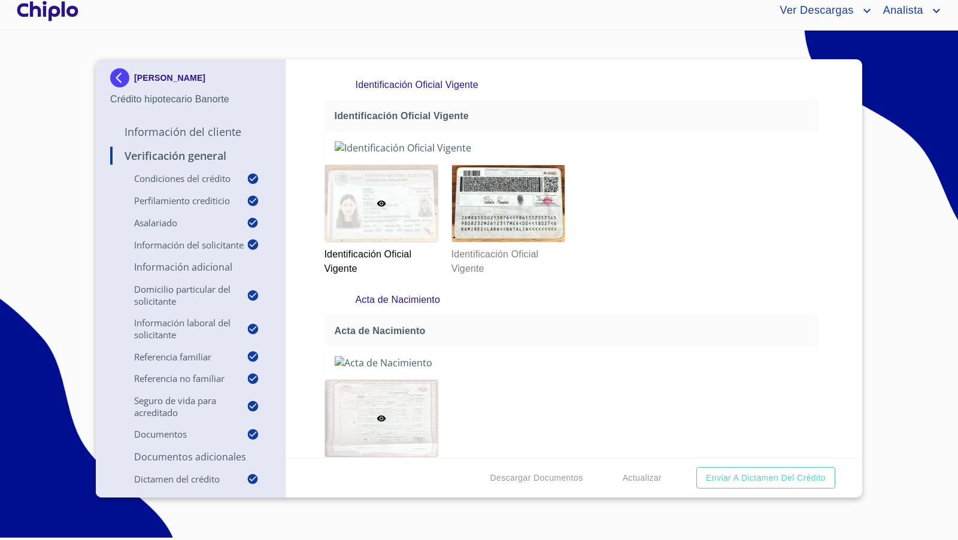
click at [816, 269] on div "Verificación General Condiciones del Crédito Selecciona tu producto   * Adquisi…" at bounding box center [571, 258] width 571 height 398
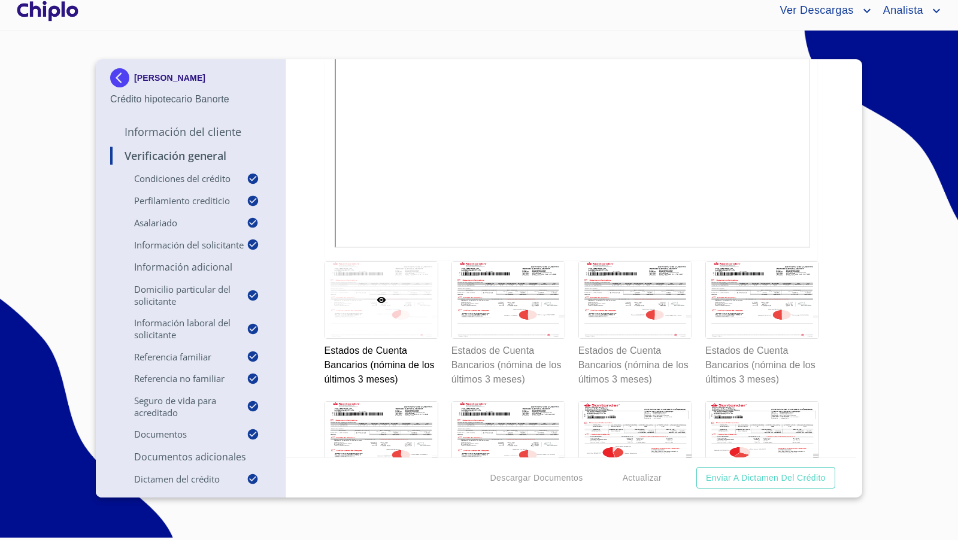
scroll to position [6206, 0]
click at [823, 260] on div "Verificación General Condiciones del Crédito Selecciona tu producto   * Adquisi…" at bounding box center [571, 258] width 571 height 398
click at [822, 260] on div "Verificación General Condiciones del Crédito Selecciona tu producto   * Adquisi…" at bounding box center [571, 258] width 571 height 398
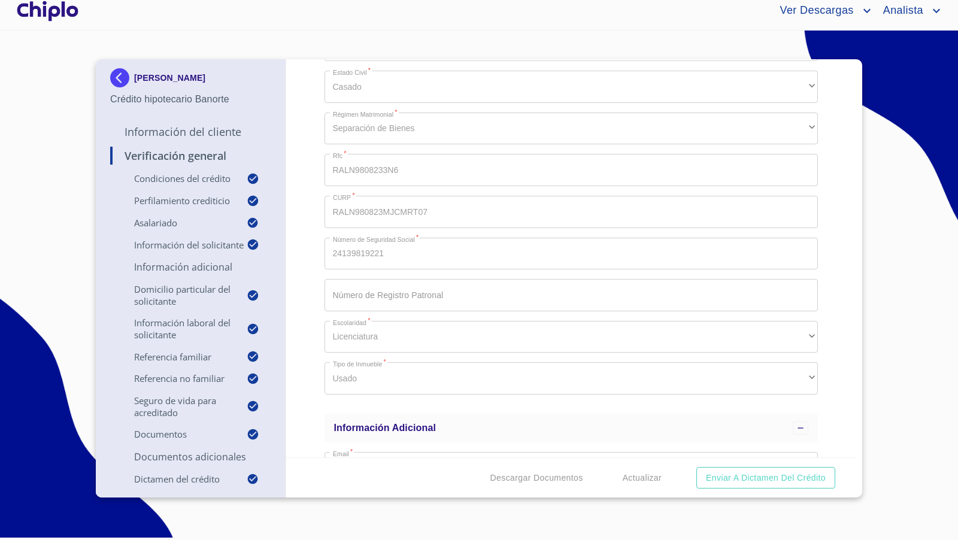
scroll to position [1377, 0]
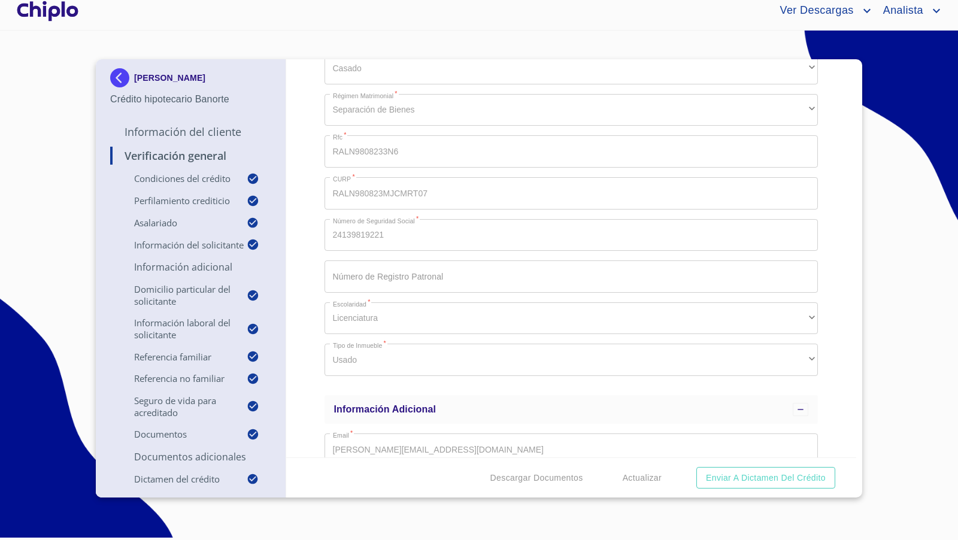
click at [53, 13] on div at bounding box center [47, 11] width 66 height 38
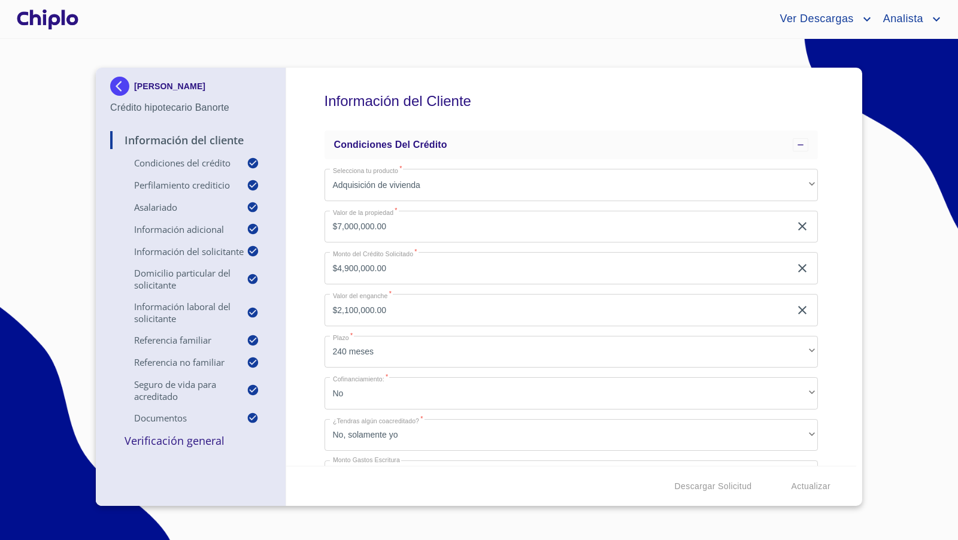
scroll to position [9788, 0]
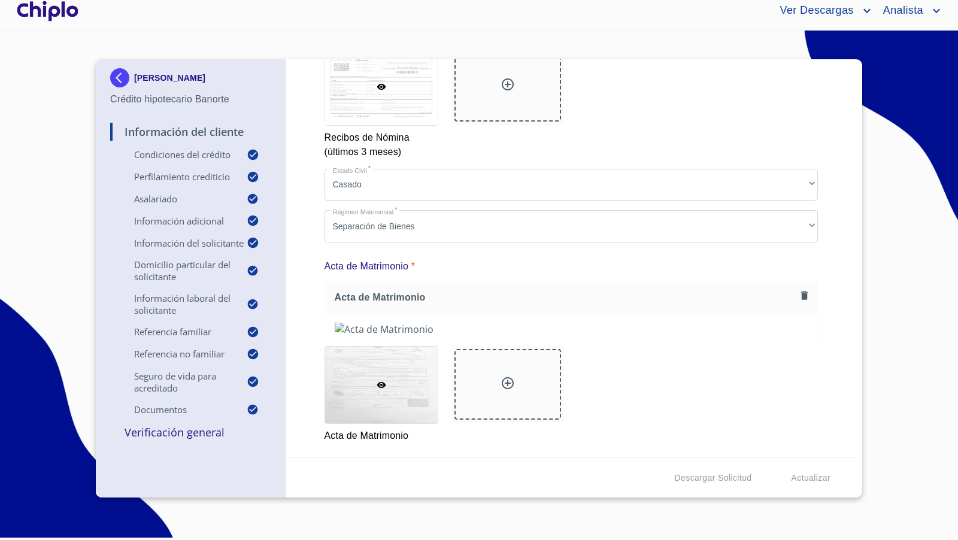
click at [171, 436] on p "Verificación General" at bounding box center [190, 432] width 161 height 14
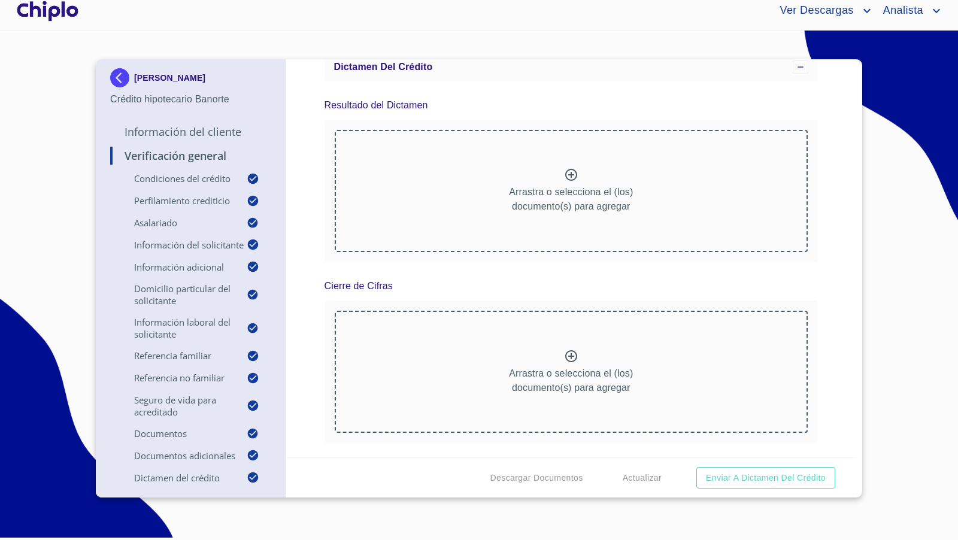
scroll to position [11155, 0]
click at [218, 131] on p "Información del Cliente" at bounding box center [190, 132] width 161 height 14
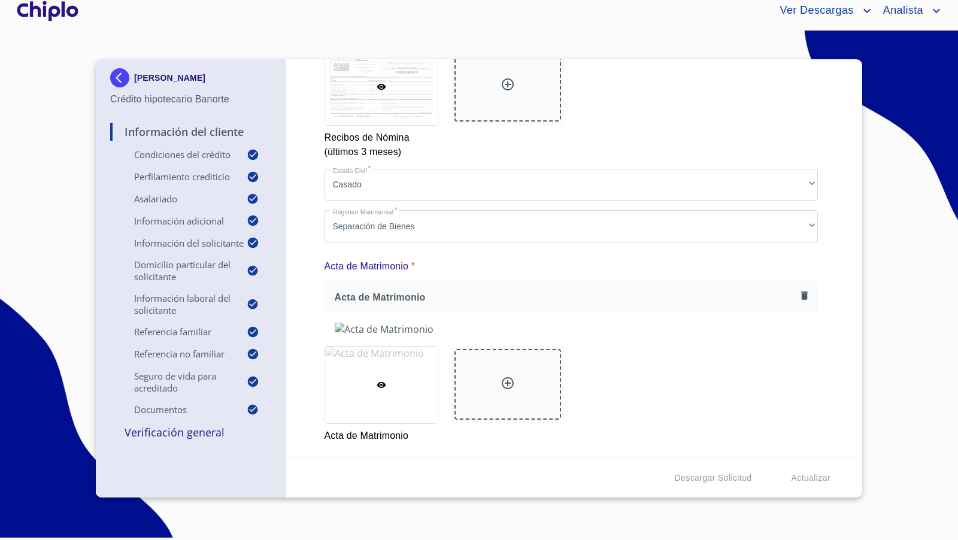
scroll to position [9788, 0]
click at [829, 227] on div "Información del Cliente Condiciones del Crédito Selecciona tu producto   * Adqu…" at bounding box center [571, 258] width 571 height 398
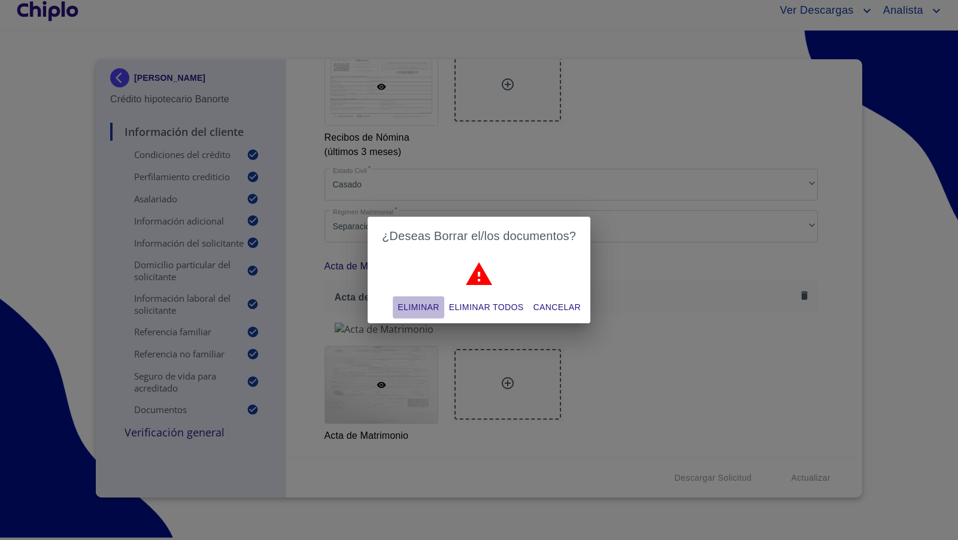
click at [412, 305] on span "Eliminar" at bounding box center [418, 307] width 41 height 15
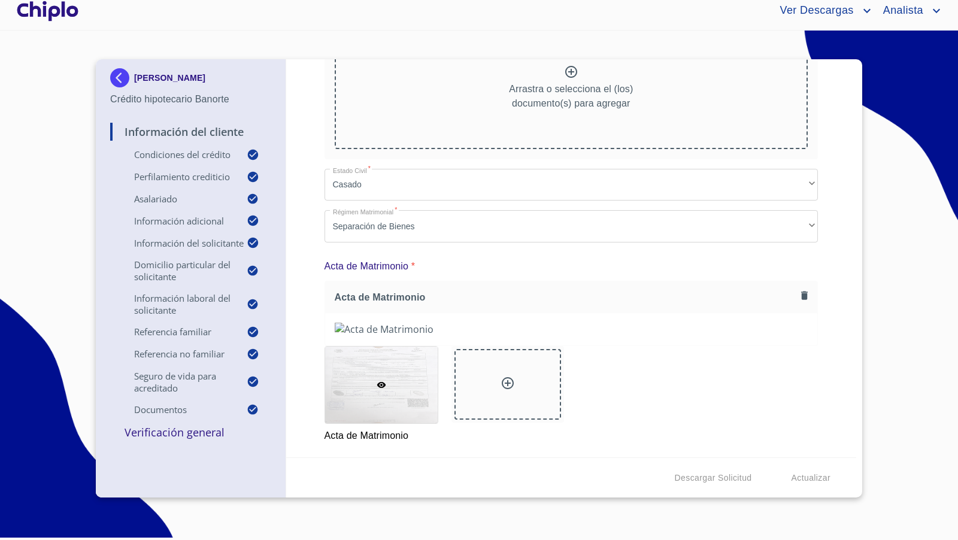
click at [824, 263] on div "Información del Cliente Condiciones del Crédito Selecciona tu producto   * Adqu…" at bounding box center [571, 258] width 571 height 398
click at [565, 78] on icon at bounding box center [571, 72] width 12 height 12
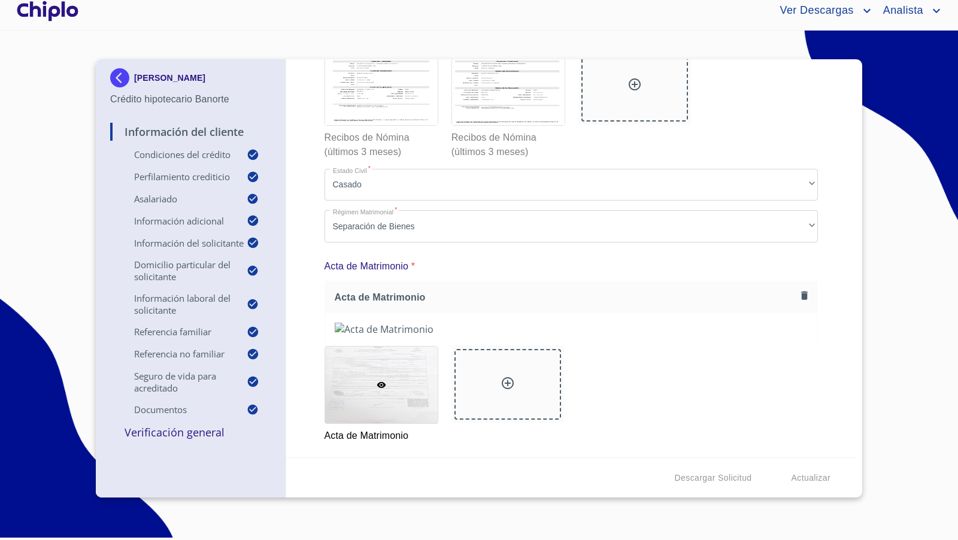
scroll to position [8996, 0]
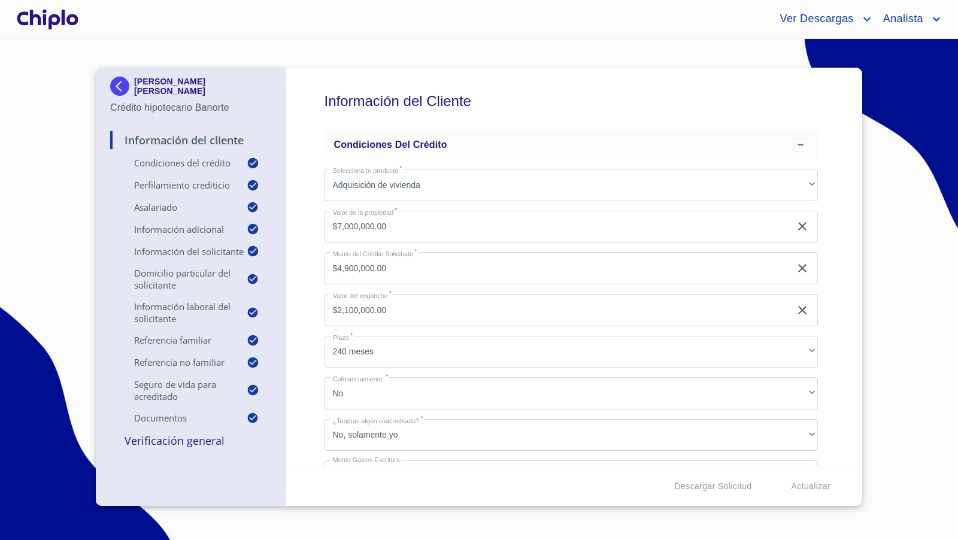
scroll to position [8996, 0]
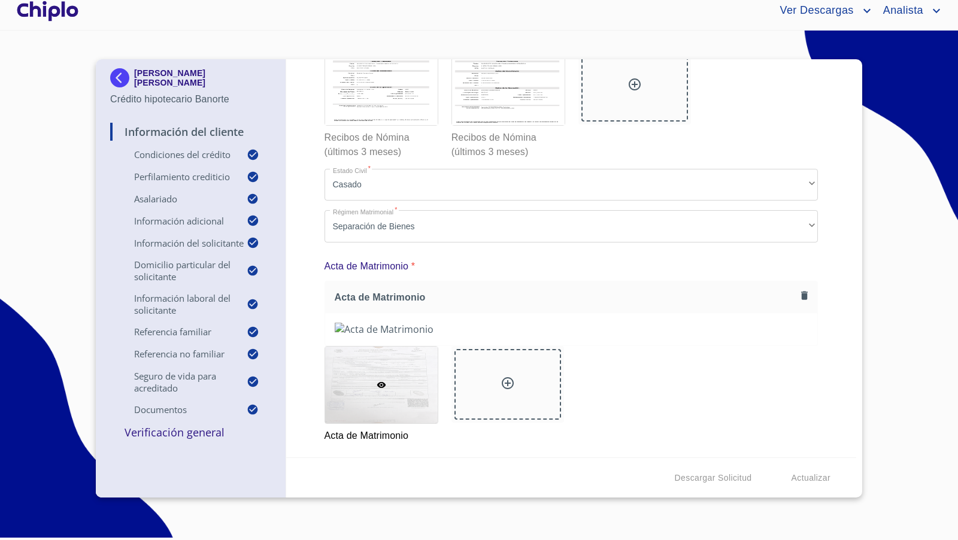
click at [640, 122] on div at bounding box center [634, 86] width 107 height 71
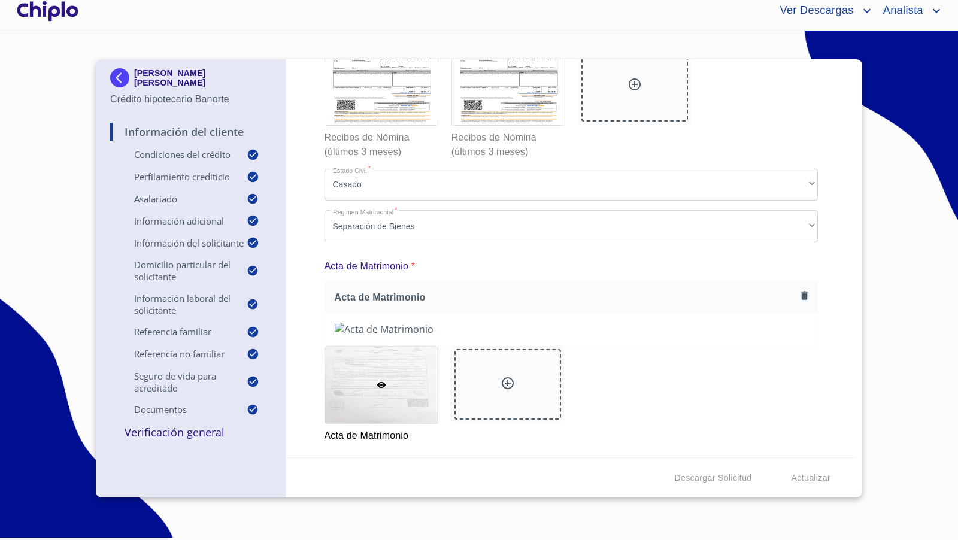
scroll to position [9228, 0]
click at [616, 122] on div at bounding box center [634, 86] width 107 height 71
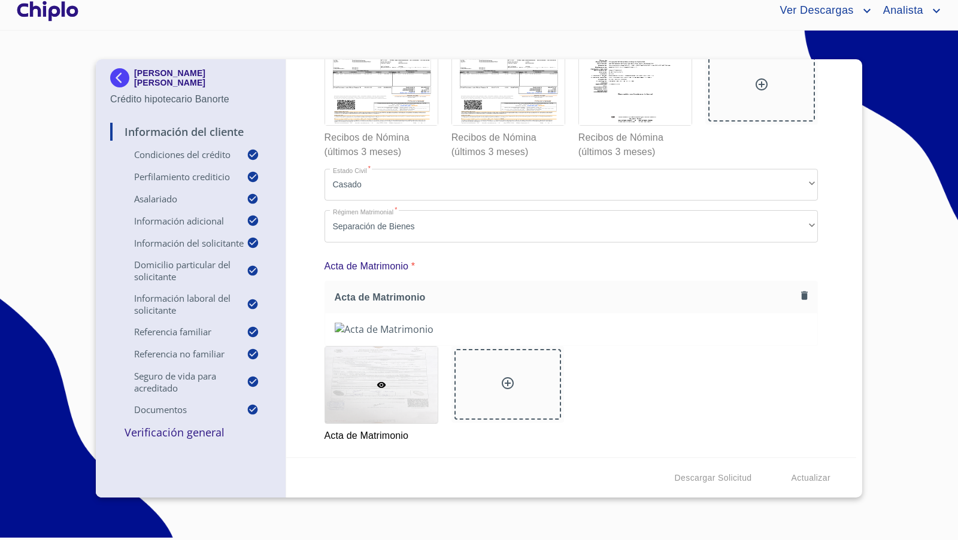
click at [826, 287] on div "Información del Cliente Condiciones del Crédito Selecciona tu producto   * Adqu…" at bounding box center [571, 258] width 571 height 398
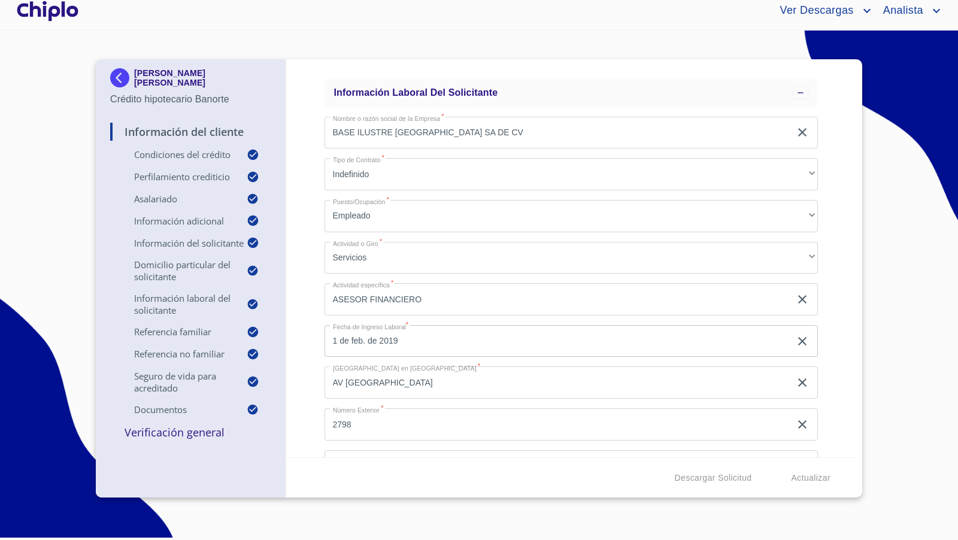
scroll to position [2514, 0]
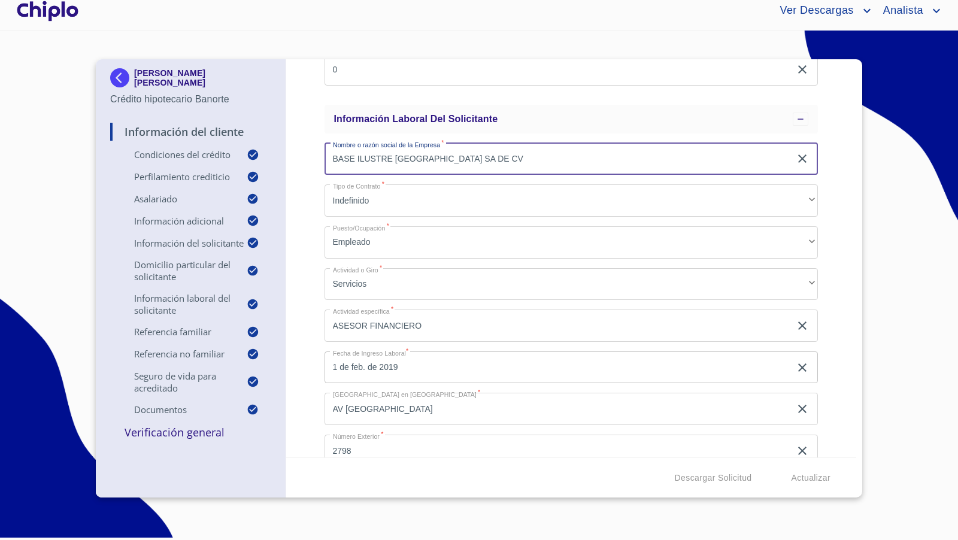
drag, startPoint x: 479, startPoint y: 156, endPoint x: 321, endPoint y: 154, distance: 157.5
click at [323, 154] on div "Información del Cliente Condiciones del Crédito Selecciona tu producto   * Adqu…" at bounding box center [571, 258] width 571 height 398
click at [300, 197] on div "Información del Cliente Condiciones del Crédito Selecciona tu producto   * Adqu…" at bounding box center [571, 258] width 571 height 398
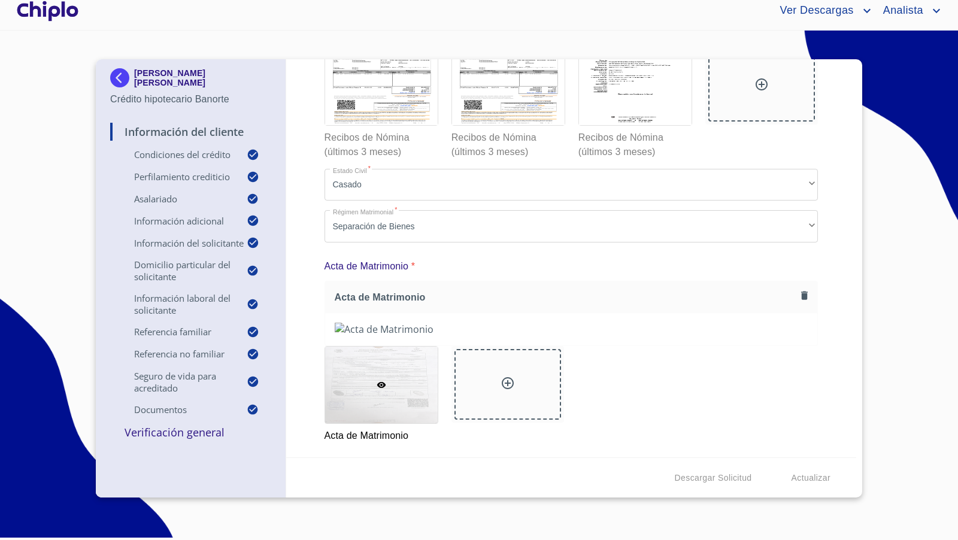
scroll to position [9188, 0]
click at [755, 92] on icon at bounding box center [761, 84] width 14 height 14
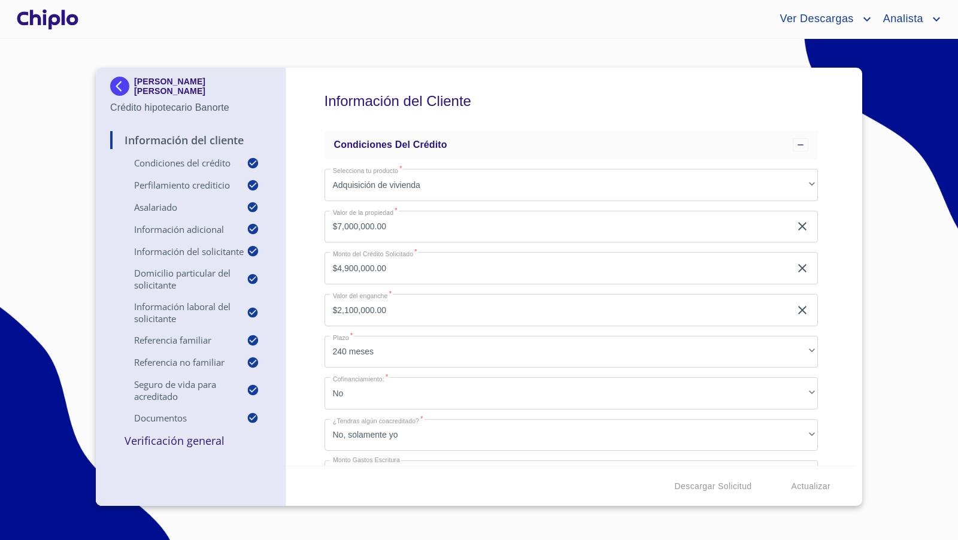
scroll to position [9188, 0]
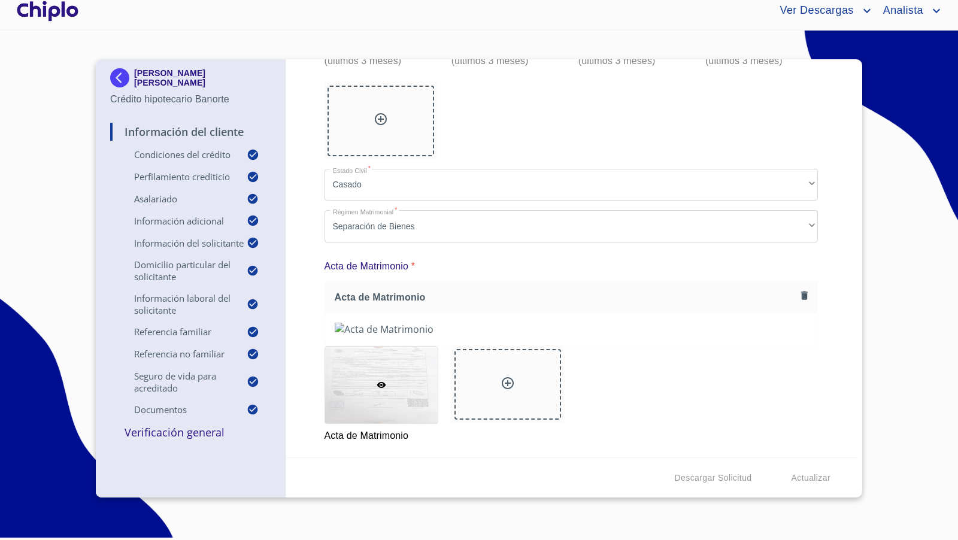
click at [838, 360] on div "Información del Cliente Condiciones del Crédito Selecciona tu producto   * Adqu…" at bounding box center [571, 258] width 571 height 398
click at [50, 13] on div at bounding box center [47, 11] width 66 height 38
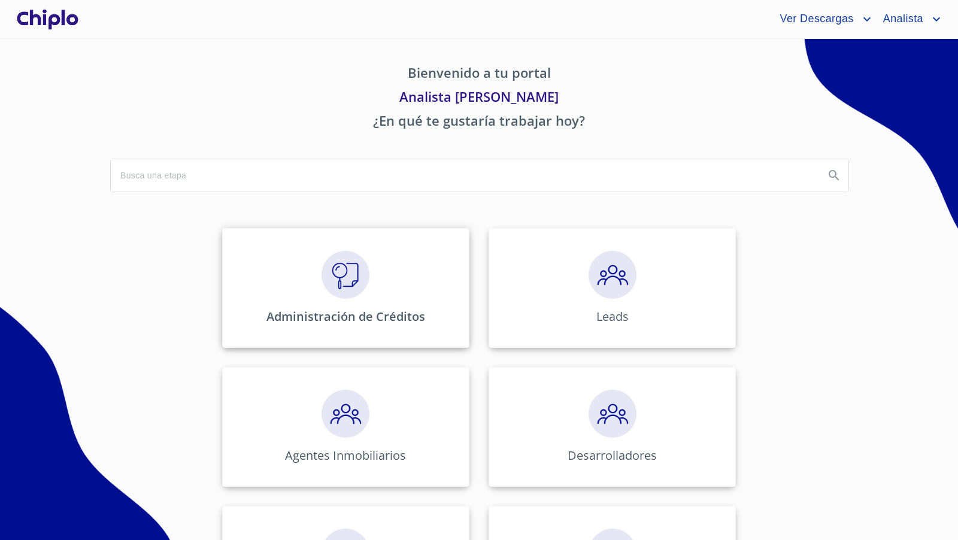
click at [352, 280] on img at bounding box center [345, 275] width 48 height 48
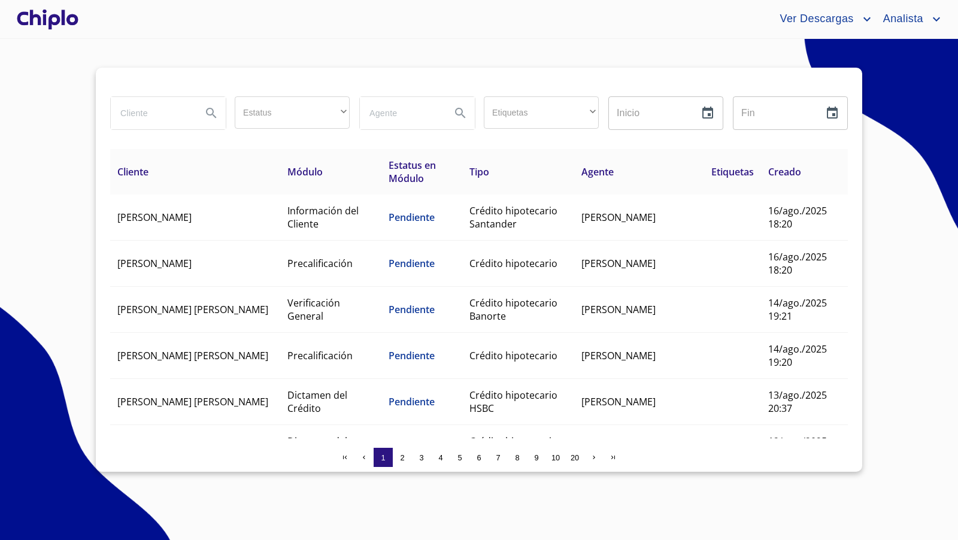
drag, startPoint x: 151, startPoint y: 111, endPoint x: 153, endPoint y: 104, distance: 7.4
click at [151, 111] on input "search" at bounding box center [151, 113] width 81 height 32
type input "cecilia"
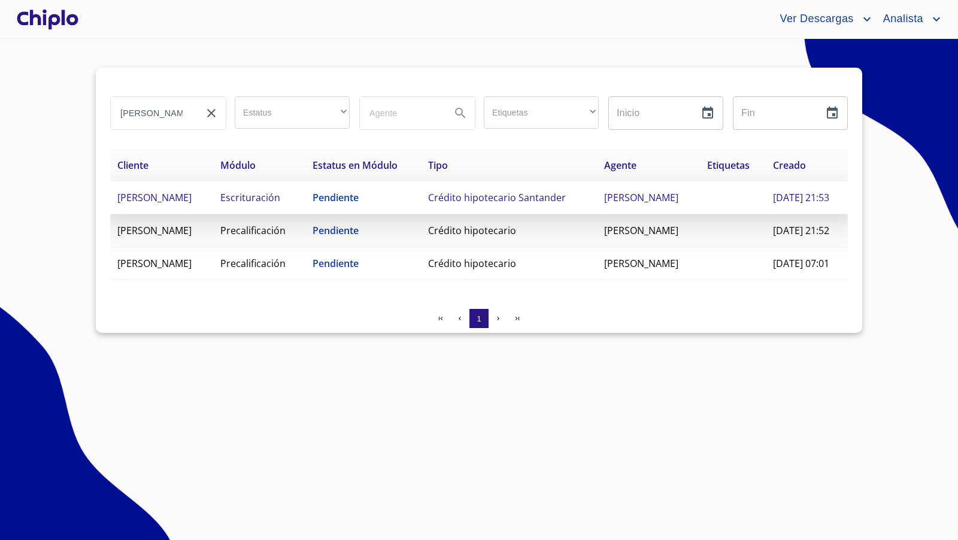
click at [192, 204] on span "ALBA CECILIA ARREDONDO CUEVAS" at bounding box center [154, 197] width 74 height 13
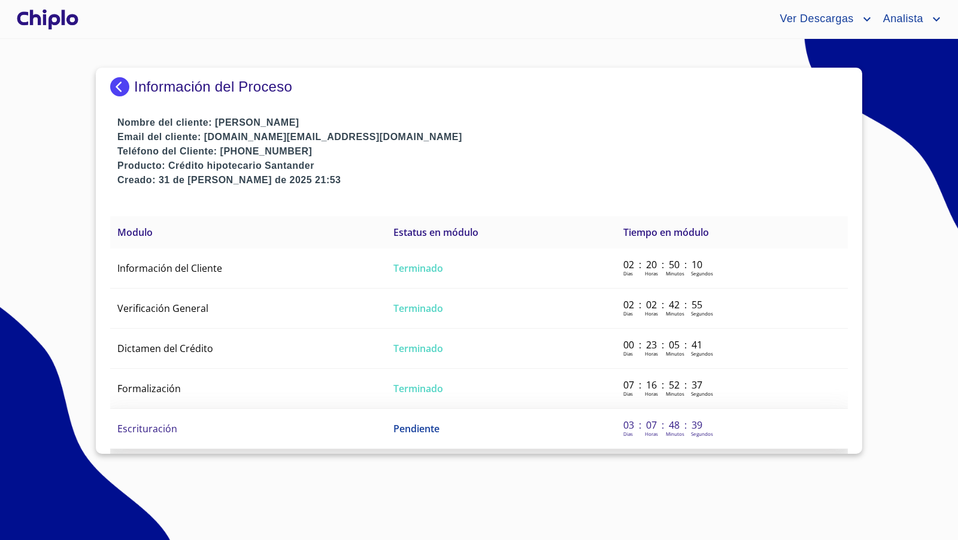
click at [165, 422] on span "Escrituración" at bounding box center [147, 428] width 60 height 13
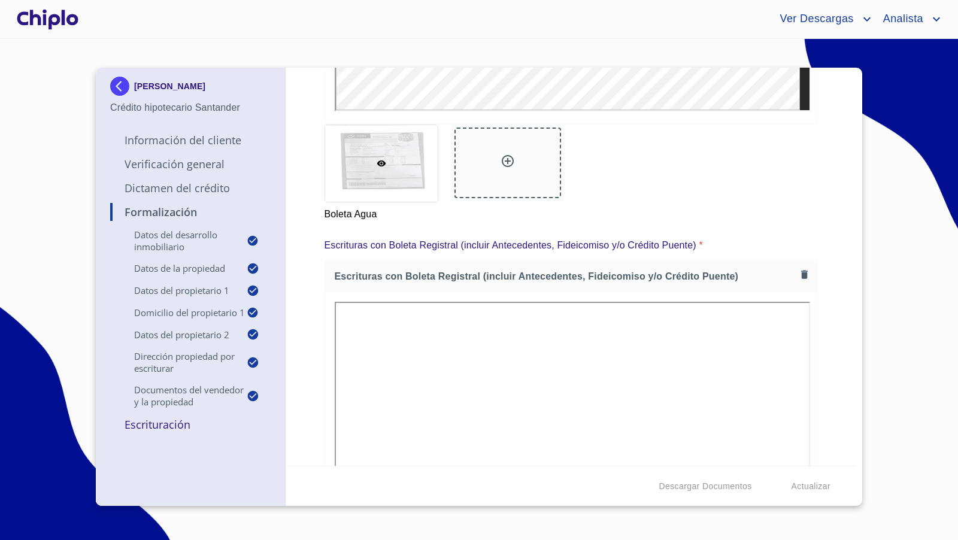
scroll to position [6176, 0]
click at [172, 428] on p "Escrituración" at bounding box center [190, 424] width 161 height 14
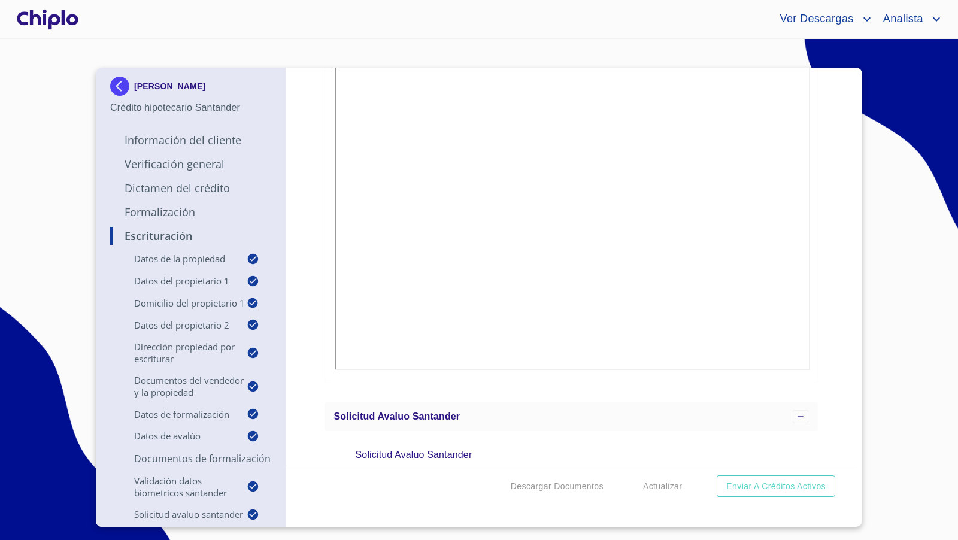
scroll to position [9248, 0]
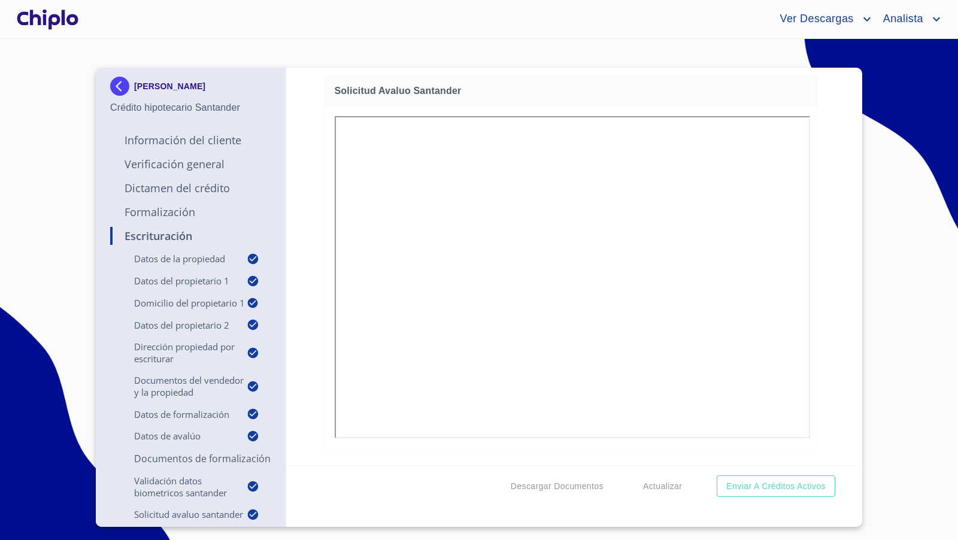
click at [823, 338] on div "Escrituración Datos de la propiedad Tipo de propiedad   * DEPARTAMENTO ​ Años d…" at bounding box center [571, 267] width 571 height 398
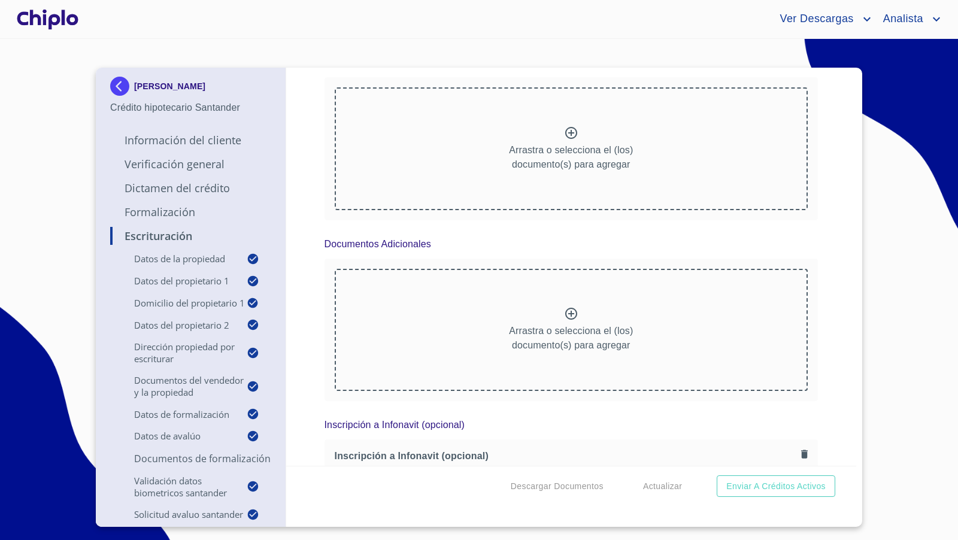
scroll to position [7167, 0]
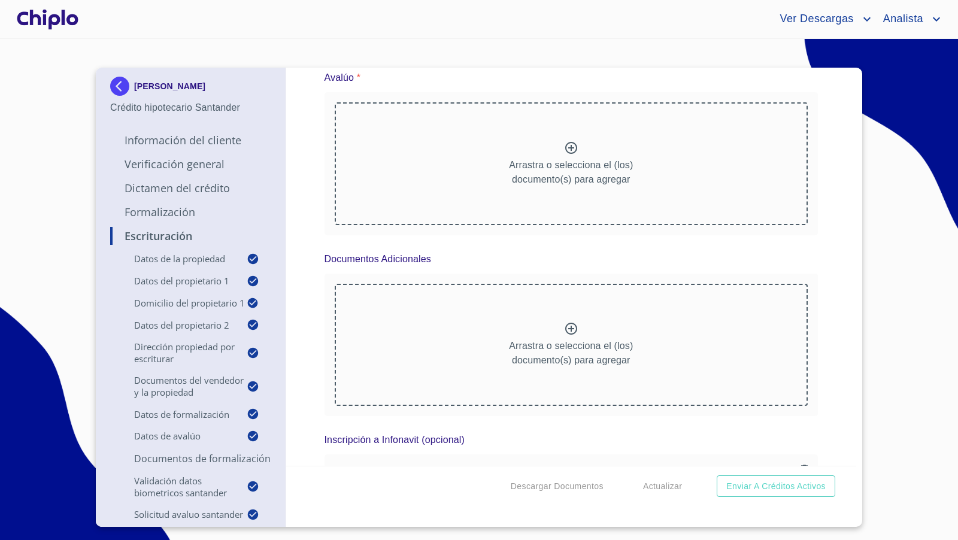
click at [572, 155] on icon at bounding box center [571, 148] width 14 height 14
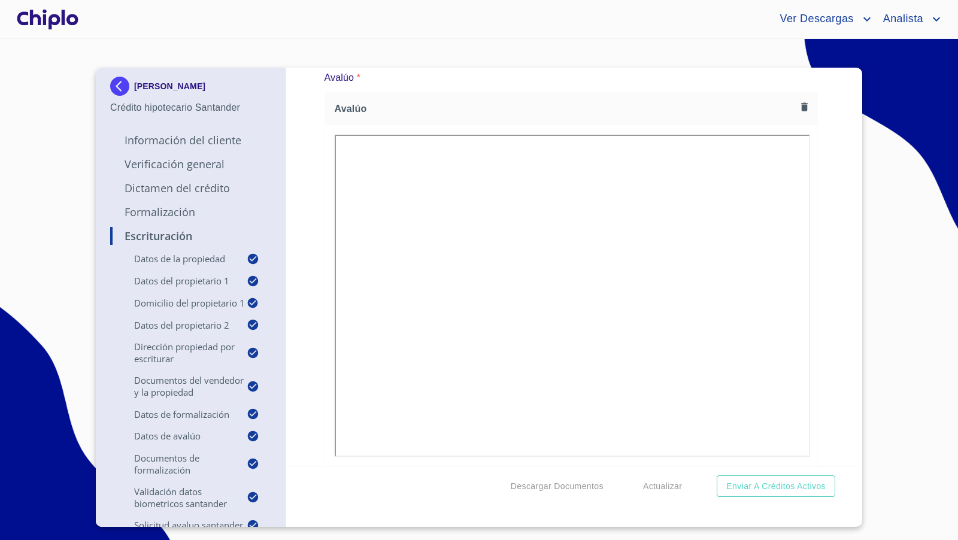
click at [810, 357] on div "Escrituración Datos de la propiedad Tipo de propiedad   * DEPARTAMENTO ​ Años d…" at bounding box center [571, 267] width 571 height 398
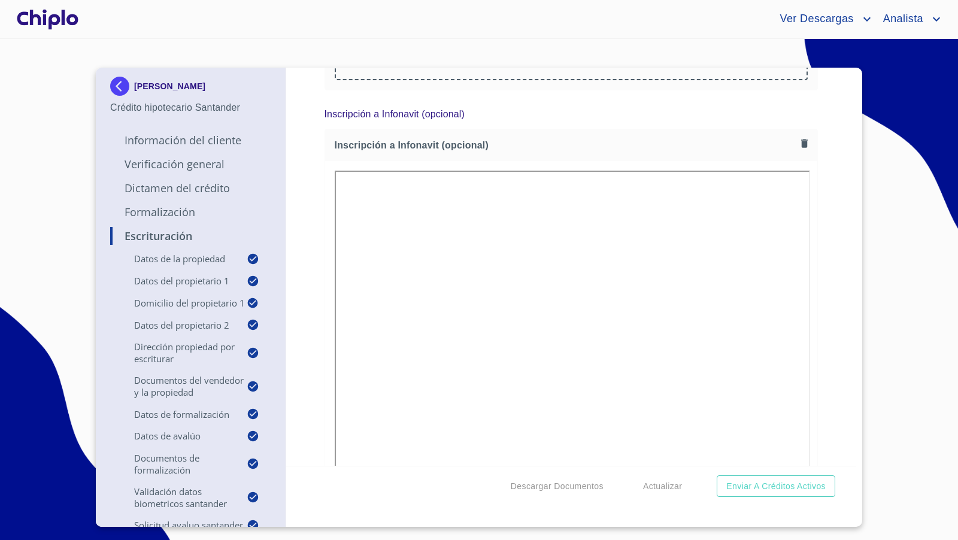
scroll to position [7848, 0]
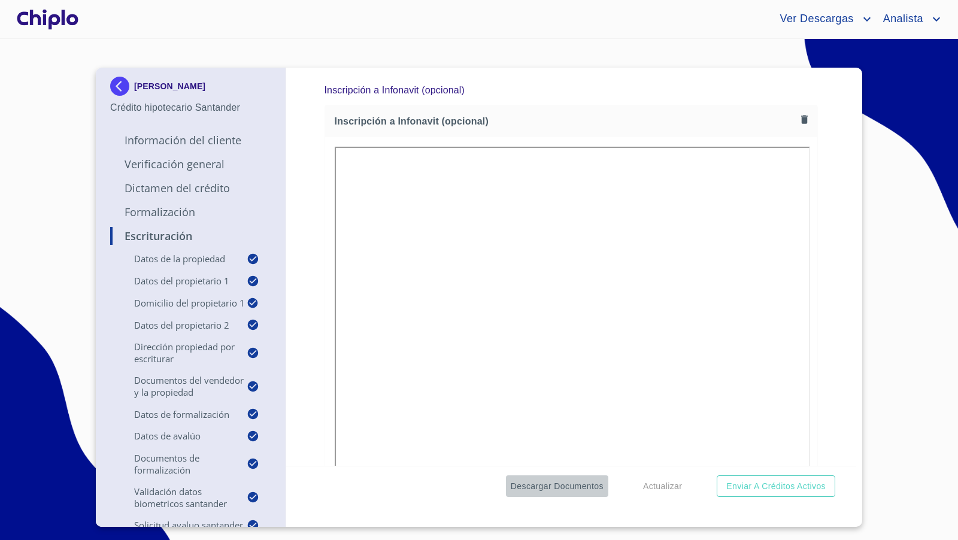
click at [559, 487] on span "Descargar Documentos" at bounding box center [557, 486] width 93 height 15
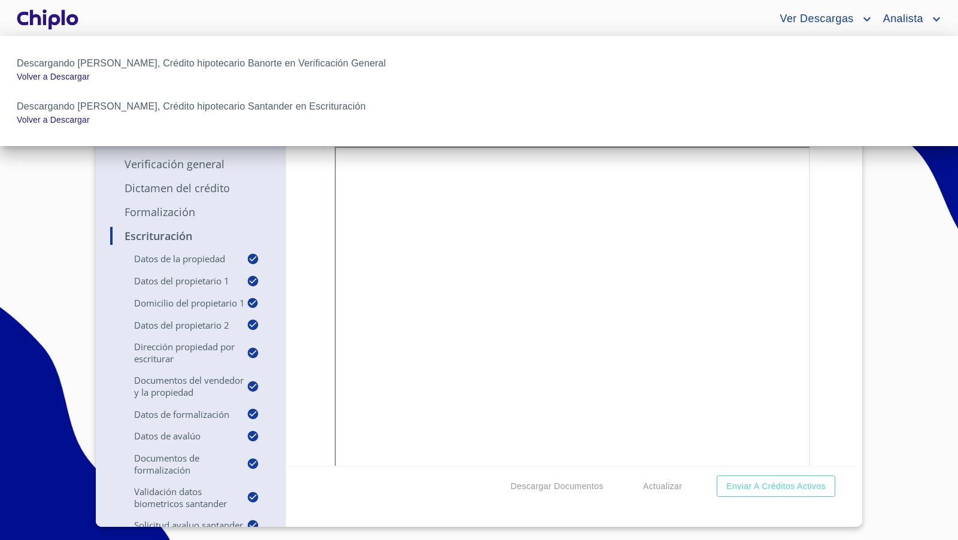
click at [307, 296] on div at bounding box center [479, 270] width 958 height 540
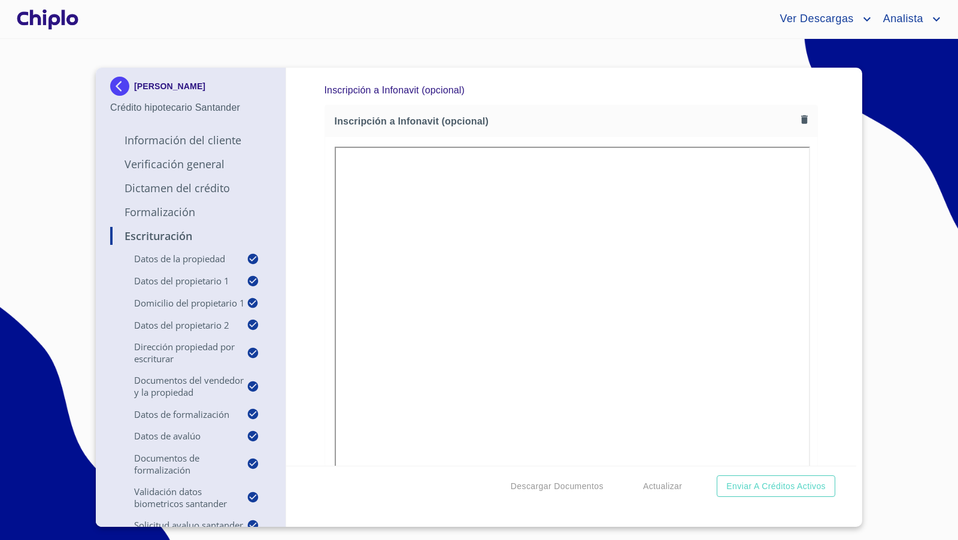
click at [826, 290] on div "Escrituración Datos de la propiedad Tipo de propiedad   * DEPARTAMENTO ​ Años d…" at bounding box center [571, 267] width 571 height 398
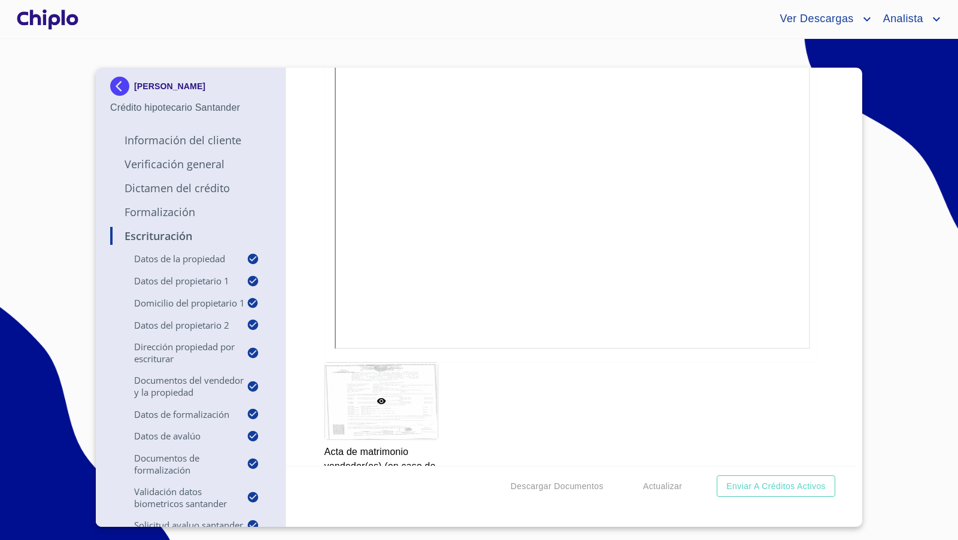
scroll to position [4179, 0]
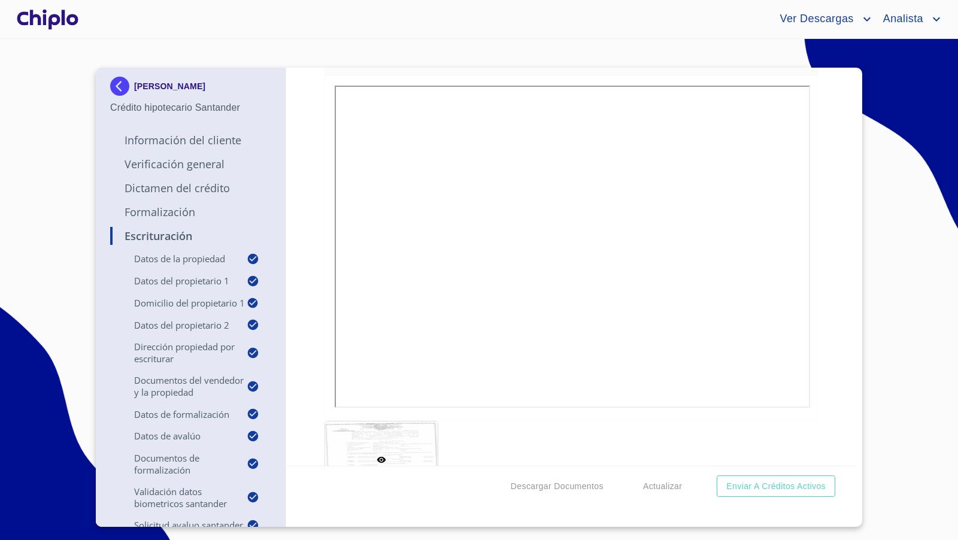
click at [59, 18] on div at bounding box center [47, 19] width 66 height 38
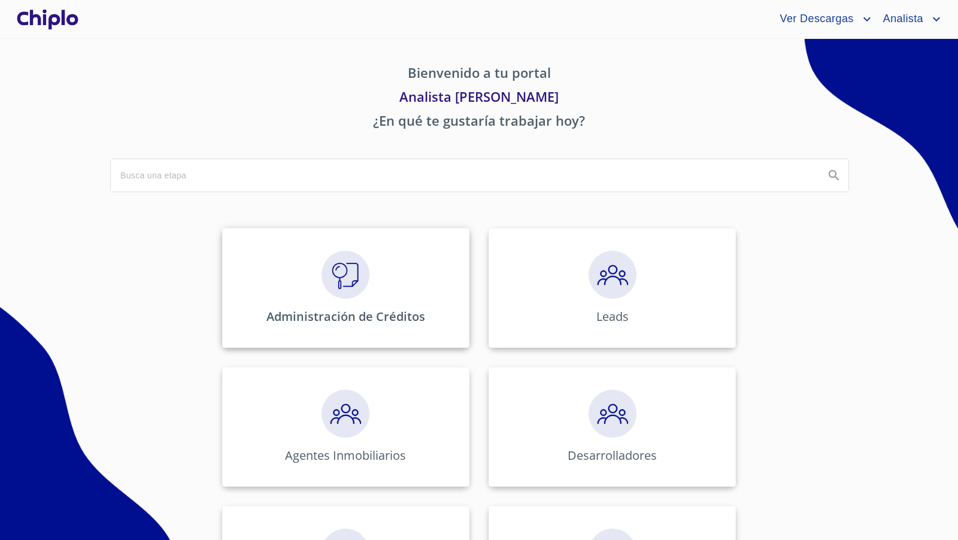
click at [342, 279] on img at bounding box center [345, 275] width 48 height 48
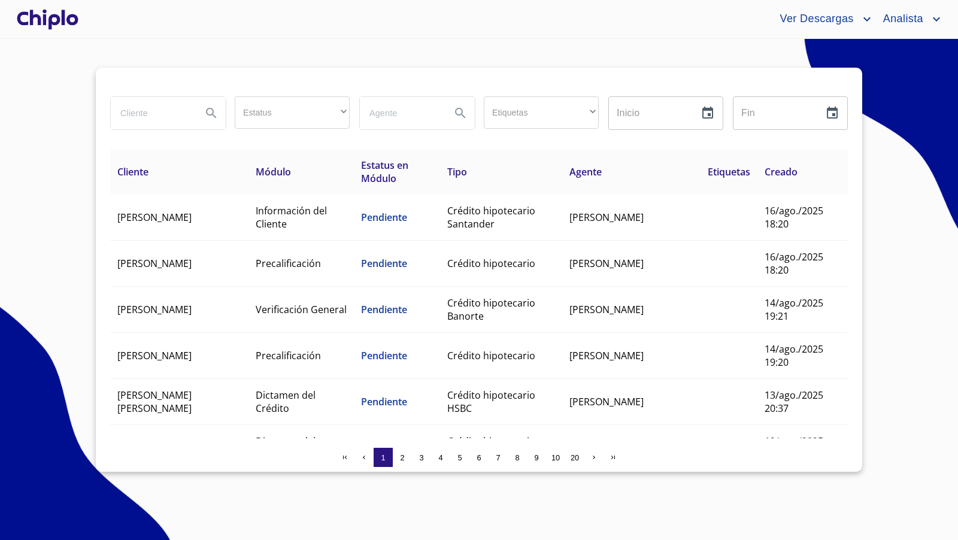
drag, startPoint x: 148, startPoint y: 115, endPoint x: 153, endPoint y: 108, distance: 8.6
click at [151, 111] on input "search" at bounding box center [151, 113] width 81 height 32
type input "[PERSON_NAME]"
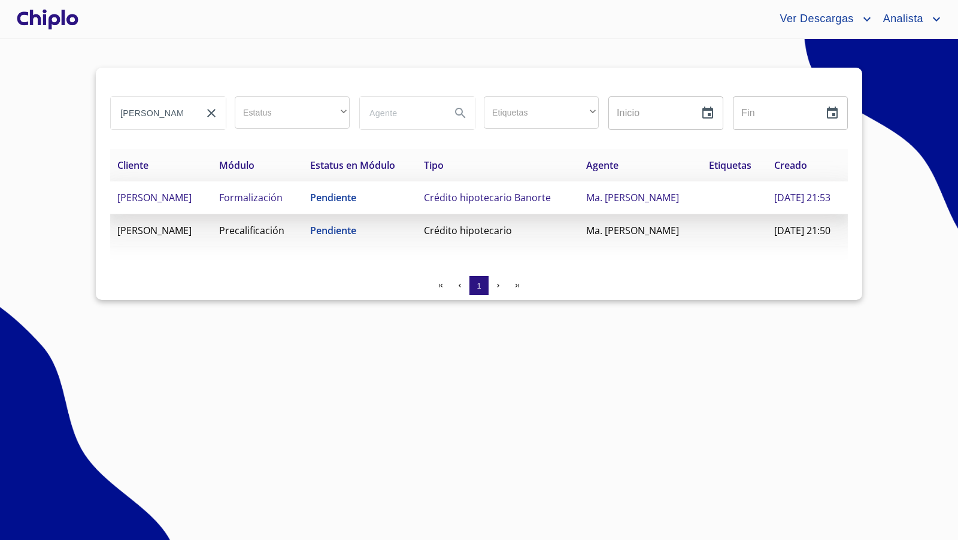
click at [212, 214] on td "[PERSON_NAME] [PERSON_NAME]" at bounding box center [161, 197] width 102 height 33
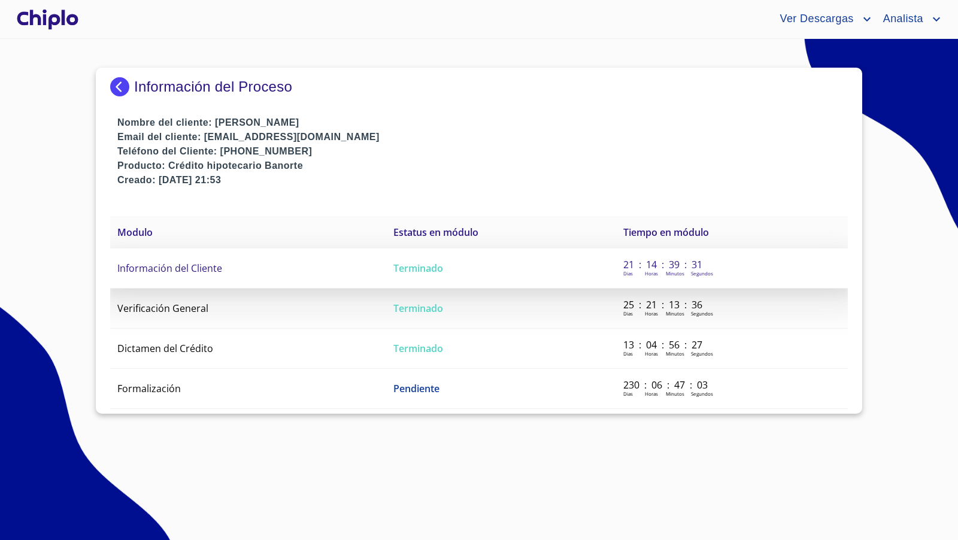
click at [227, 272] on td "Información del Cliente" at bounding box center [248, 268] width 276 height 40
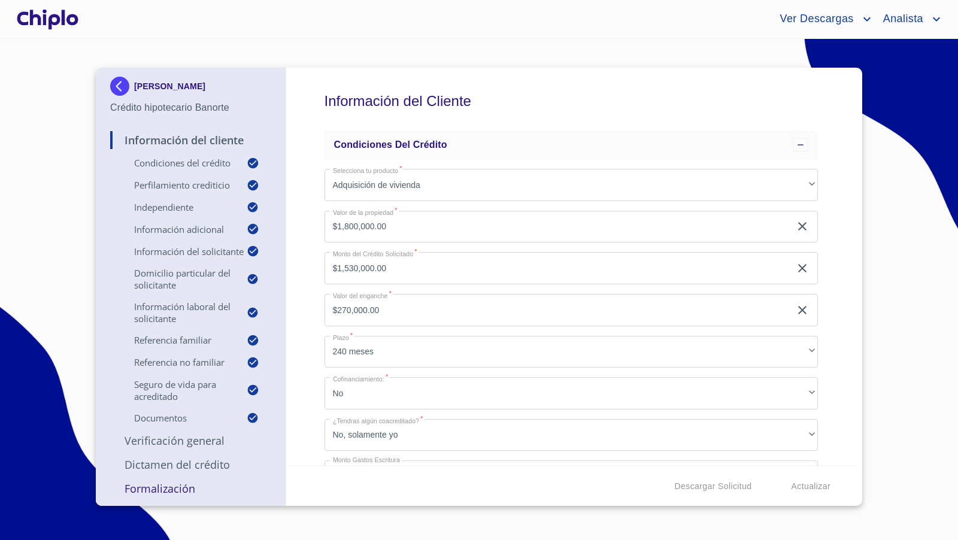
click at [823, 196] on div "Información del Cliente Condiciones del Crédito Selecciona tu producto   * Adqu…" at bounding box center [571, 267] width 571 height 398
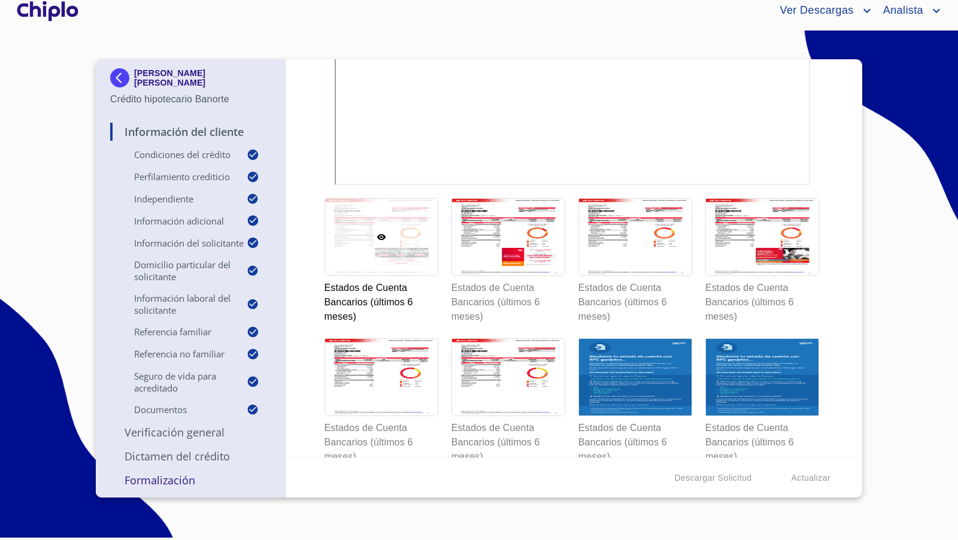
scroll to position [7066, 0]
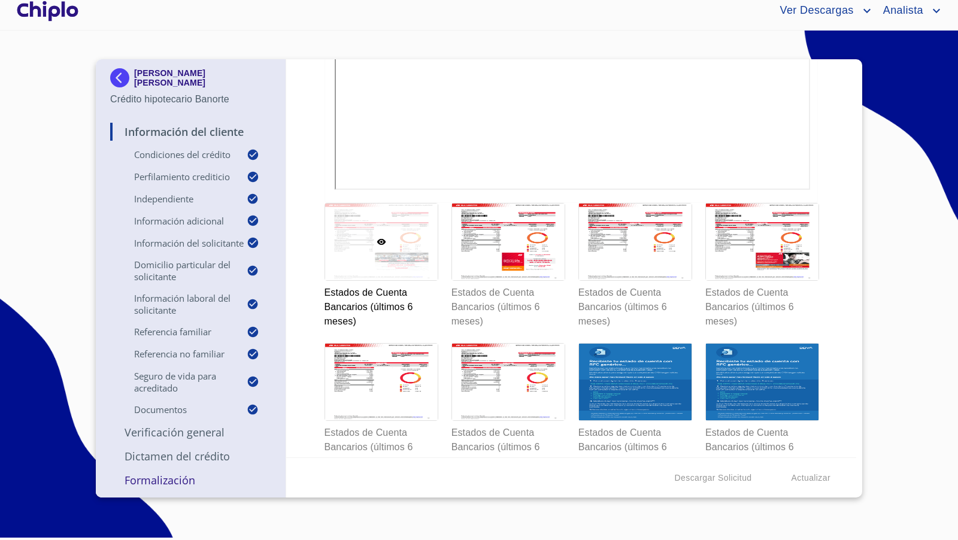
drag, startPoint x: 832, startPoint y: 251, endPoint x: 839, endPoint y: 240, distance: 13.0
click at [836, 243] on div "Información del Cliente Condiciones del Crédito Selecciona tu producto   * Adqu…" at bounding box center [571, 258] width 571 height 398
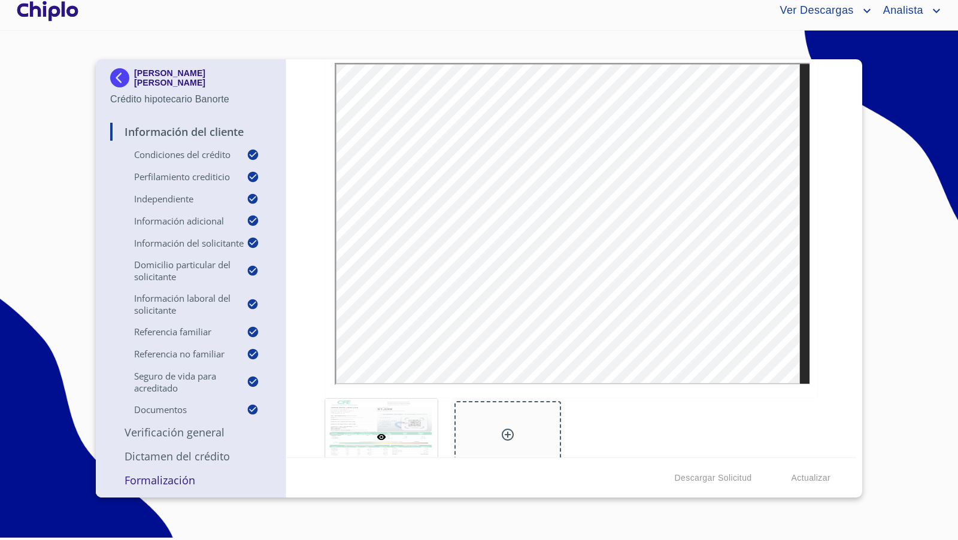
scroll to position [5816, 0]
click at [508, 429] on icon at bounding box center [507, 436] width 14 height 14
click at [484, 413] on div at bounding box center [508, 438] width 113 height 77
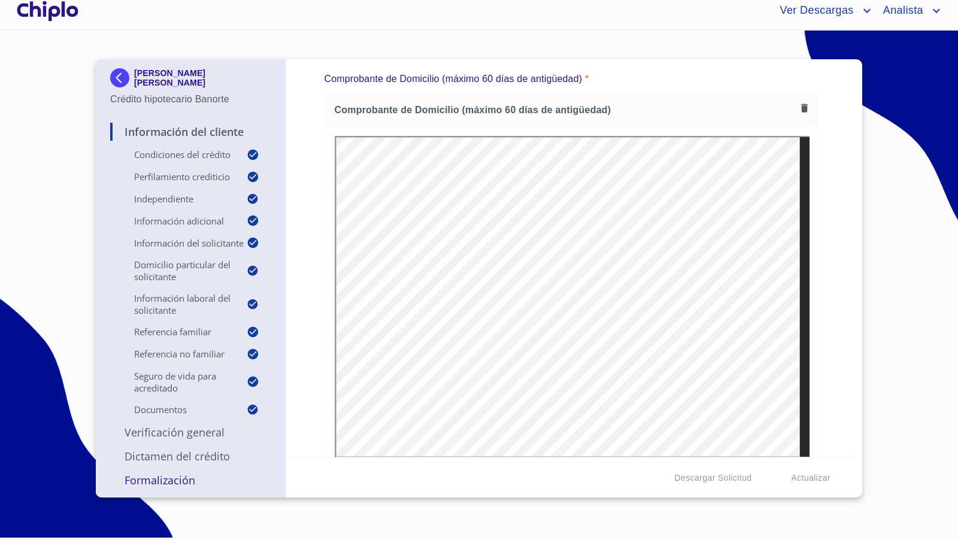
click at [324, 330] on div "Comprobante de Domicilio (máximo 60 días de antigüedad)" at bounding box center [571, 281] width 494 height 377
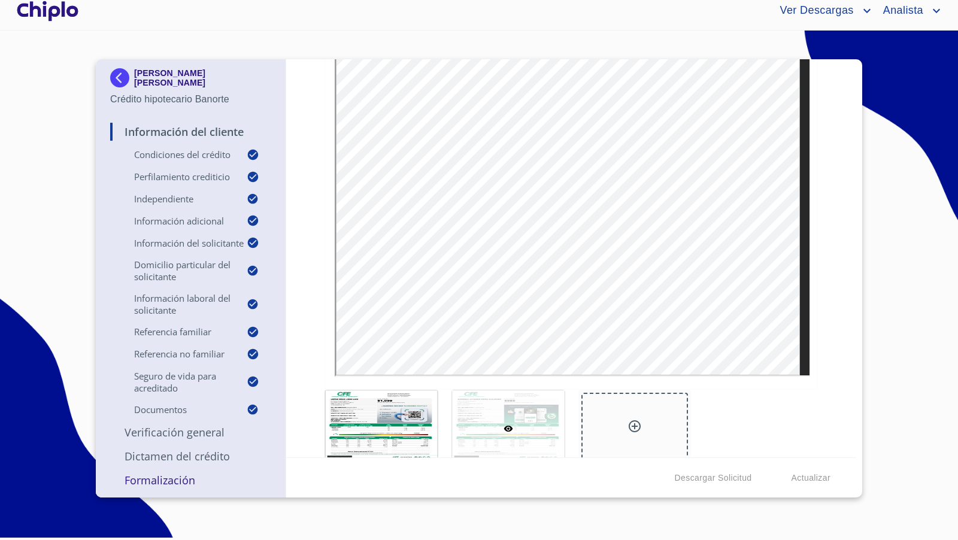
scroll to position [5829, 0]
click at [377, 423] on icon at bounding box center [381, 426] width 9 height 6
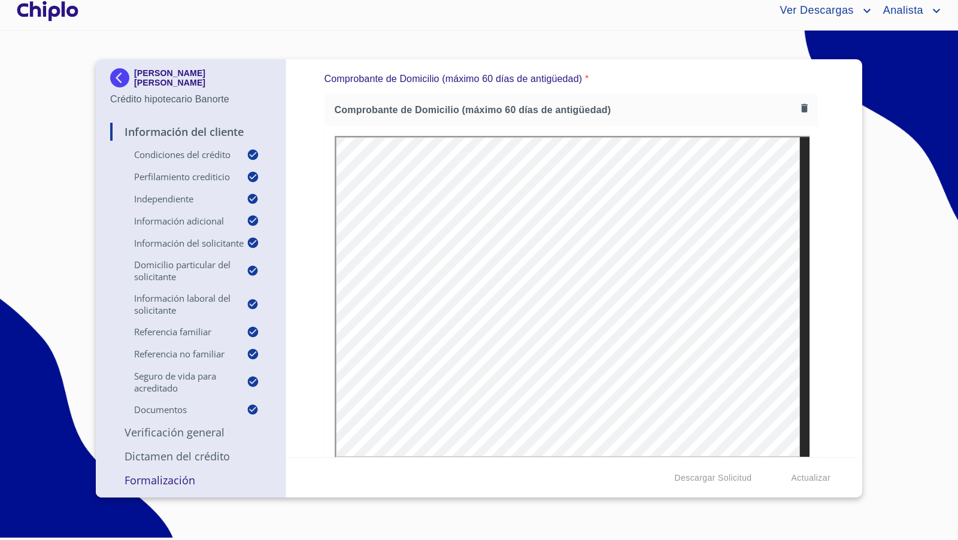
click at [815, 311] on div "Información del Cliente Condiciones del Crédito Selecciona tu producto   * Adqu…" at bounding box center [571, 258] width 571 height 398
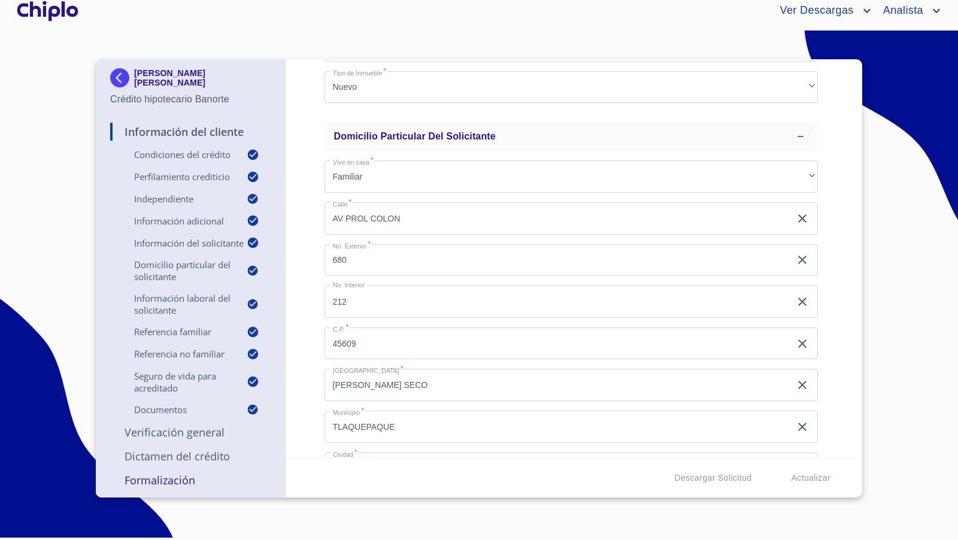
scroll to position [1788, 0]
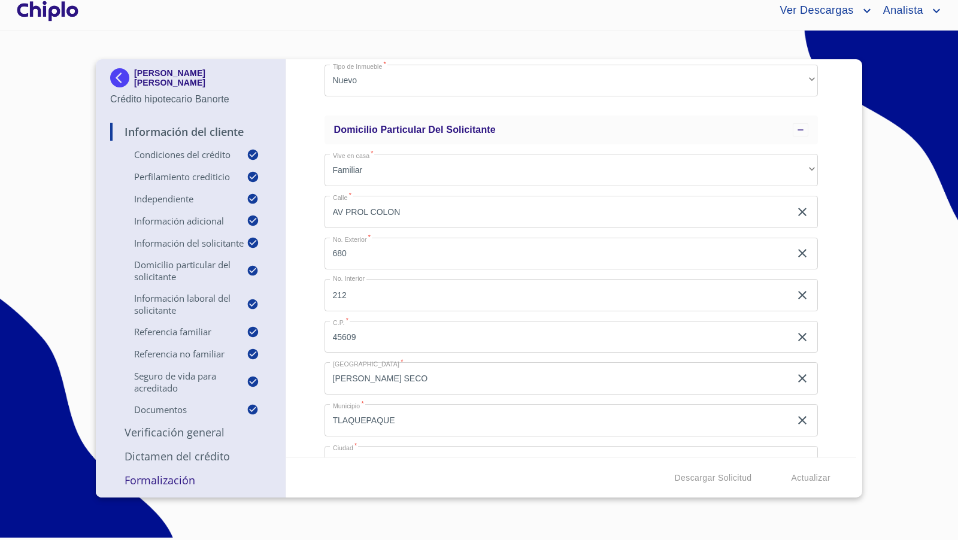
click at [824, 289] on div "Información del Cliente Condiciones del Crédito Selecciona tu producto   * Adqu…" at bounding box center [571, 258] width 571 height 398
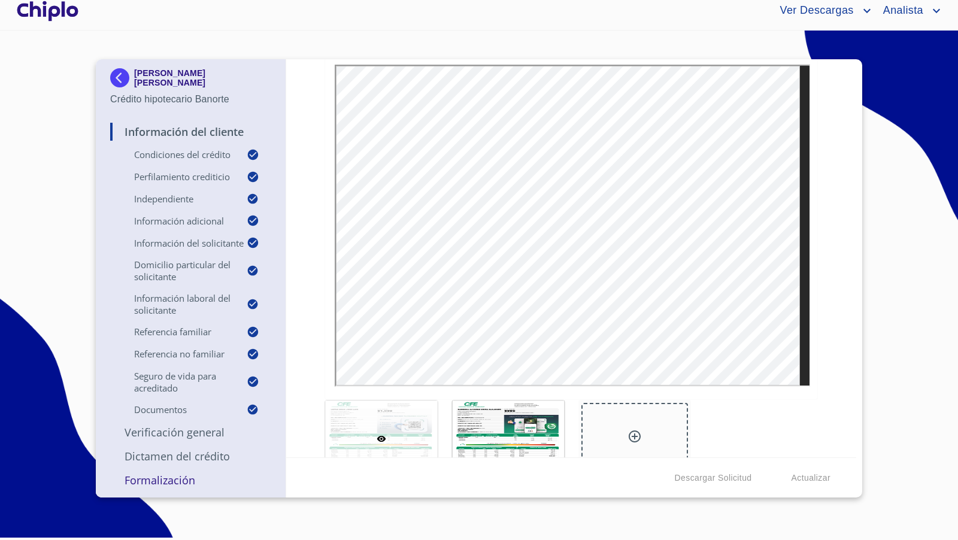
scroll to position [5814, 0]
click at [481, 408] on div at bounding box center [508, 440] width 113 height 77
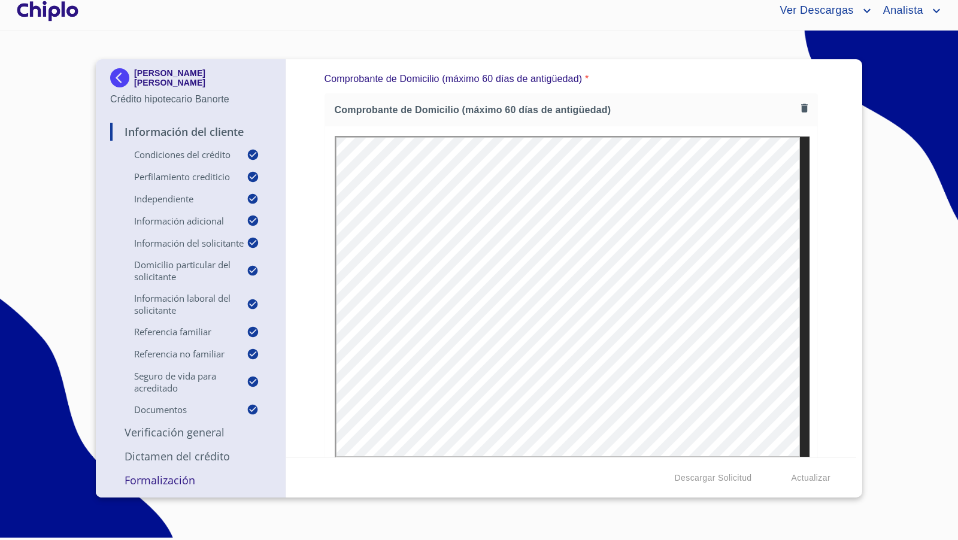
click at [831, 354] on div "Información del Cliente Condiciones del Crédito Selecciona tu producto   * Adqu…" at bounding box center [571, 258] width 571 height 398
click at [823, 325] on div "Información del Cliente Condiciones del Crédito Selecciona tu producto   * Adqu…" at bounding box center [571, 258] width 571 height 398
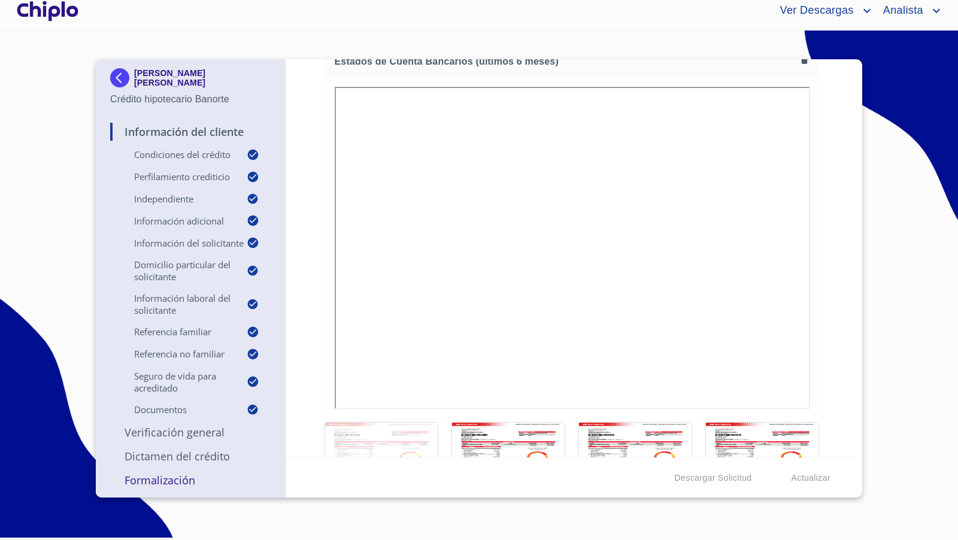
scroll to position [6827, 0]
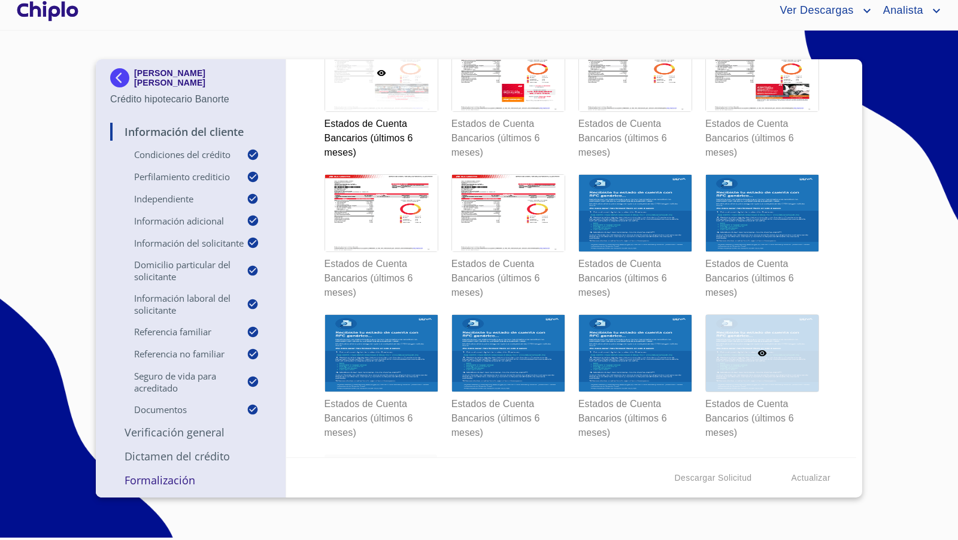
click at [747, 370] on div at bounding box center [762, 353] width 113 height 77
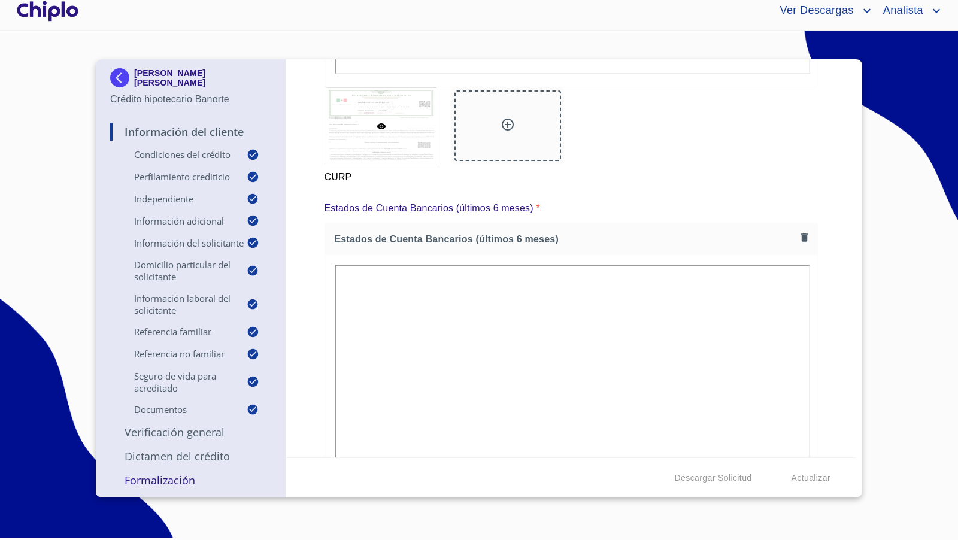
scroll to position [6658, 0]
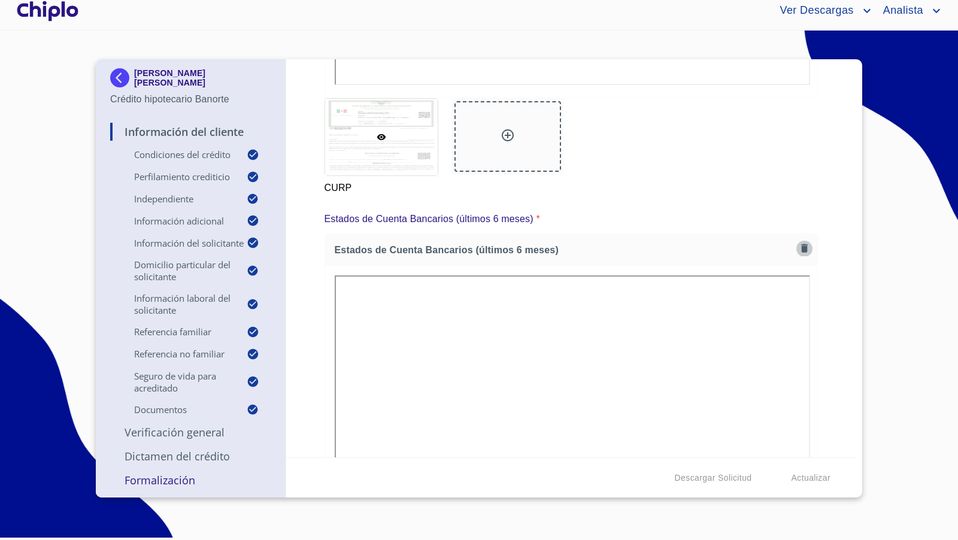
click at [799, 242] on icon "button" at bounding box center [804, 247] width 11 height 11
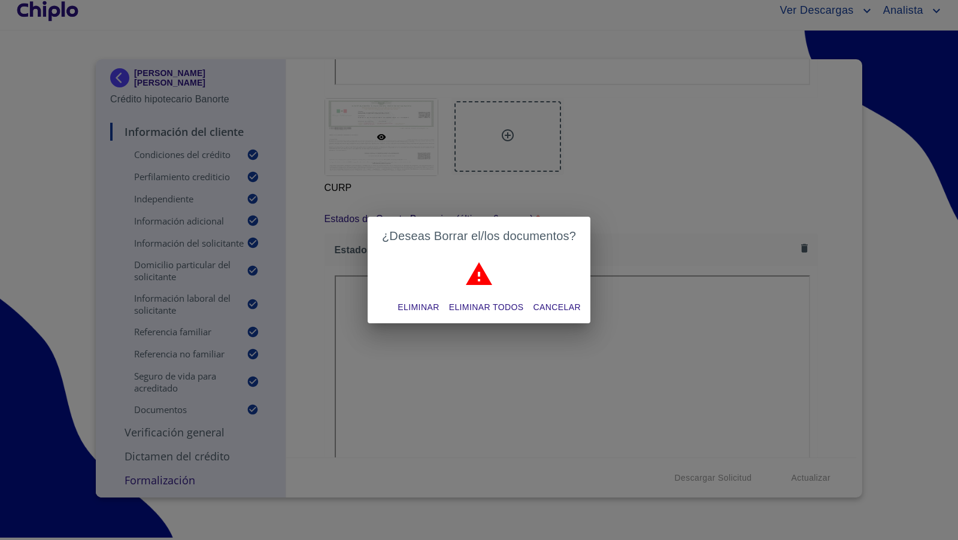
click at [502, 304] on span "Eliminar todos" at bounding box center [486, 307] width 75 height 15
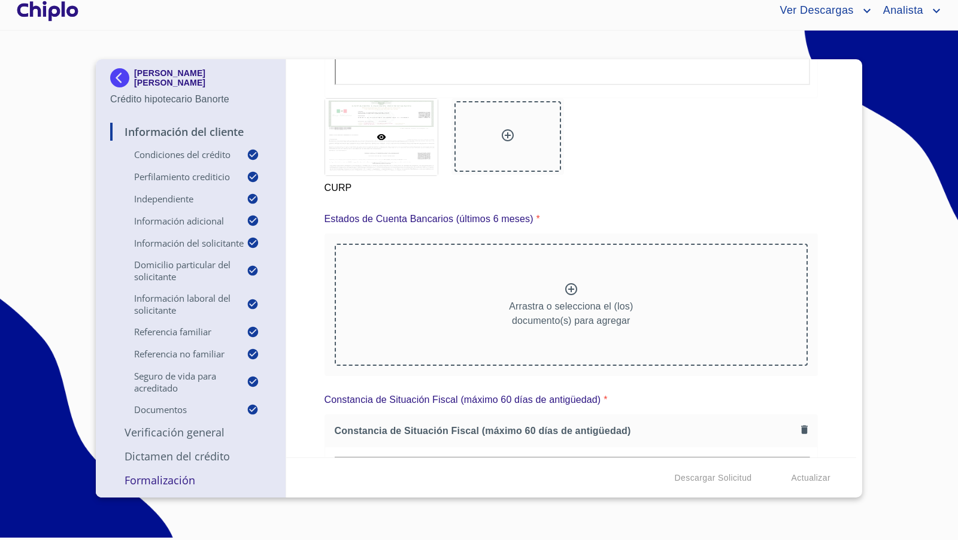
click at [565, 299] on p "Arrastra o selecciona el (los) documento(s) para agregar" at bounding box center [571, 313] width 124 height 29
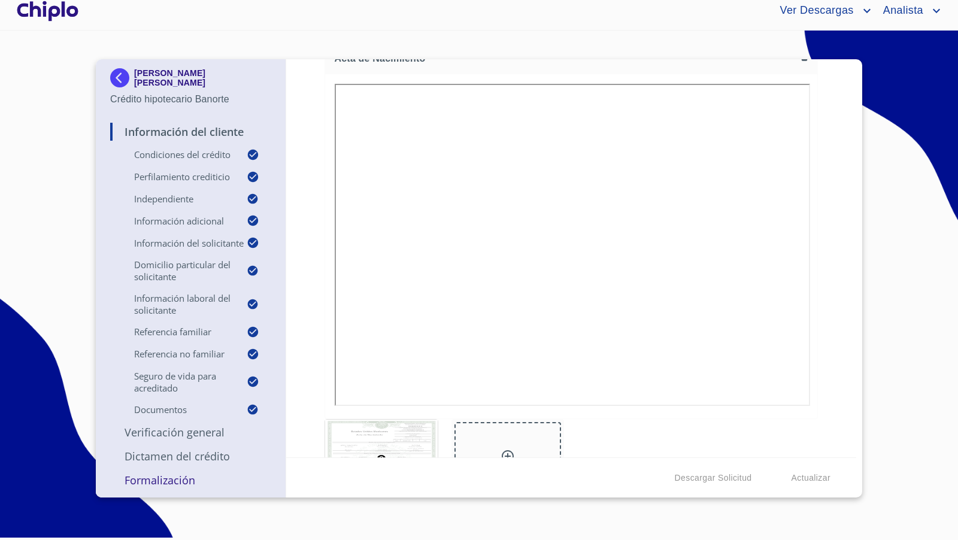
scroll to position [5282, 0]
click at [41, 13] on div at bounding box center [47, 11] width 66 height 38
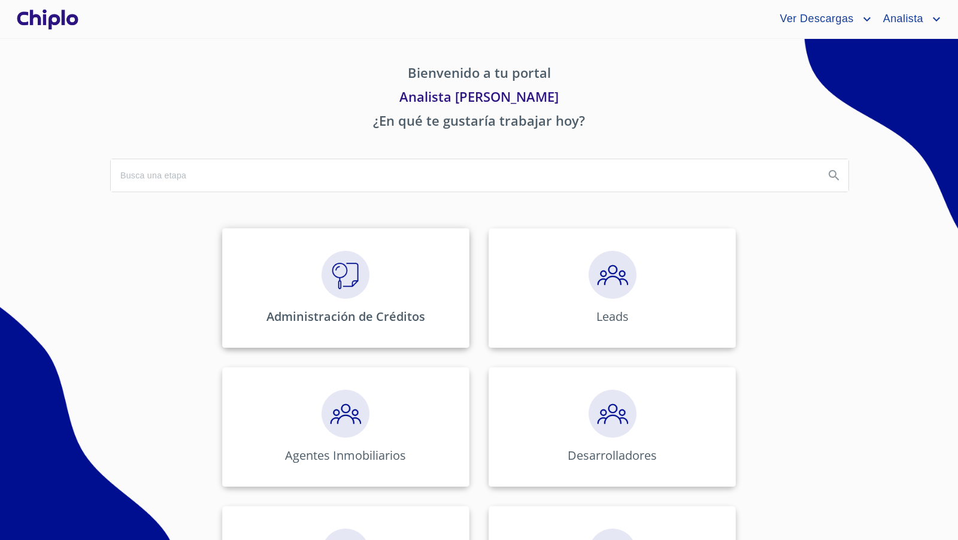
click at [330, 287] on img at bounding box center [345, 275] width 48 height 48
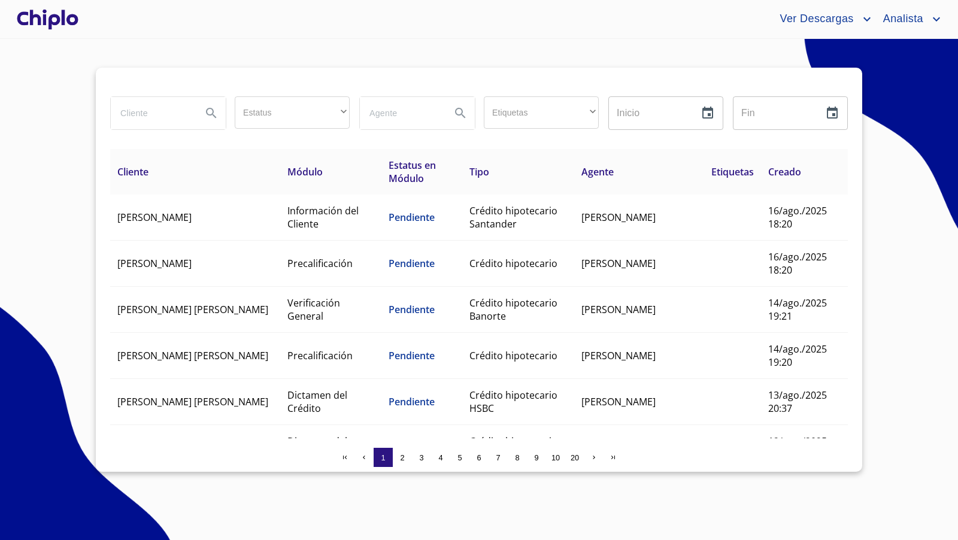
click at [55, 17] on div at bounding box center [47, 19] width 66 height 38
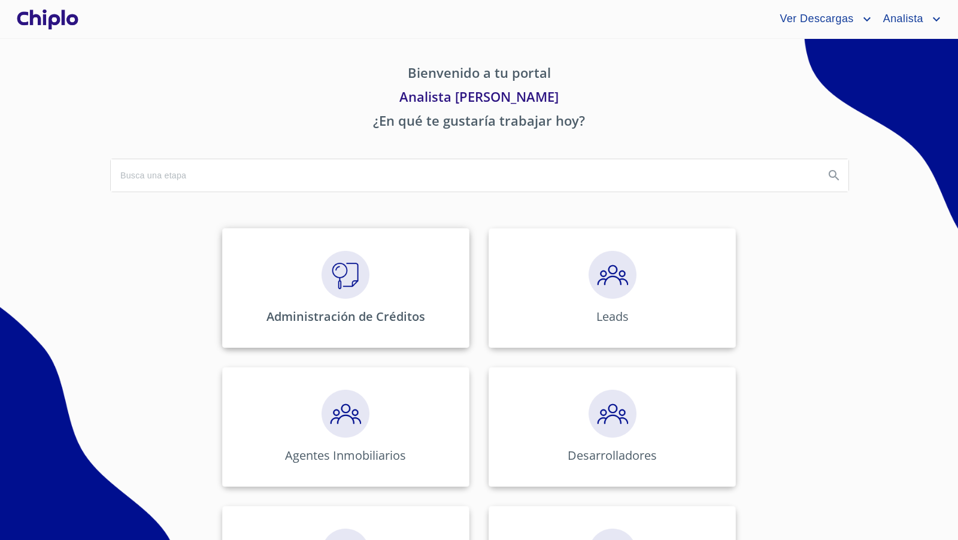
click at [350, 281] on img at bounding box center [345, 275] width 48 height 48
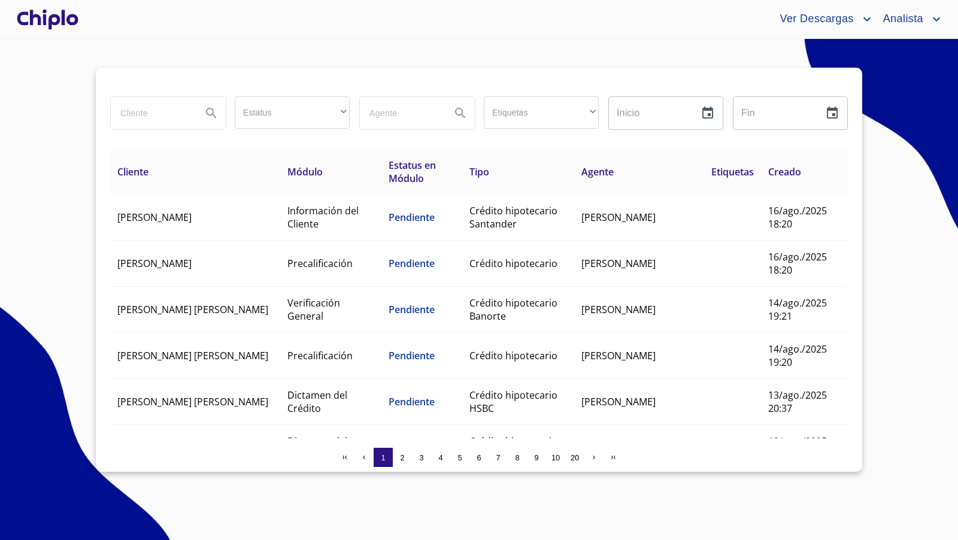
click at [151, 112] on input "search" at bounding box center [151, 113] width 81 height 32
type input "isra"
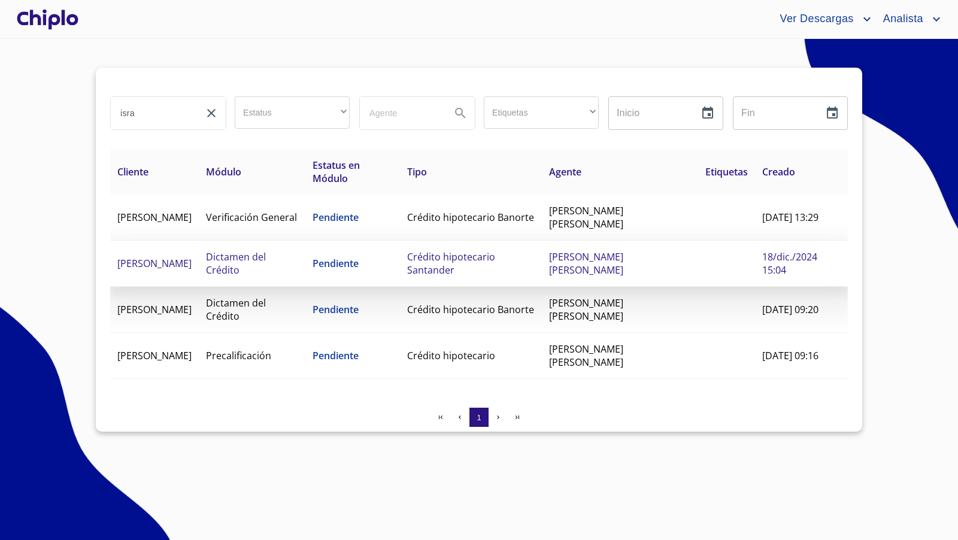
click at [490, 270] on td "Crédito hipotecario Santander" at bounding box center [471, 264] width 142 height 46
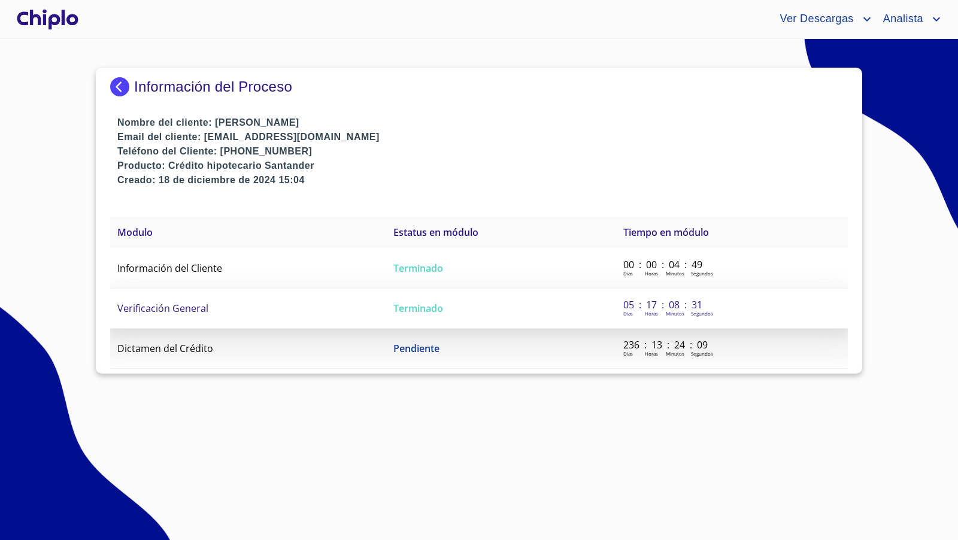
click at [229, 301] on td "Verificación General" at bounding box center [248, 309] width 276 height 40
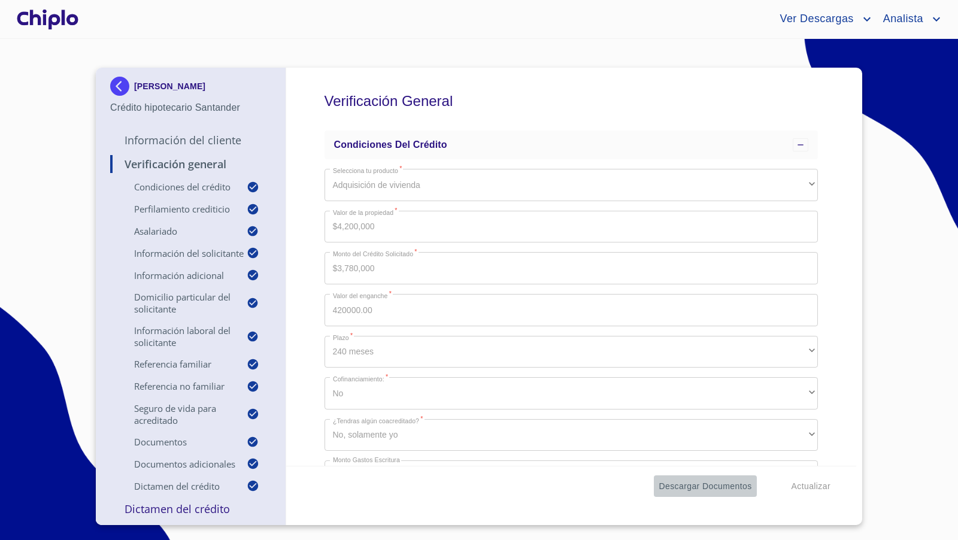
click at [709, 487] on span "Descargar Documentos" at bounding box center [705, 486] width 93 height 15
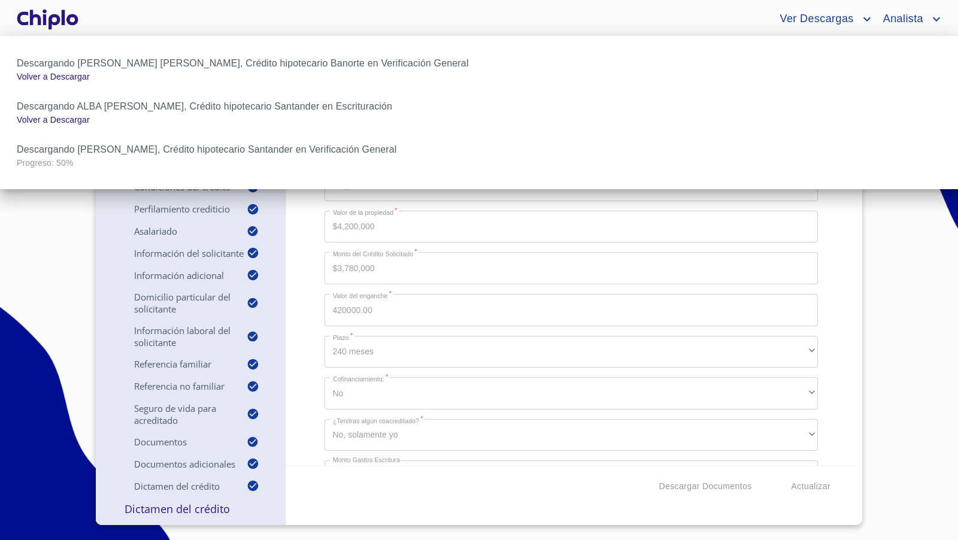
click at [84, 250] on div at bounding box center [479, 270] width 958 height 540
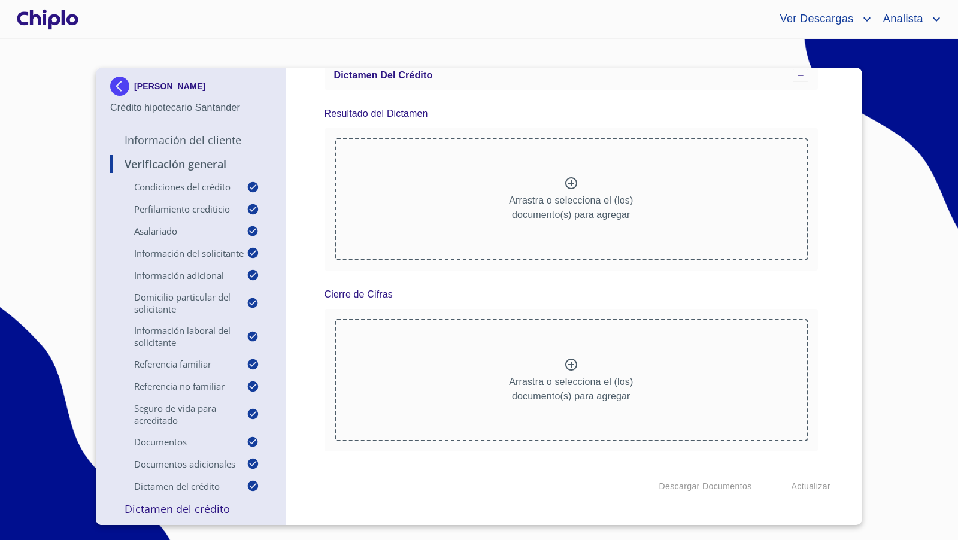
scroll to position [10229, 0]
click at [169, 137] on p "Información del Cliente" at bounding box center [190, 140] width 161 height 14
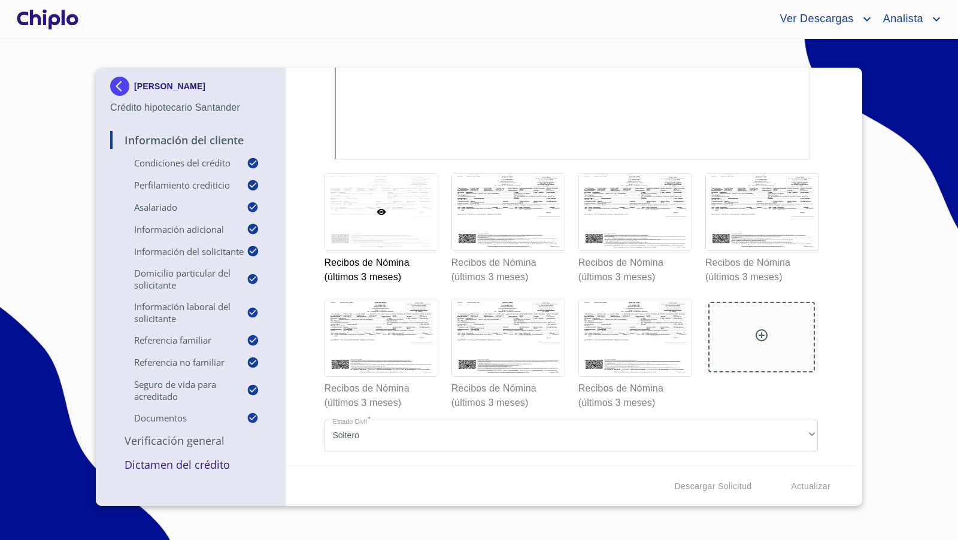
scroll to position [0, 0]
click at [630, 336] on icon at bounding box center [635, 338] width 10 height 10
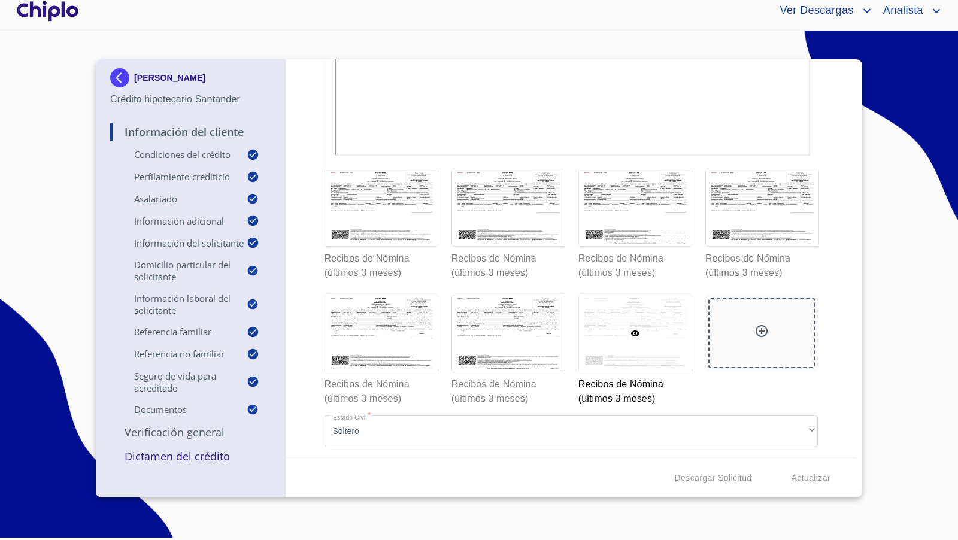
scroll to position [7808, 0]
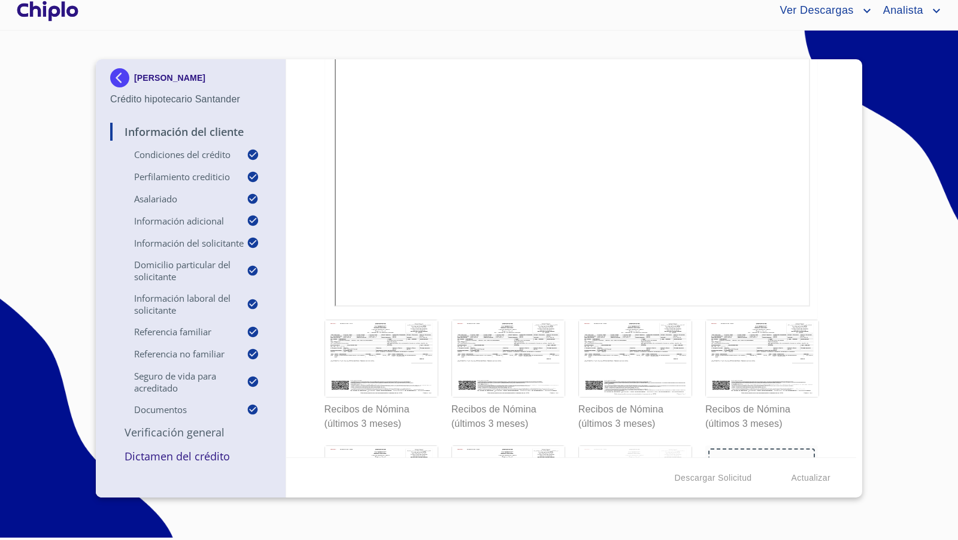
scroll to position [7741, 0]
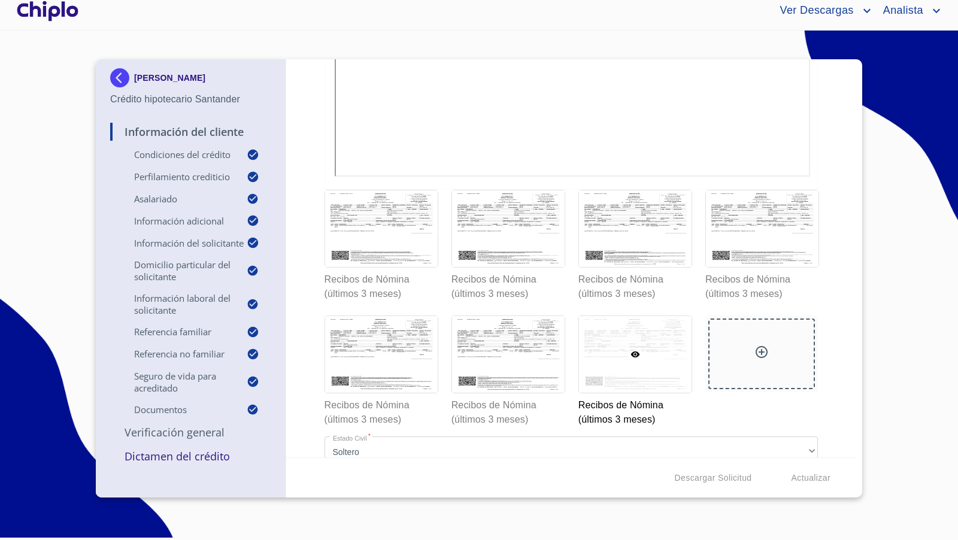
scroll to position [7872, 0]
click at [827, 332] on div "Información del Cliente Condiciones del Crédito Selecciona tu producto   * Adqu…" at bounding box center [571, 258] width 571 height 398
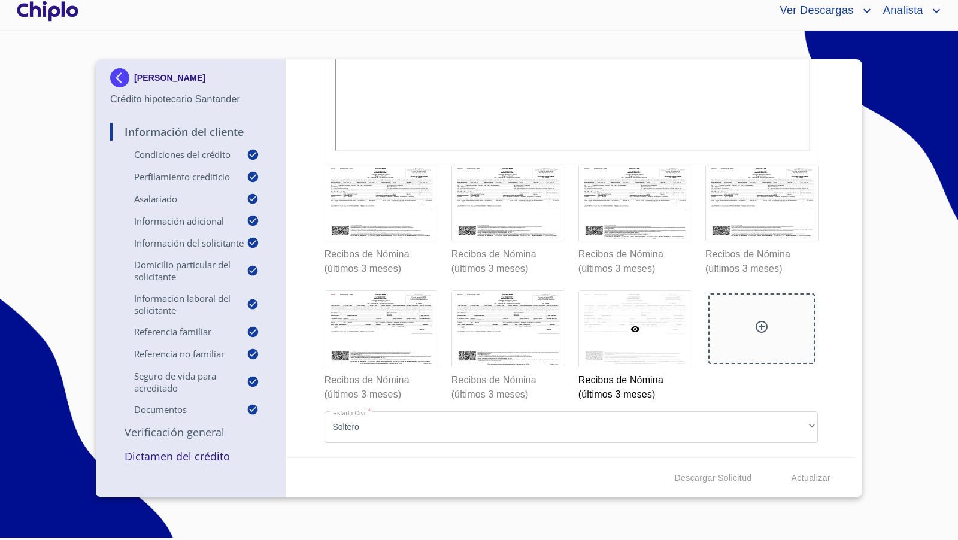
scroll to position [8125, 0]
click at [835, 315] on div "Información del Cliente Condiciones del Crédito Selecciona tu producto   * Adqu…" at bounding box center [571, 258] width 571 height 398
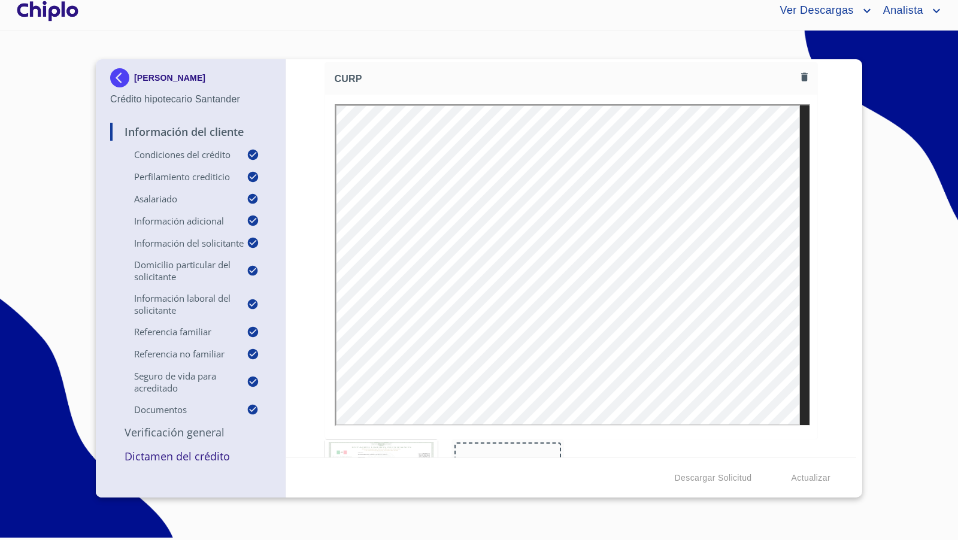
scroll to position [6484, 0]
click at [199, 436] on p "Verificación General" at bounding box center [190, 432] width 161 height 14
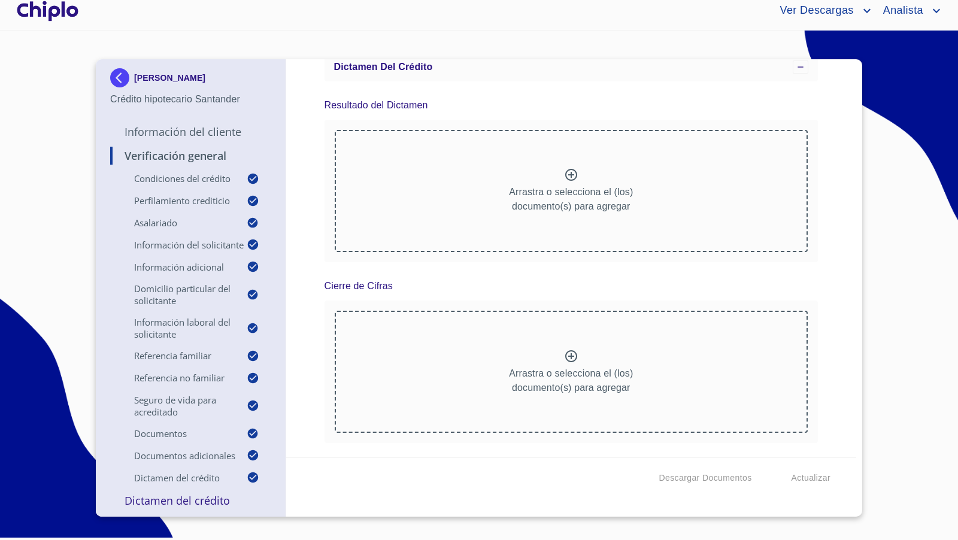
scroll to position [10125, 0]
click at [692, 478] on span "Descargar Documentos" at bounding box center [705, 478] width 93 height 15
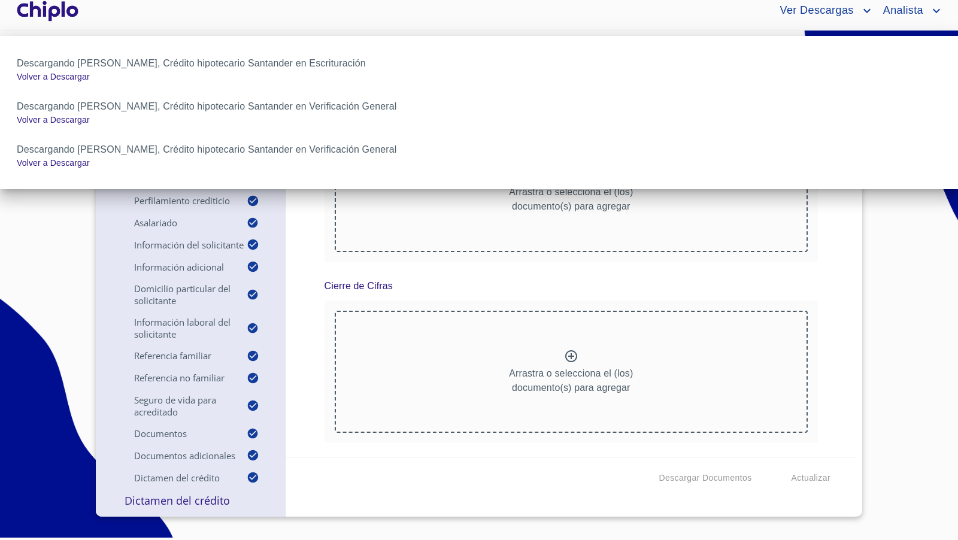
click at [813, 376] on div at bounding box center [479, 270] width 958 height 540
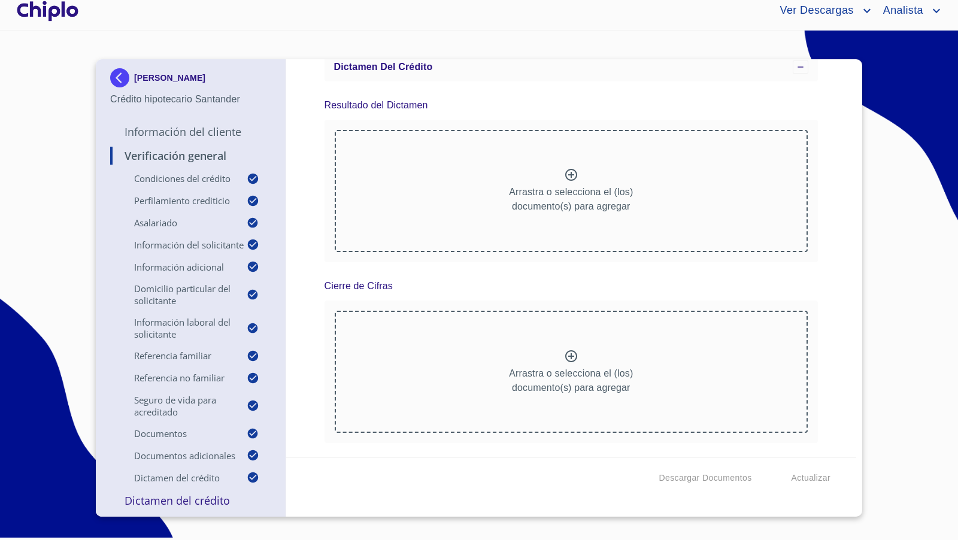
scroll to position [10116, 0]
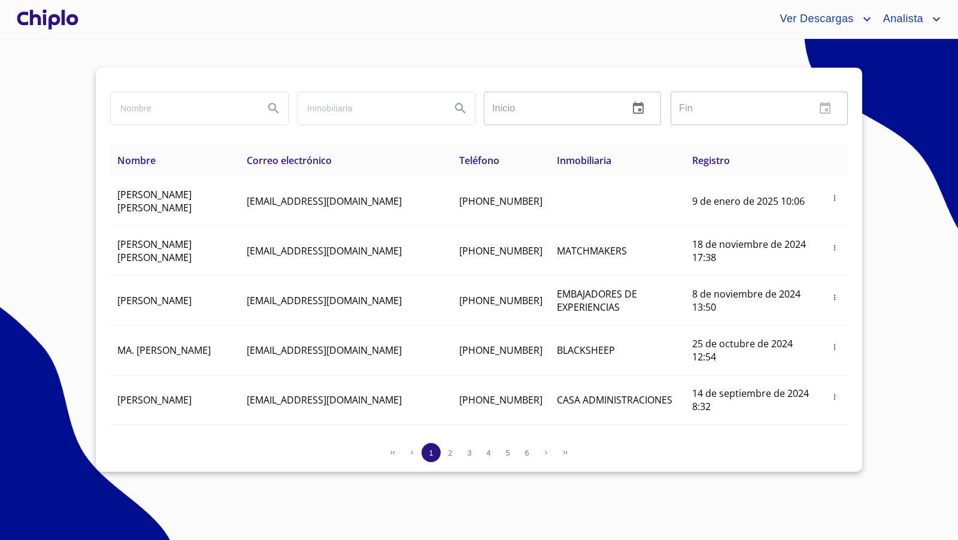
click at [72, 23] on div at bounding box center [47, 19] width 66 height 38
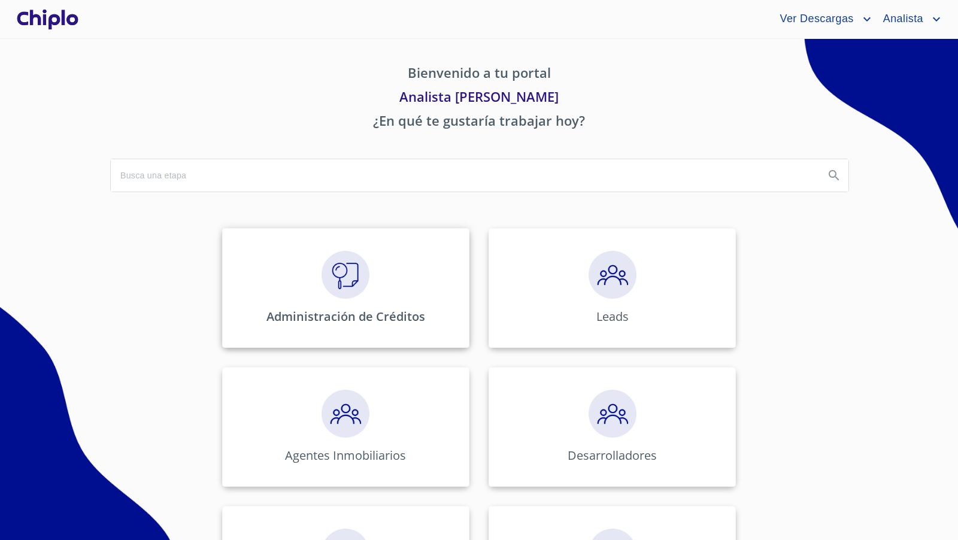
click at [326, 270] on img at bounding box center [345, 275] width 48 height 48
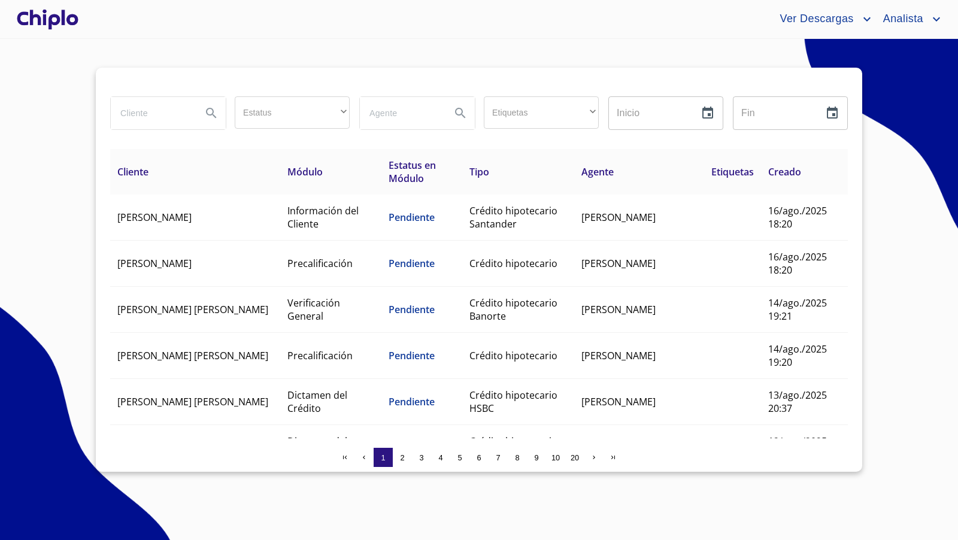
drag, startPoint x: 149, startPoint y: 115, endPoint x: 147, endPoint y: 108, distance: 7.4
click at [148, 114] on input "search" at bounding box center [151, 113] width 81 height 32
type input "[PERSON_NAME]"
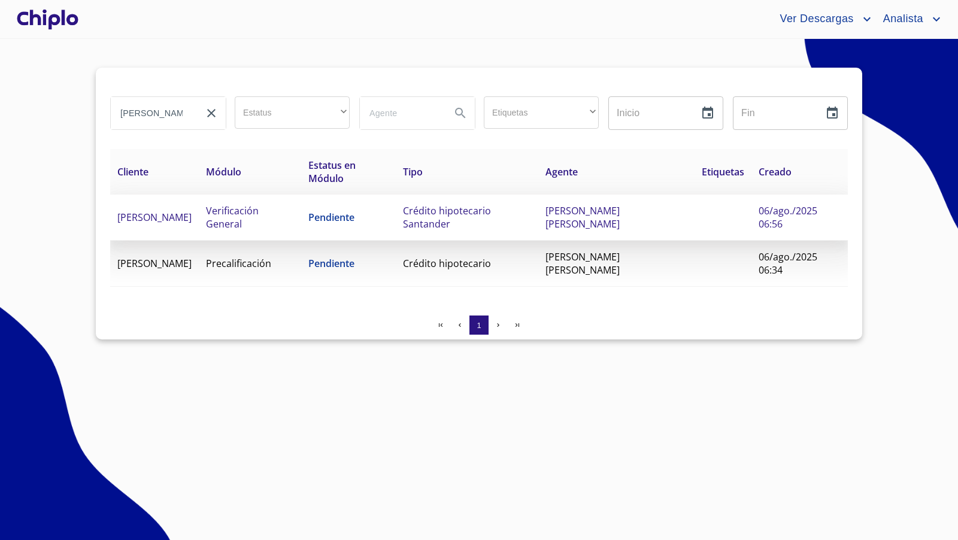
click at [157, 212] on span "[PERSON_NAME]" at bounding box center [154, 217] width 74 height 13
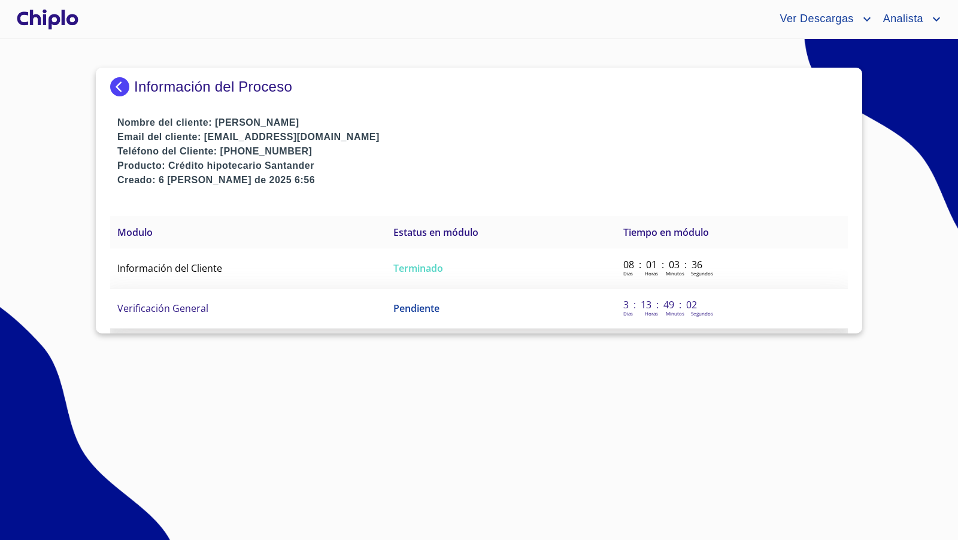
click at [185, 305] on span "Verificación General" at bounding box center [162, 308] width 91 height 13
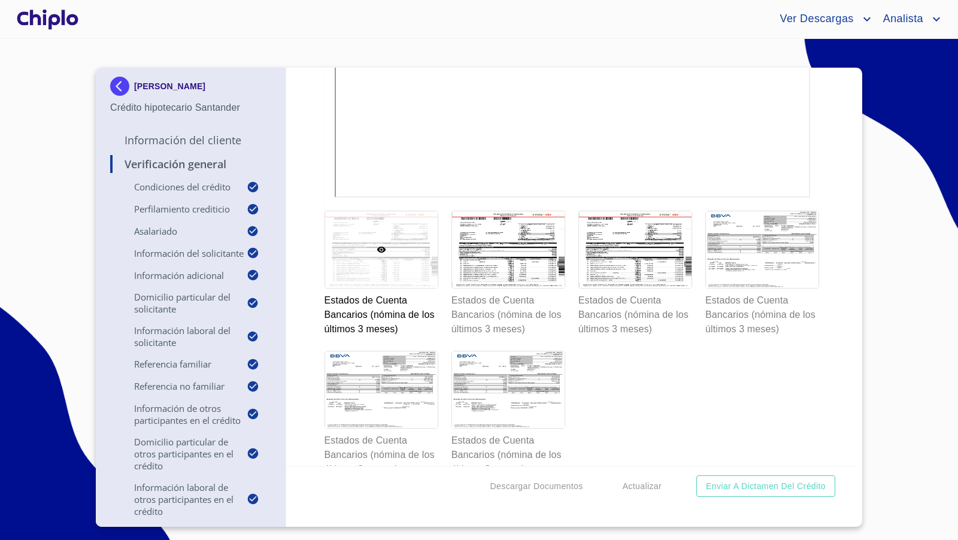
scroll to position [10740, 0]
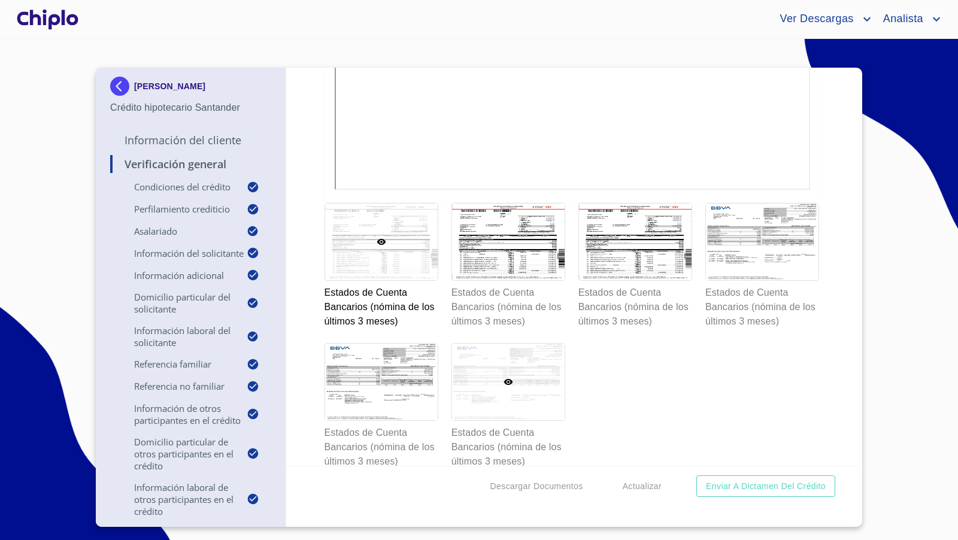
click at [487, 374] on div at bounding box center [508, 382] width 113 height 77
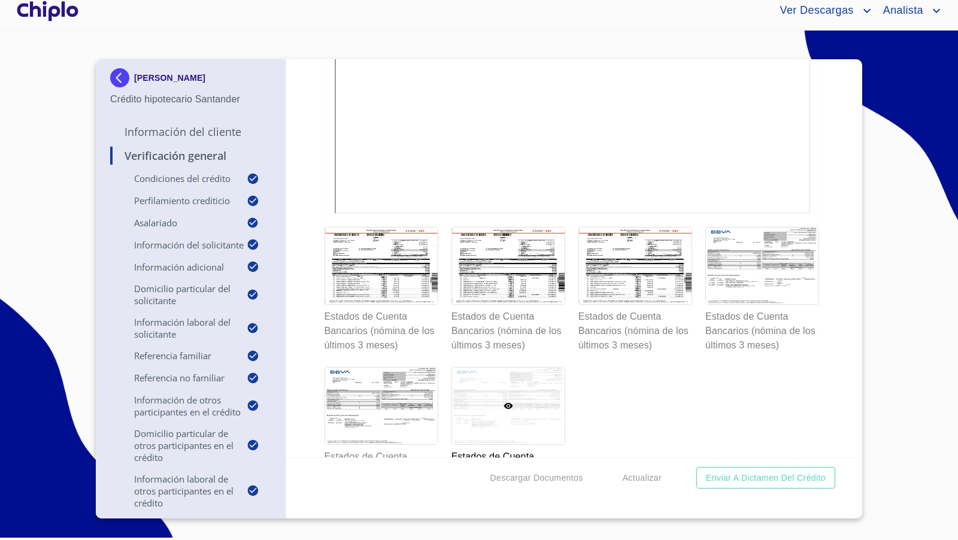
scroll to position [10709, 0]
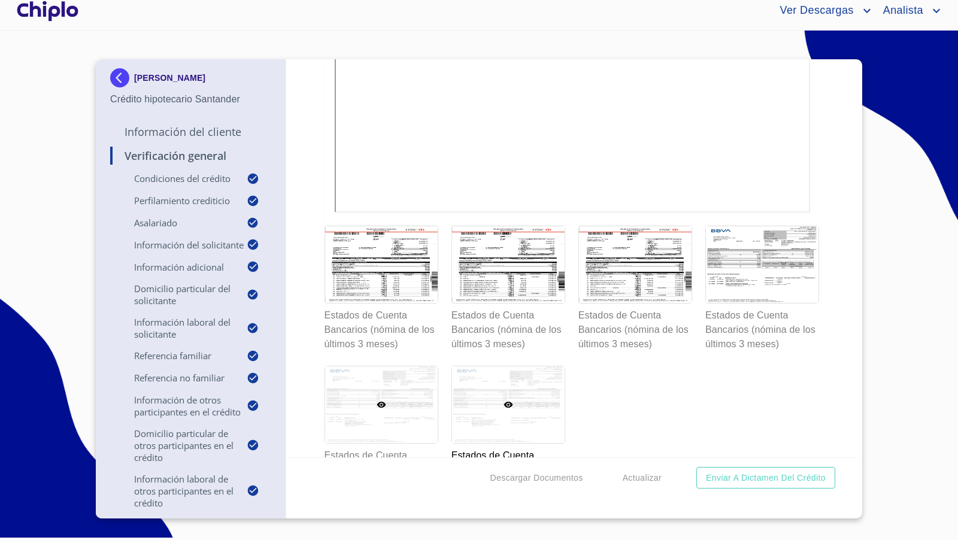
click at [396, 387] on div at bounding box center [381, 404] width 113 height 77
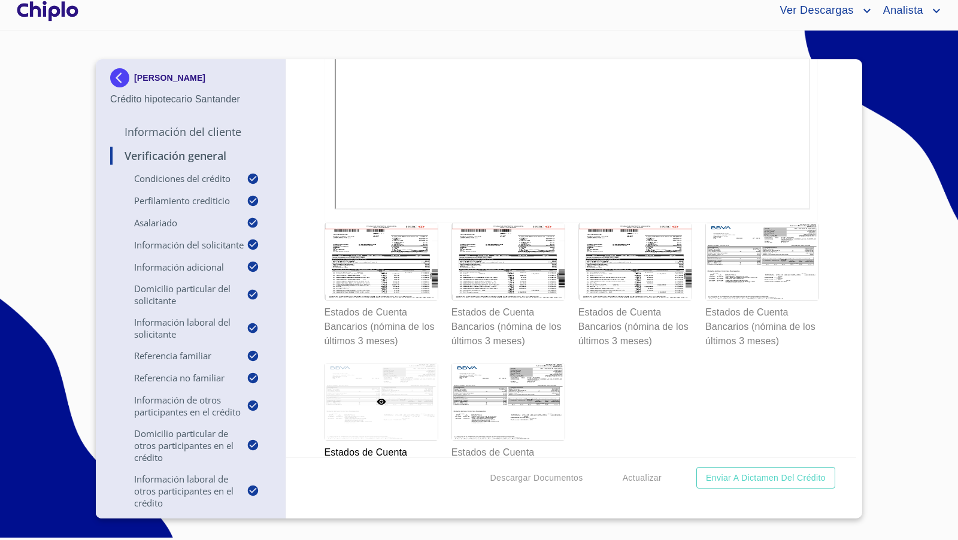
scroll to position [10713, 0]
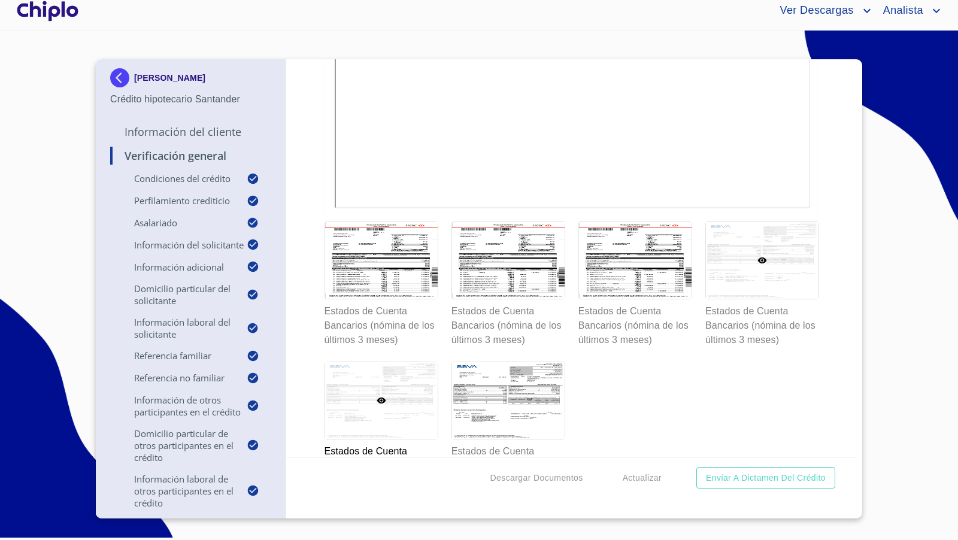
click at [761, 271] on div at bounding box center [762, 260] width 113 height 77
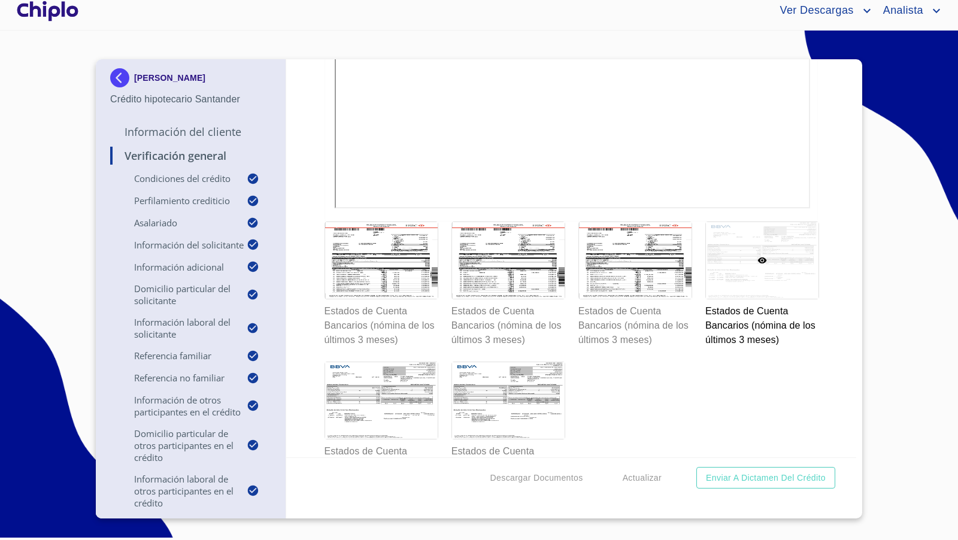
scroll to position [10459, 0]
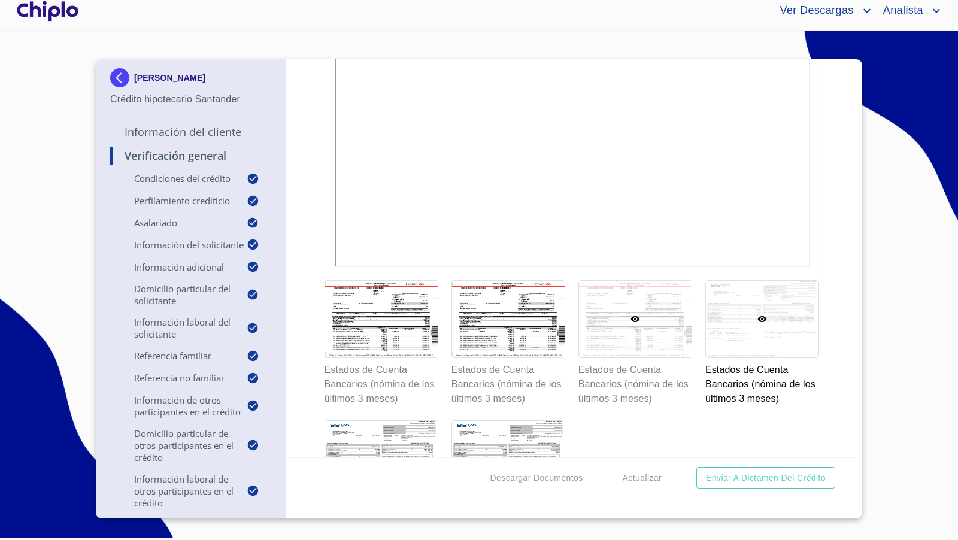
click at [632, 342] on div at bounding box center [635, 319] width 113 height 77
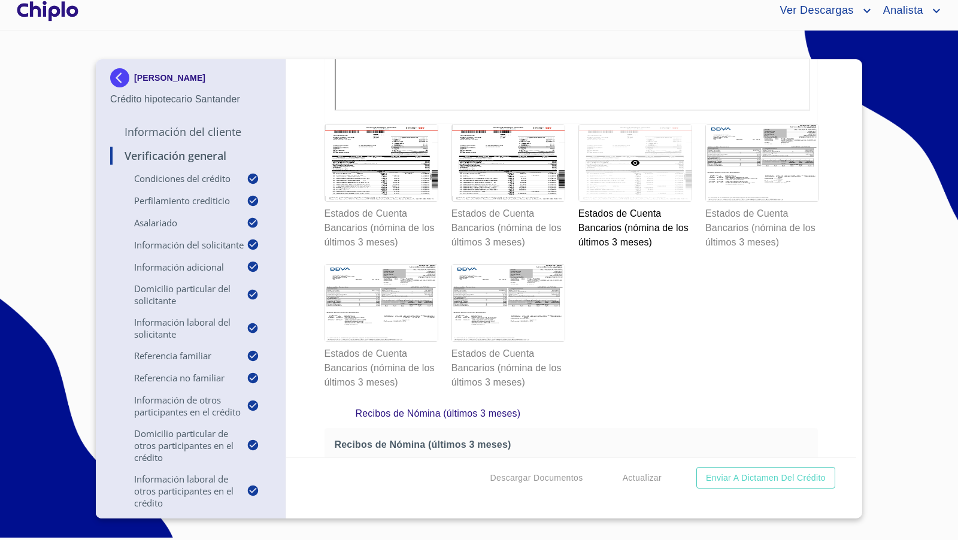
scroll to position [10853, 0]
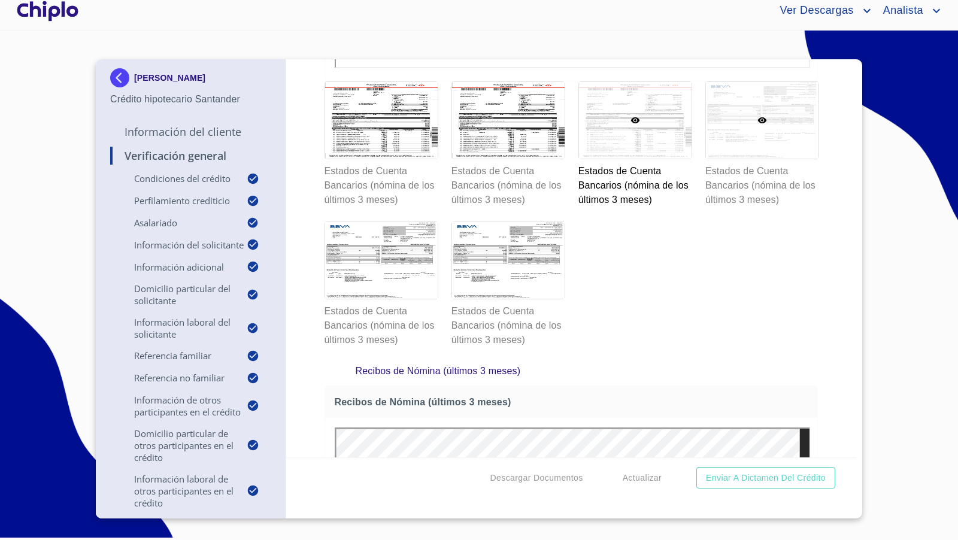
click at [748, 128] on div at bounding box center [762, 120] width 113 height 77
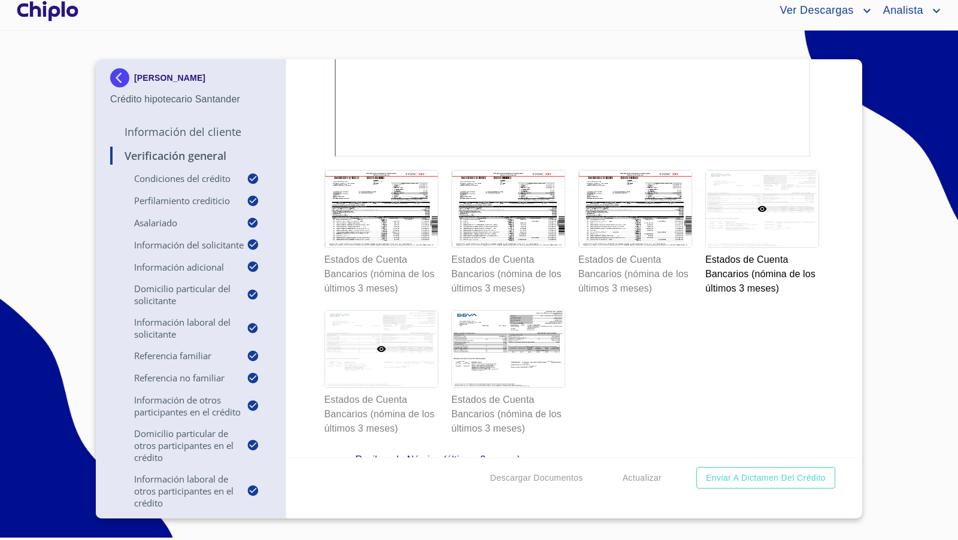
click at [388, 328] on div at bounding box center [381, 349] width 113 height 77
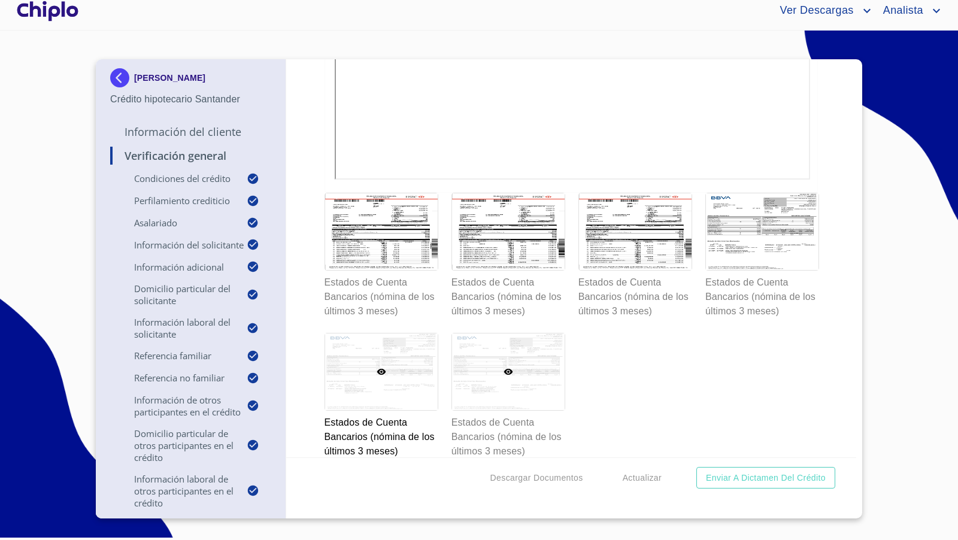
click at [520, 368] on div at bounding box center [508, 371] width 113 height 77
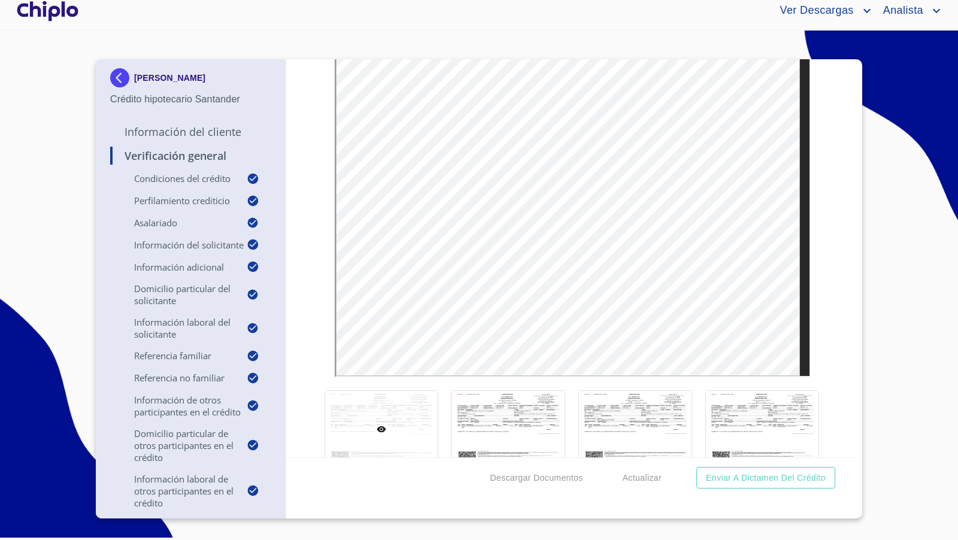
scroll to position [11200, 0]
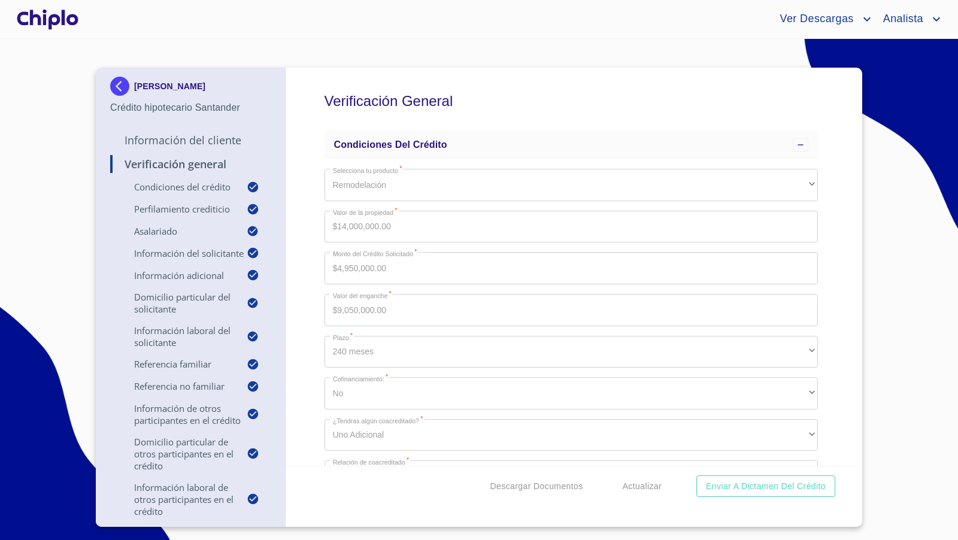
scroll to position [11200, 0]
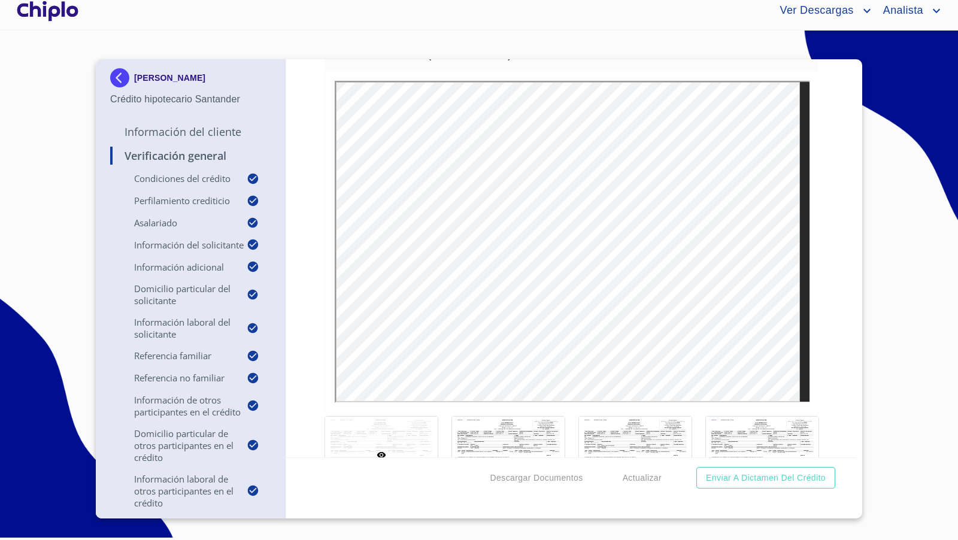
click at [816, 235] on div "Verificación General Condiciones del Crédito Selecciona tu producto   * Remodel…" at bounding box center [571, 258] width 571 height 398
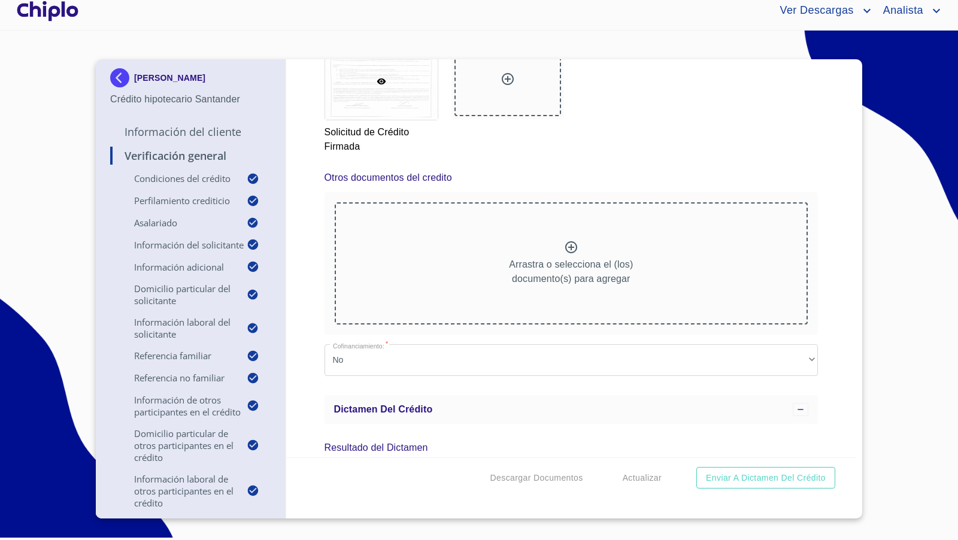
scroll to position [15816, 0]
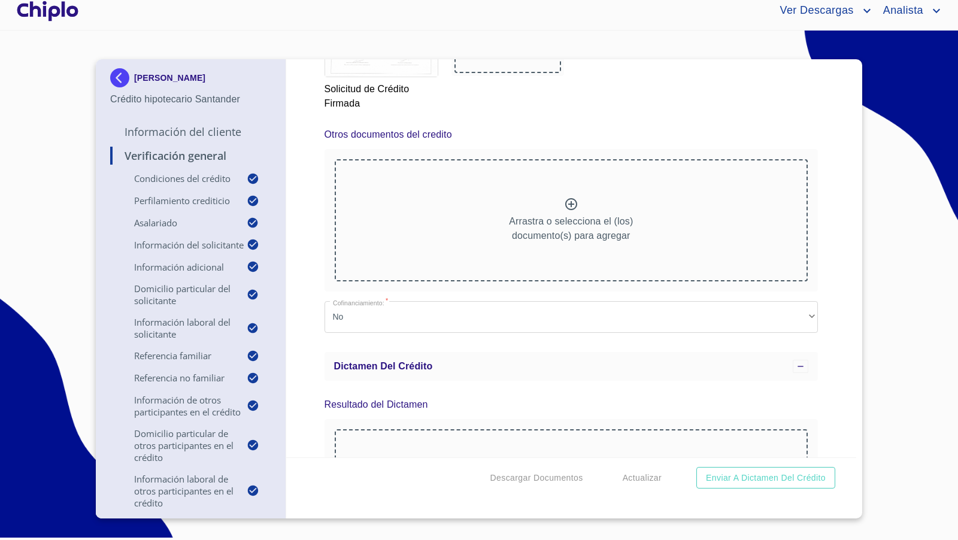
click at [505, 43] on icon at bounding box center [507, 36] width 14 height 14
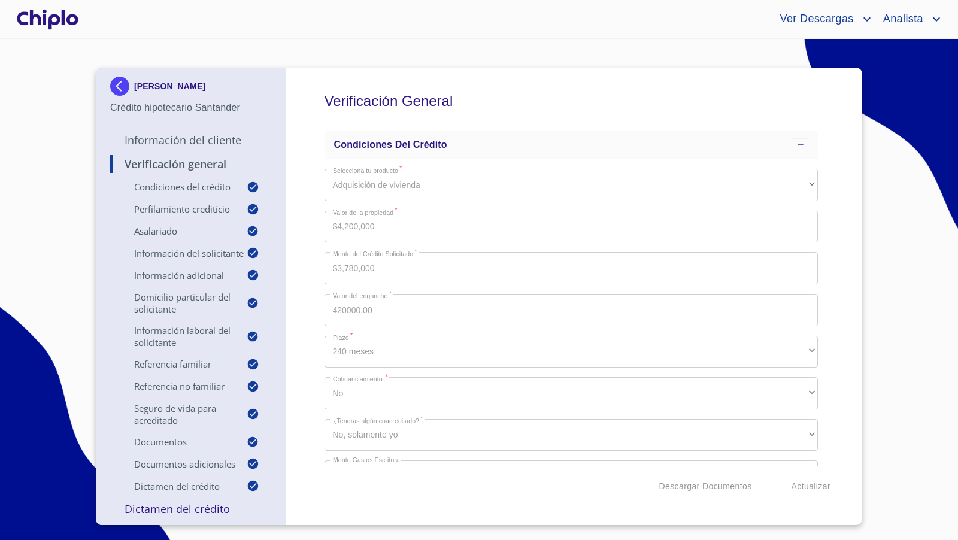
scroll to position [10116, 0]
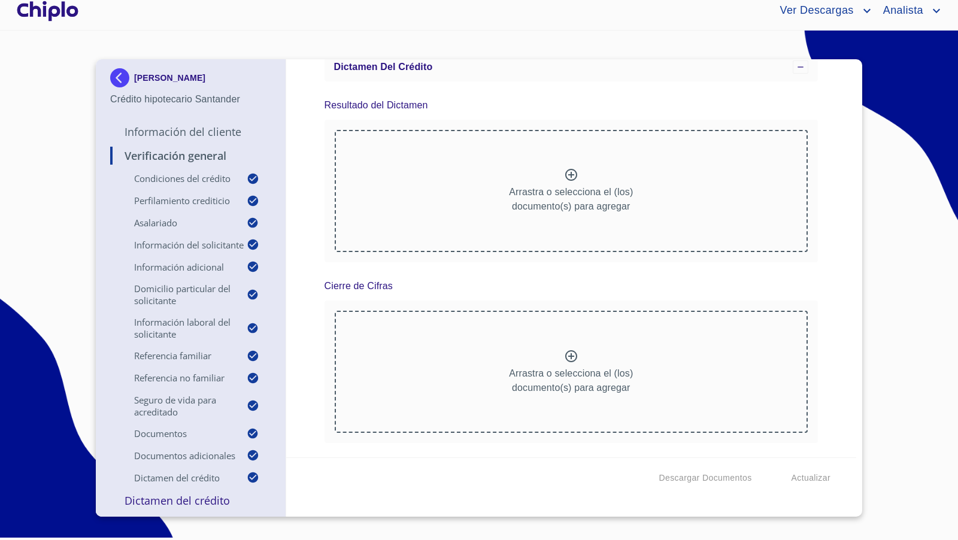
click at [833, 322] on div "Verificación General Condiciones del Crédito Selecciona tu producto   * Adquisi…" at bounding box center [571, 258] width 571 height 398
click at [694, 477] on span "Descargar Documentos" at bounding box center [705, 478] width 93 height 15
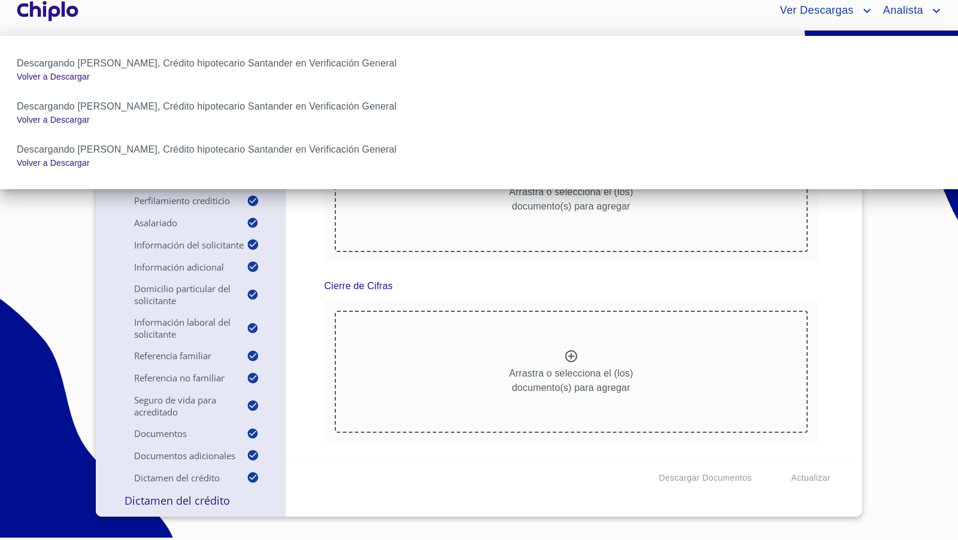
click at [506, 487] on div at bounding box center [479, 270] width 958 height 540
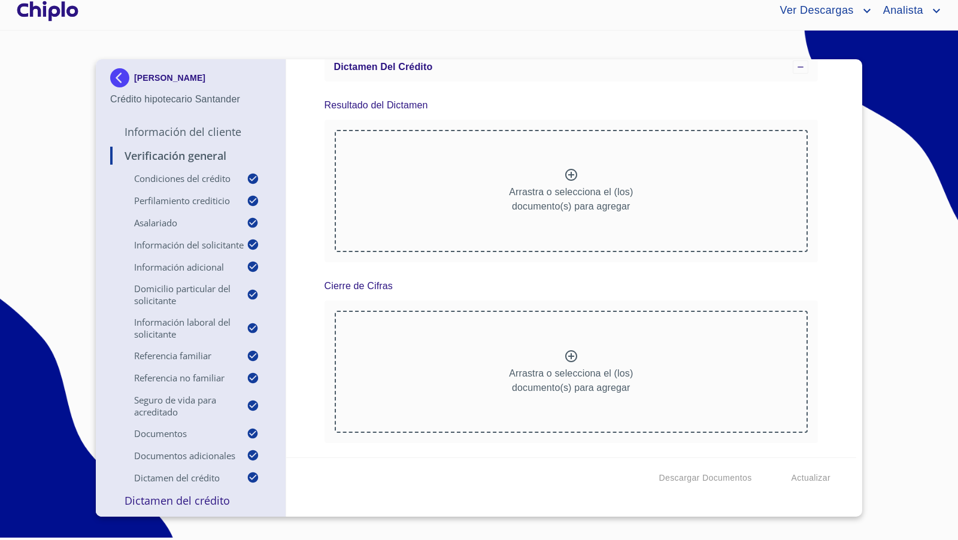
click at [823, 321] on div "Verificación General Condiciones del Crédito Selecciona tu producto   * Adquisi…" at bounding box center [571, 258] width 571 height 398
click at [833, 366] on div "Verificación General Condiciones del Crédito Selecciona tu producto   * Adquisi…" at bounding box center [571, 258] width 571 height 398
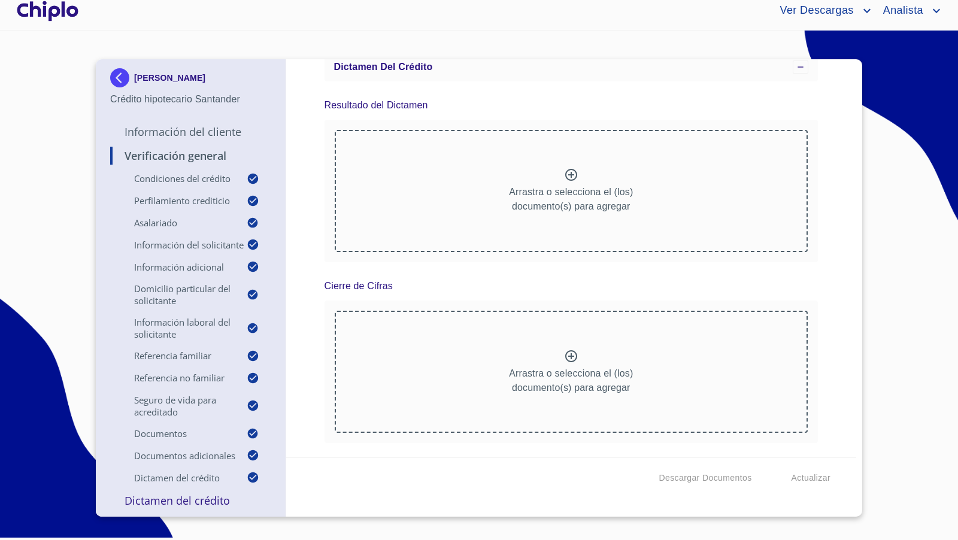
scroll to position [9989, 0]
click at [715, 481] on span "Descargar Documentos" at bounding box center [705, 478] width 93 height 15
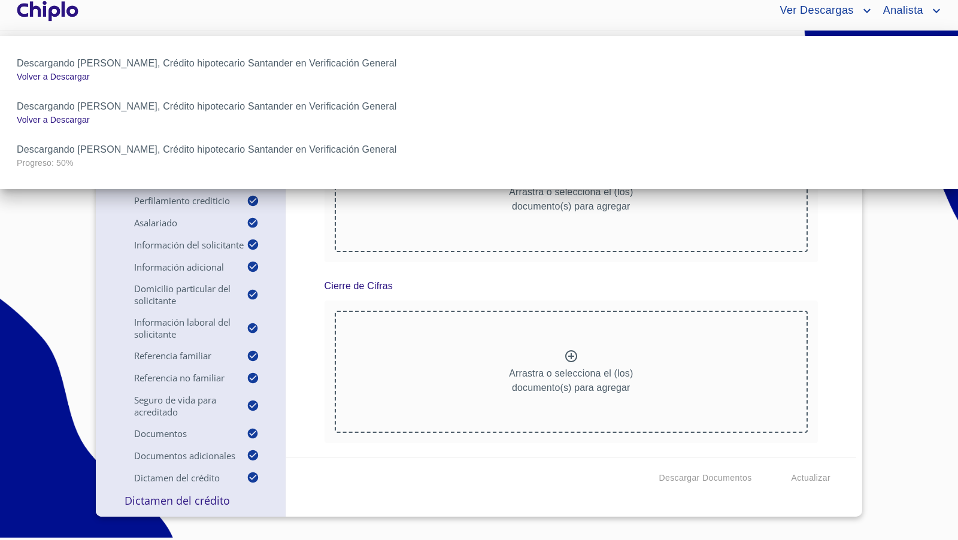
click at [824, 321] on div at bounding box center [479, 270] width 958 height 540
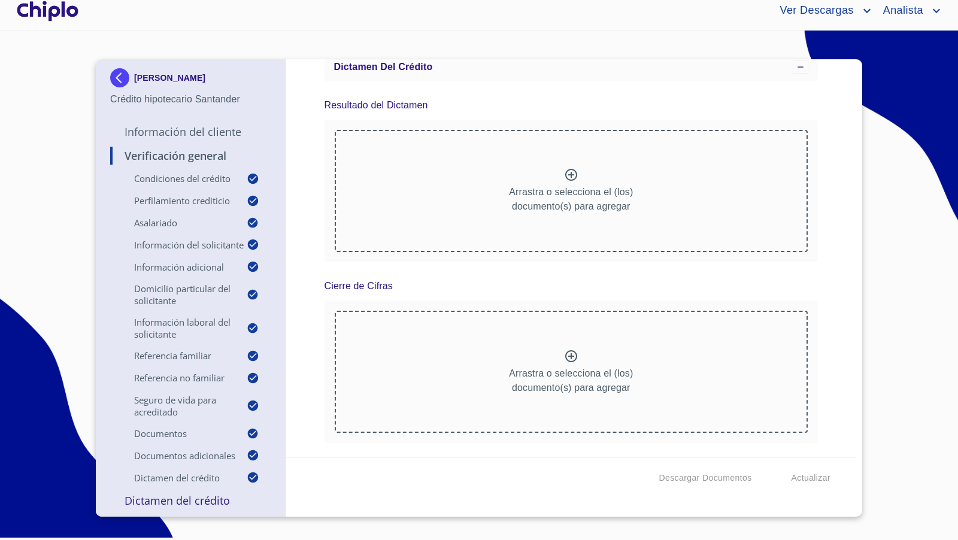
click at [844, 268] on div "Verificación General Condiciones del Crédito Selecciona tu producto   * Adquisi…" at bounding box center [571, 258] width 571 height 398
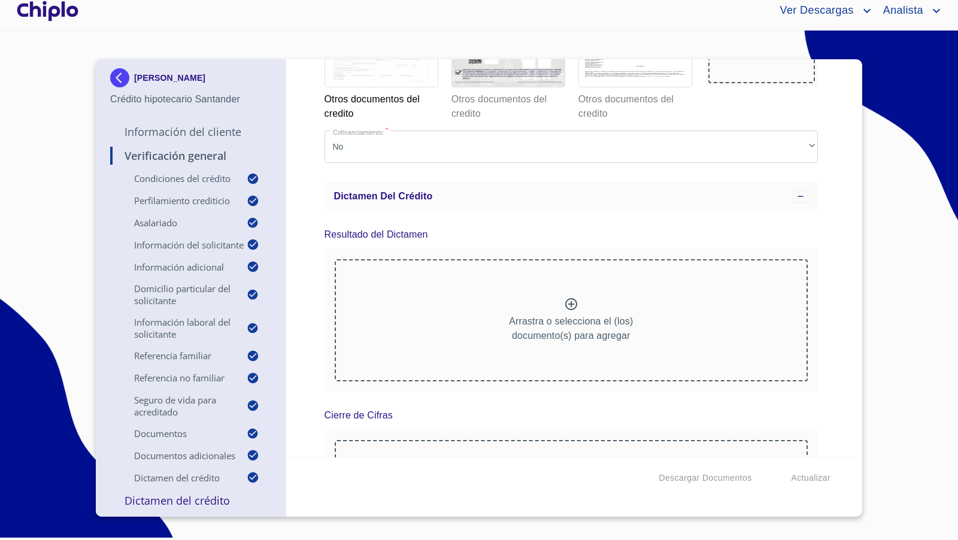
scroll to position [9667, 0]
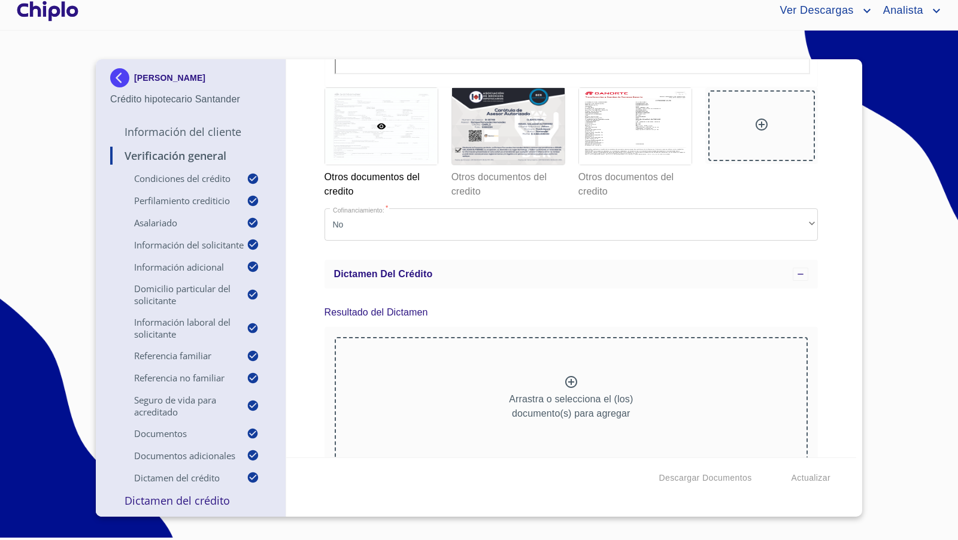
click at [821, 289] on div "Verificación General Condiciones del Crédito Selecciona tu producto   * Adquisi…" at bounding box center [571, 258] width 571 height 398
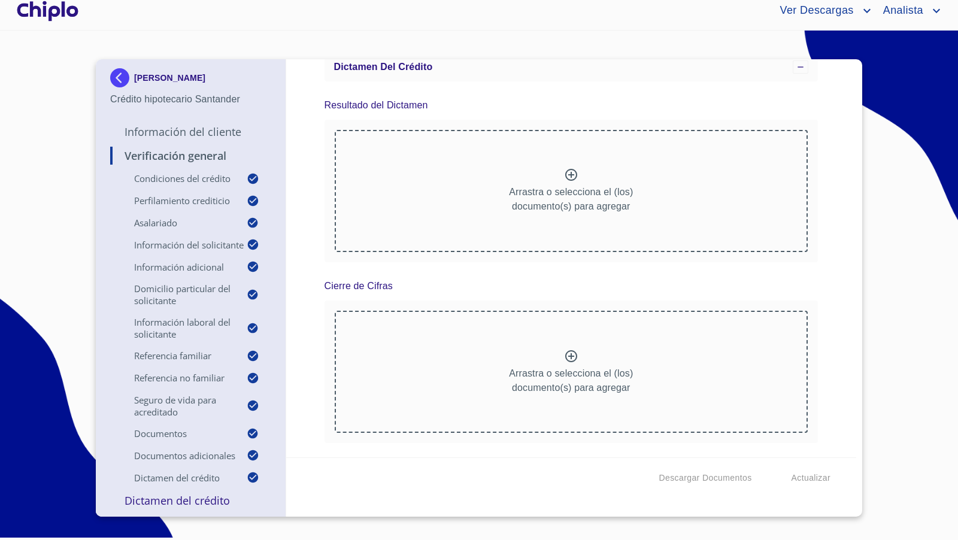
scroll to position [10253, 0]
click at [834, 222] on div "Verificación General Condiciones del Crédito Selecciona tu producto   * Adquisi…" at bounding box center [571, 258] width 571 height 398
click at [815, 310] on div "Verificación General Condiciones del Crédito Selecciona tu producto   * Adquisi…" at bounding box center [571, 258] width 571 height 398
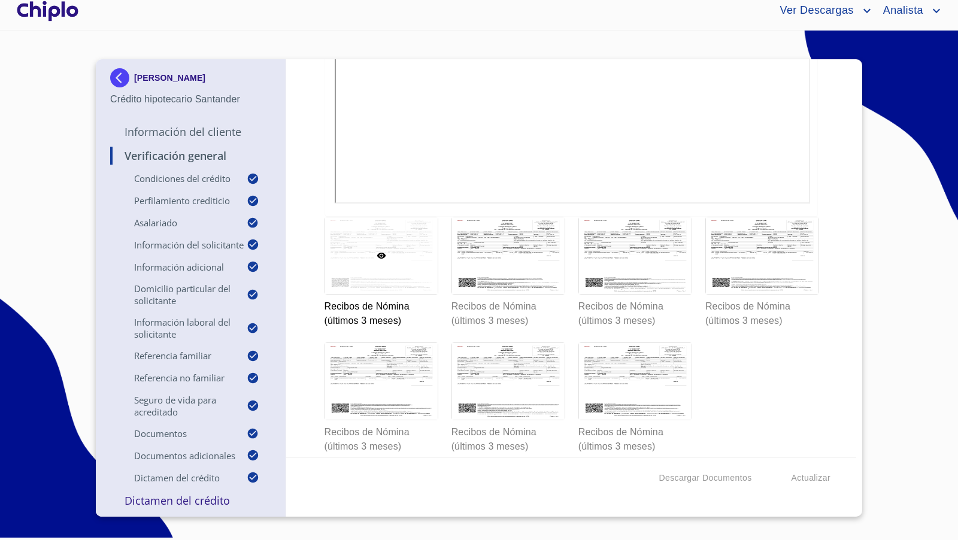
scroll to position [7759, 0]
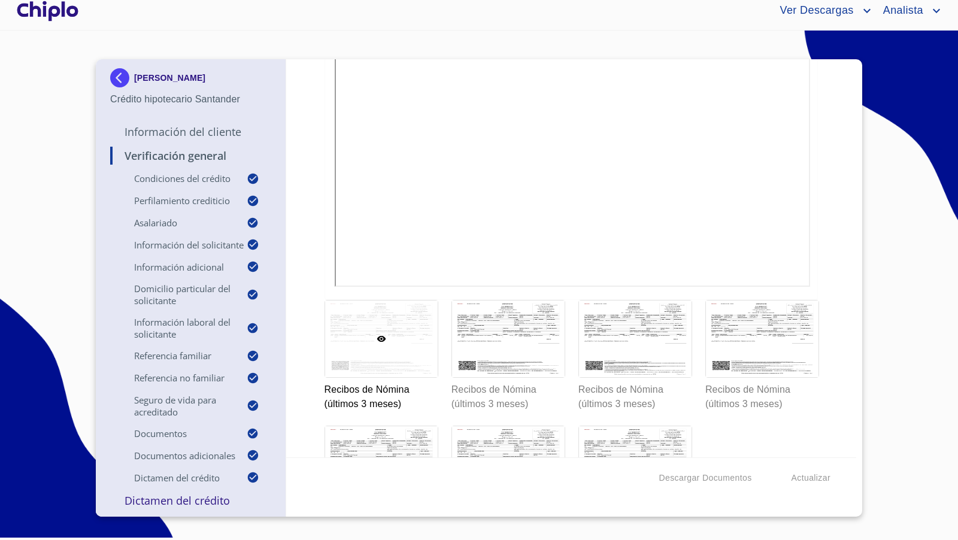
click at [824, 363] on div "Verificación General Condiciones del Crédito Selecciona tu producto   * Adquisi…" at bounding box center [571, 258] width 571 height 398
